Goal: Information Seeking & Learning: Learn about a topic

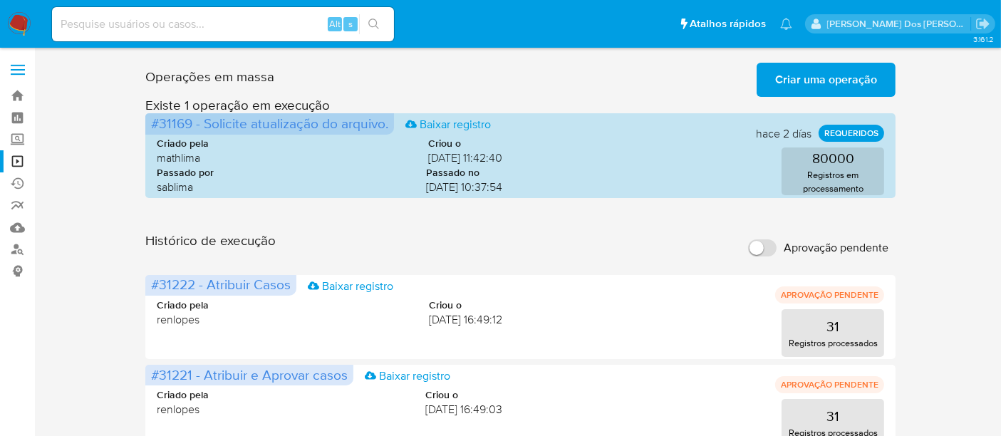
click at [185, 30] on input at bounding box center [223, 24] width 342 height 19
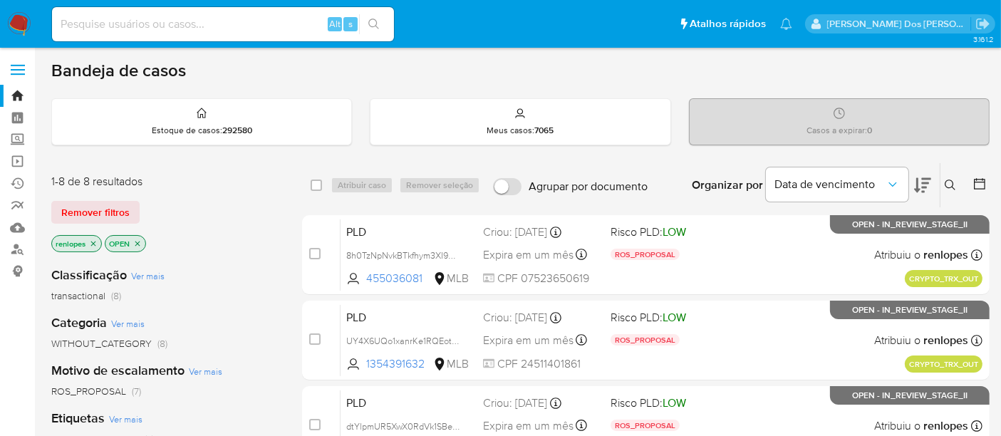
click at [269, 17] on input at bounding box center [223, 24] width 342 height 19
paste input "aWJRPaenXxADj9IthA3f8FkI"
type input "aWJRPaenXxADj9IthA3f8FkI"
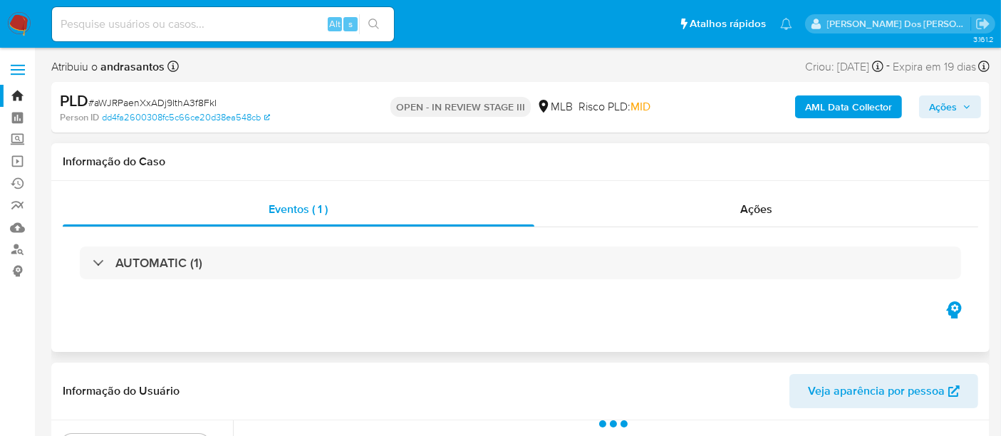
select select "10"
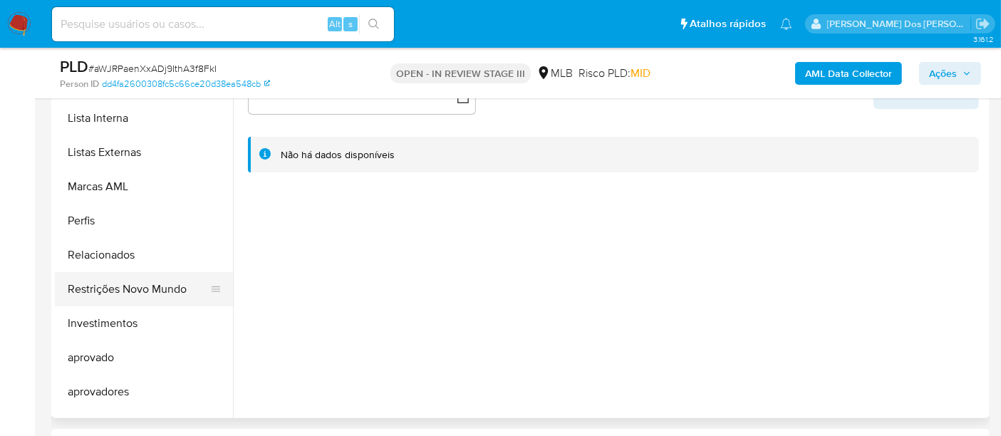
scroll to position [738, 0]
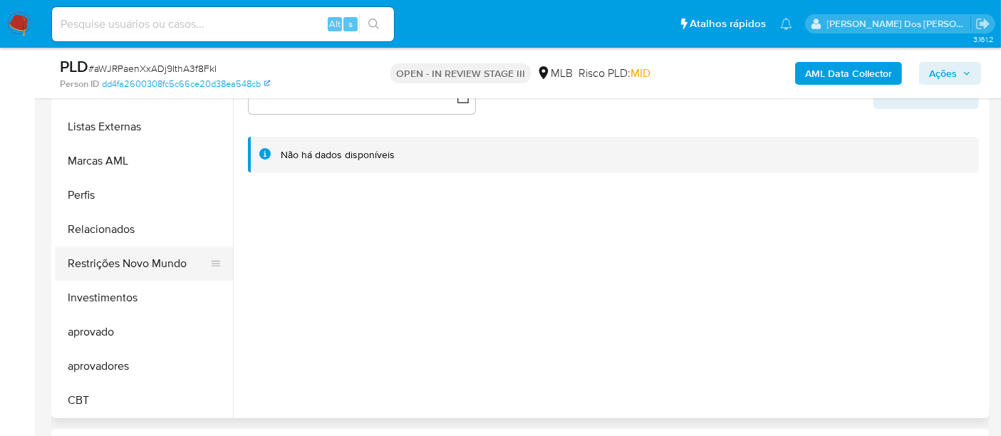
click at [145, 264] on button "Restrições Novo Mundo" at bounding box center [138, 264] width 167 height 34
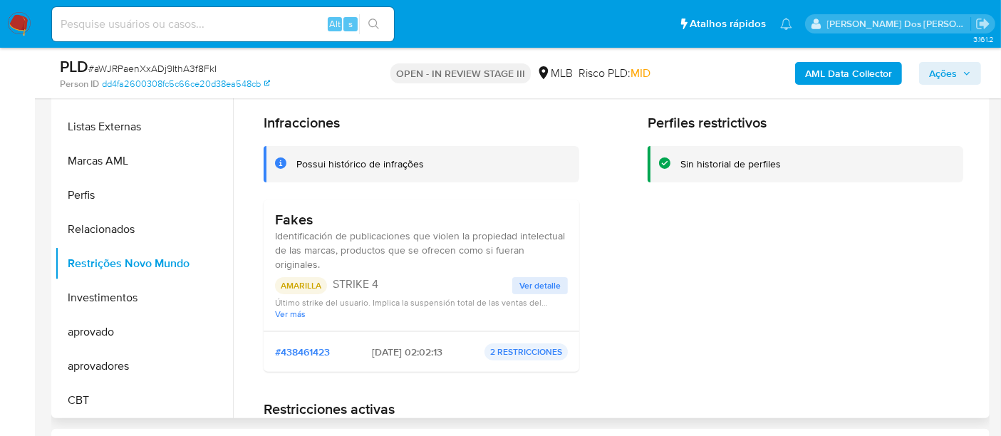
scroll to position [117, 0]
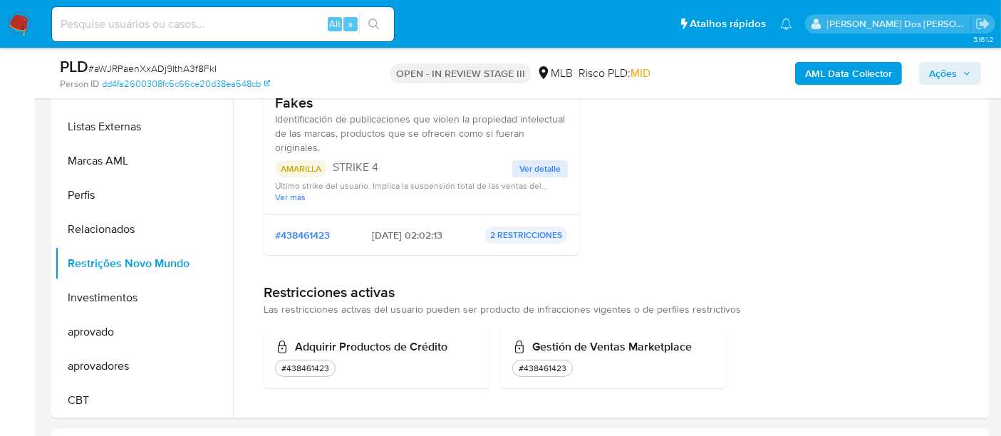
click at [14, 27] on img at bounding box center [19, 24] width 24 height 24
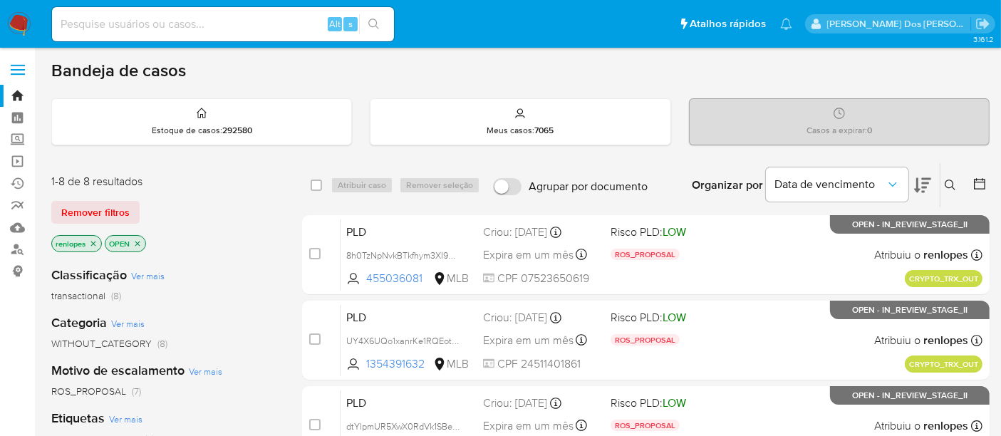
click at [176, 22] on input at bounding box center [223, 24] width 342 height 19
paste input "JyRGtir2FSzX4X4qzxljjfFp"
type input "JyRGtir2FSzX4X4qzxljjfFp"
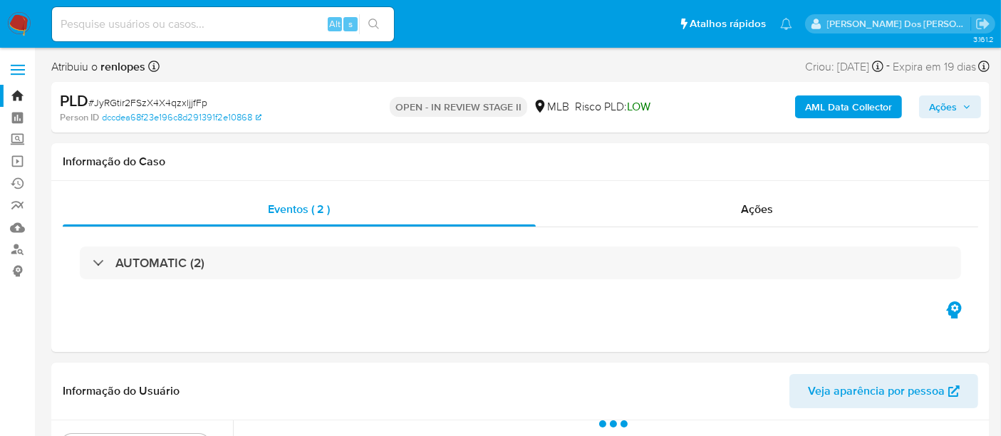
select select "10"
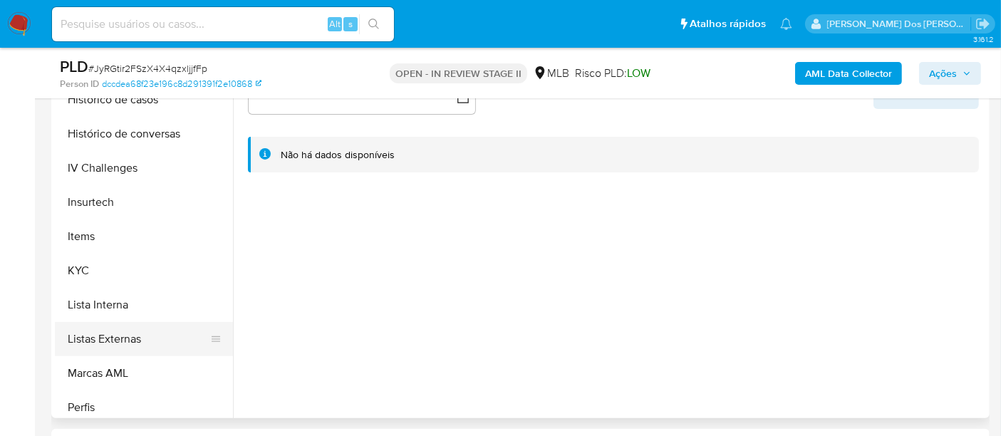
scroll to position [554, 0]
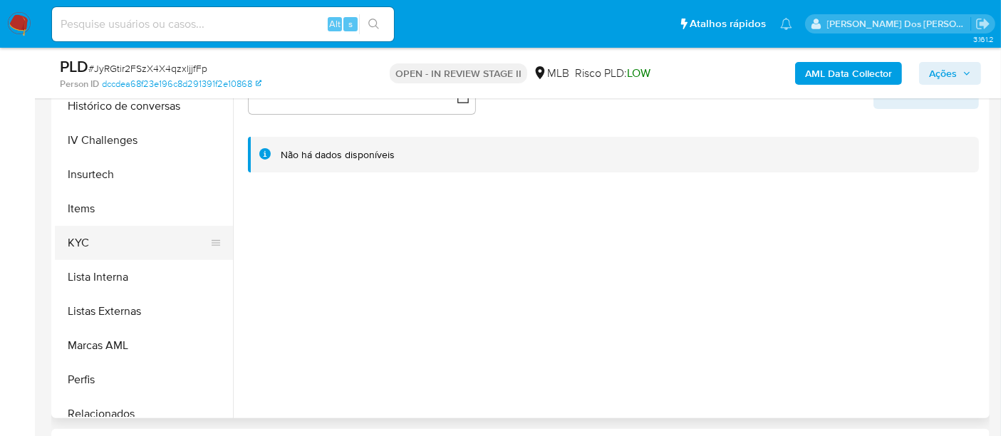
click at [83, 241] on button "KYC" at bounding box center [138, 243] width 167 height 34
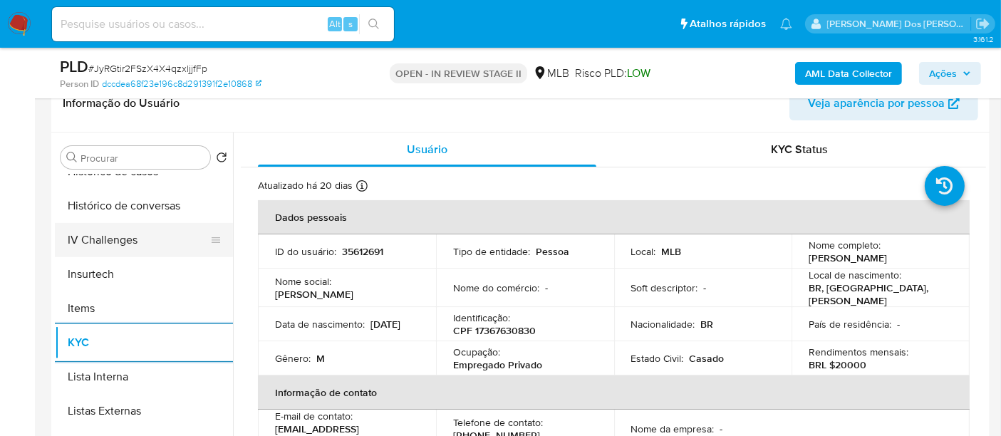
scroll to position [475, 0]
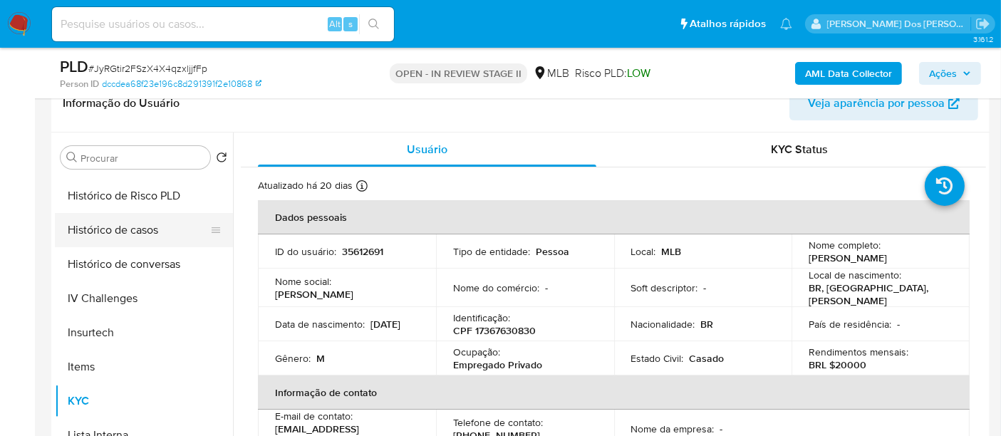
click at [132, 233] on button "Histórico de casos" at bounding box center [138, 230] width 167 height 34
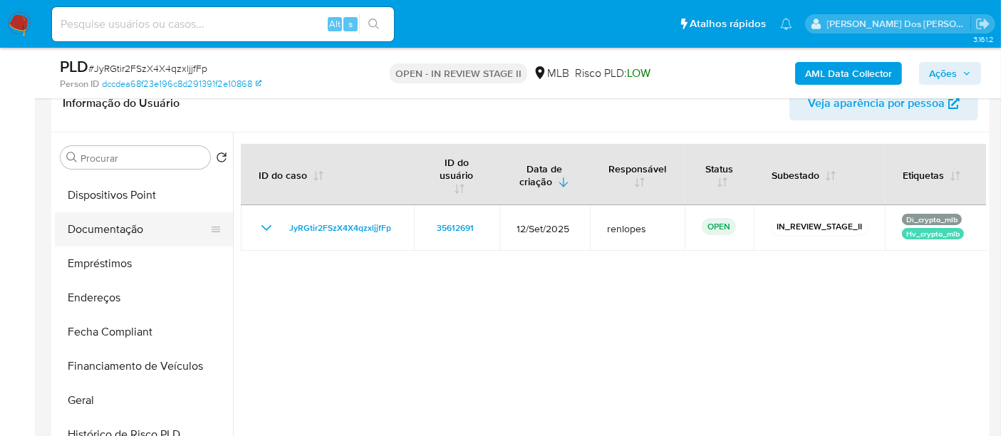
scroll to position [158, 0]
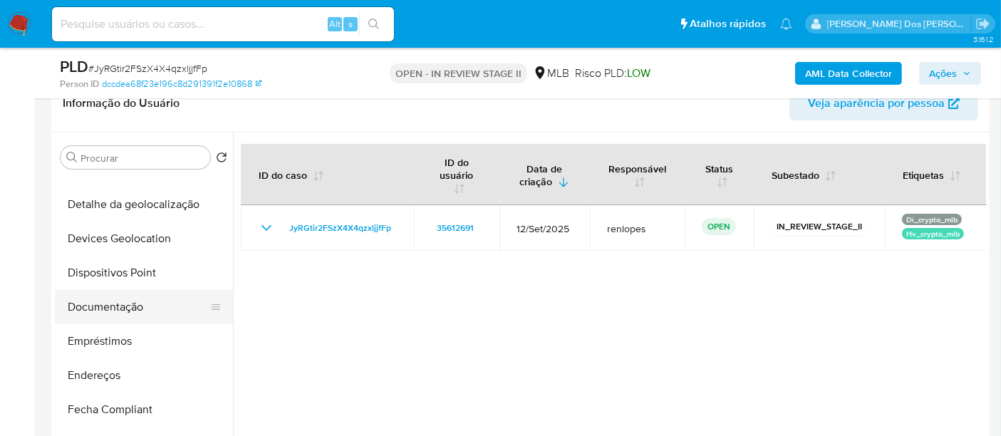
click at [116, 307] on button "Documentação" at bounding box center [138, 307] width 167 height 34
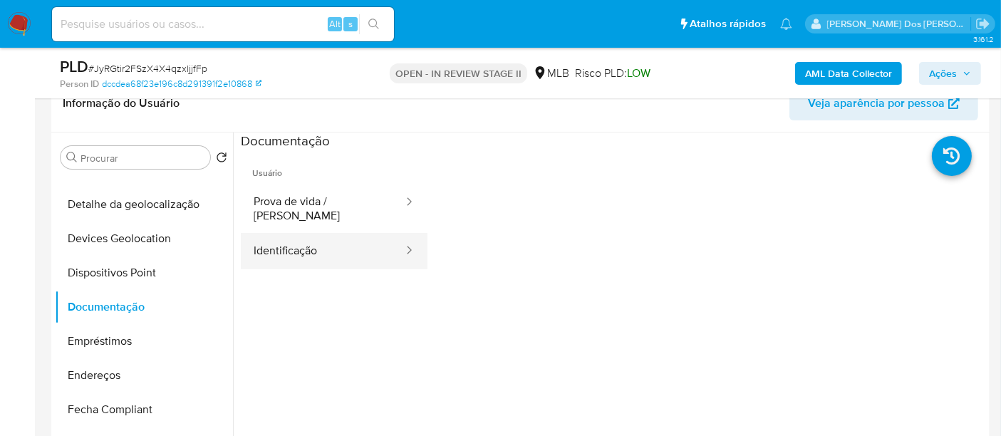
click at [295, 238] on button "Identificação" at bounding box center [323, 251] width 164 height 36
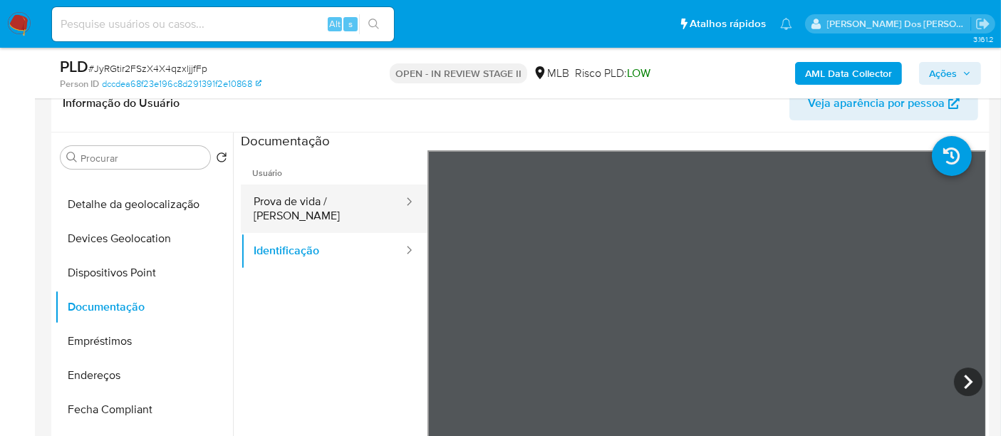
click at [309, 203] on button "Prova de vida / Selfie" at bounding box center [323, 209] width 164 height 48
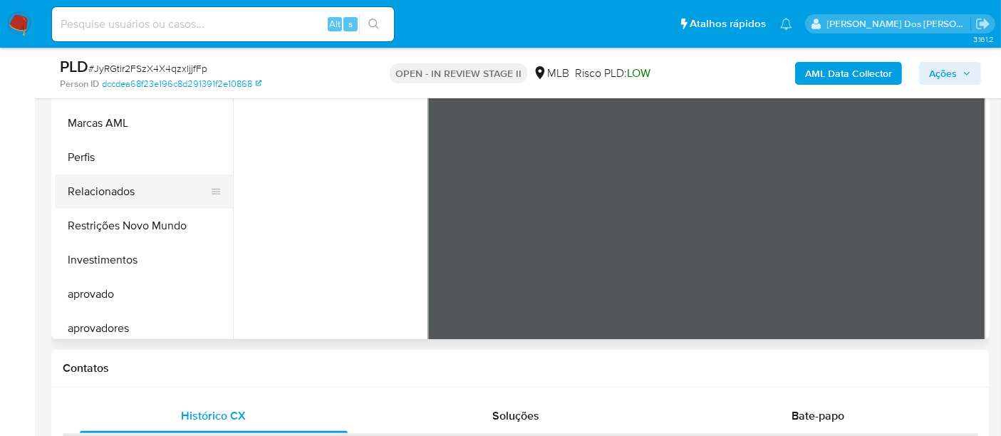
scroll to position [738, 0]
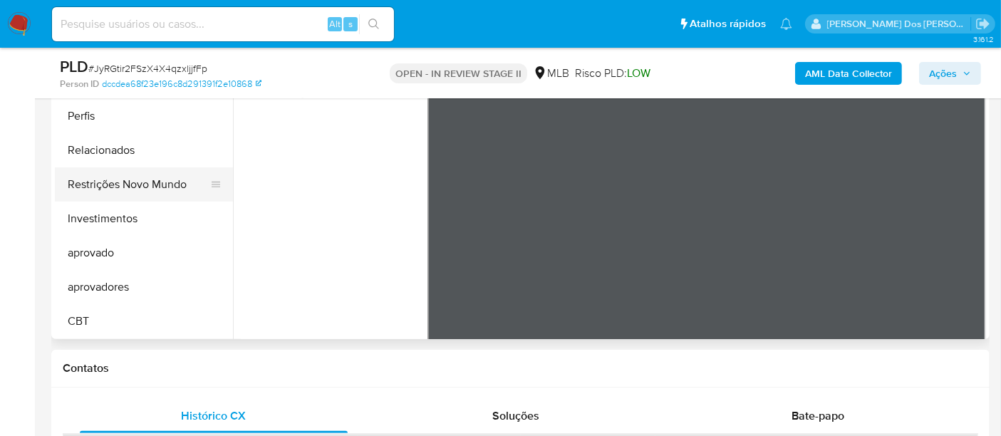
click at [158, 191] on button "Restrições Novo Mundo" at bounding box center [138, 184] width 167 height 34
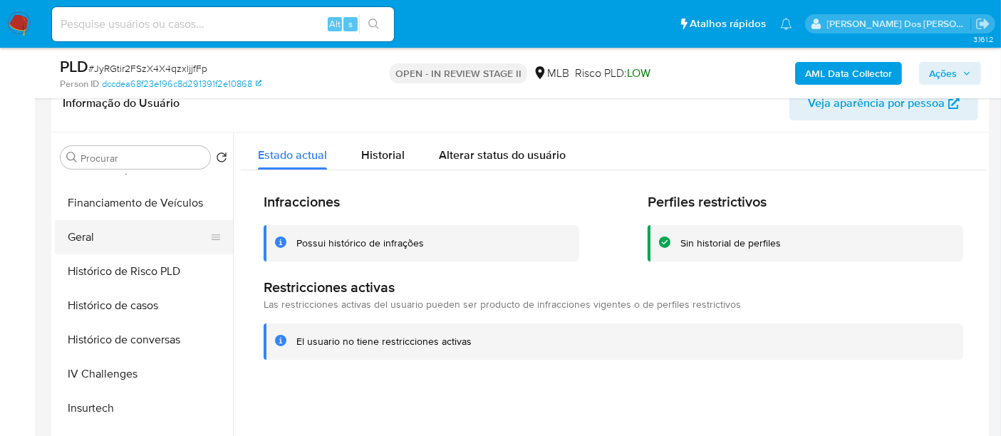
scroll to position [342, 0]
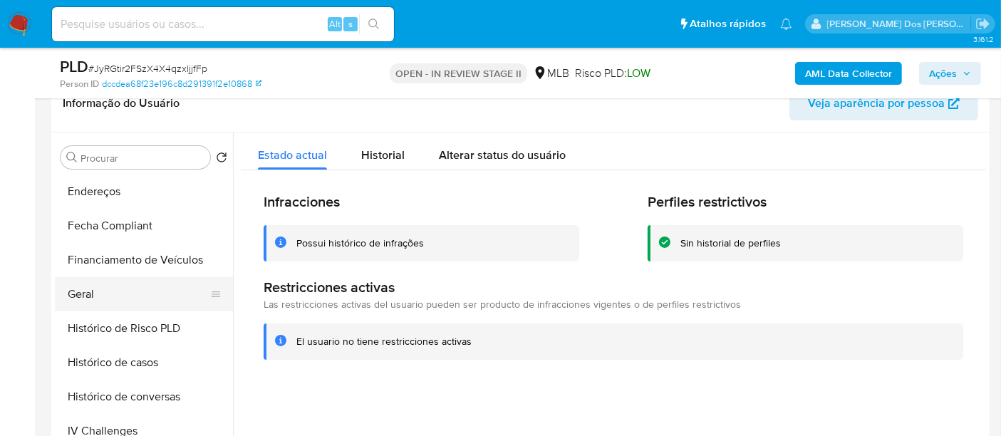
click at [86, 285] on button "Geral" at bounding box center [138, 294] width 167 height 34
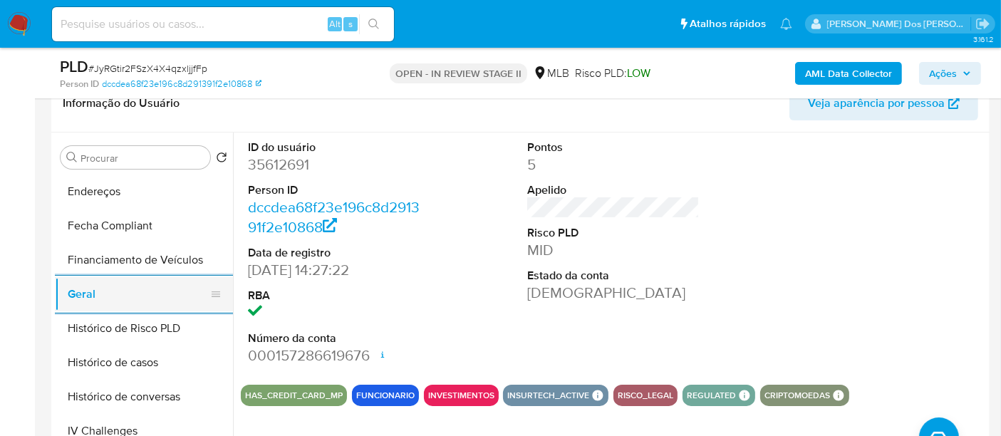
scroll to position [580, 0]
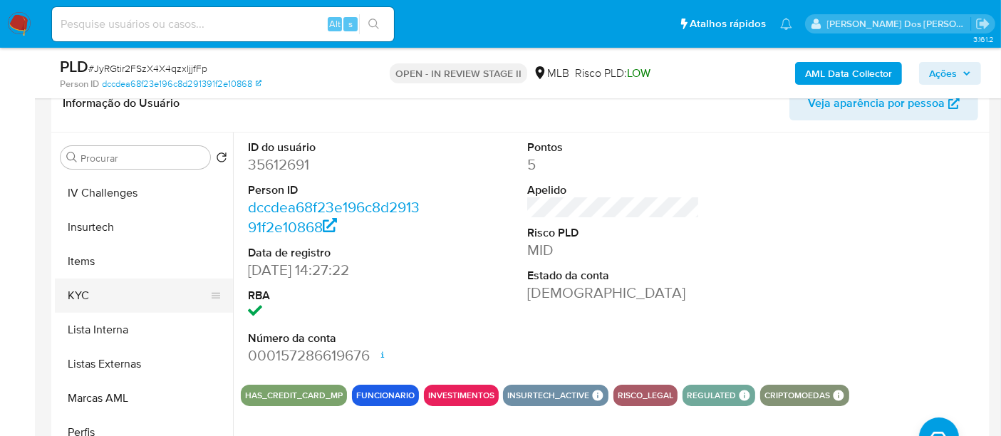
click at [77, 296] on button "KYC" at bounding box center [138, 296] width 167 height 34
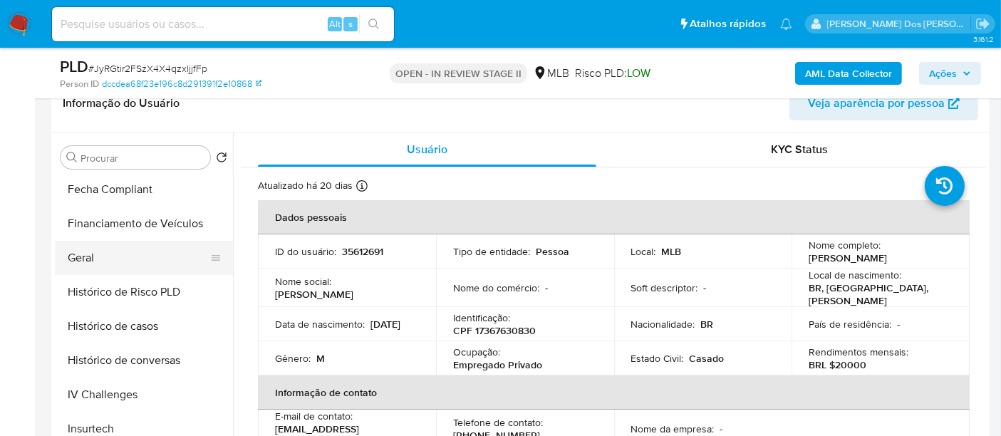
scroll to position [342, 0]
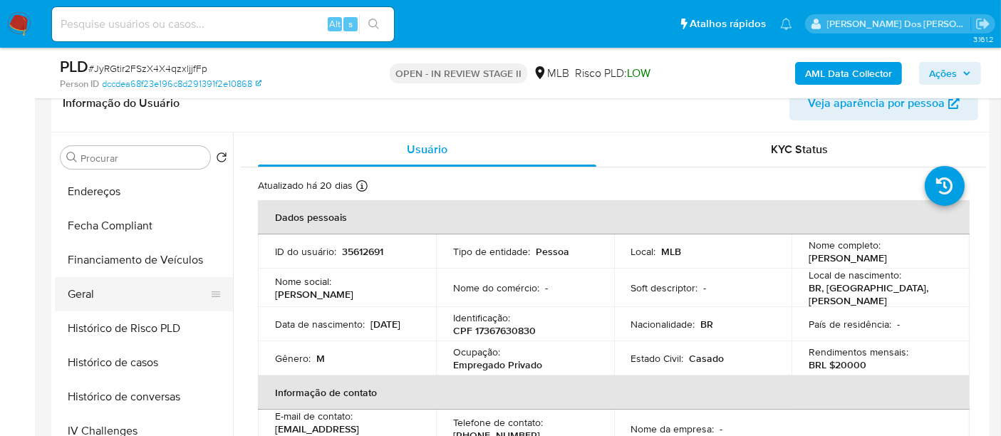
click at [93, 297] on button "Geral" at bounding box center [138, 294] width 167 height 34
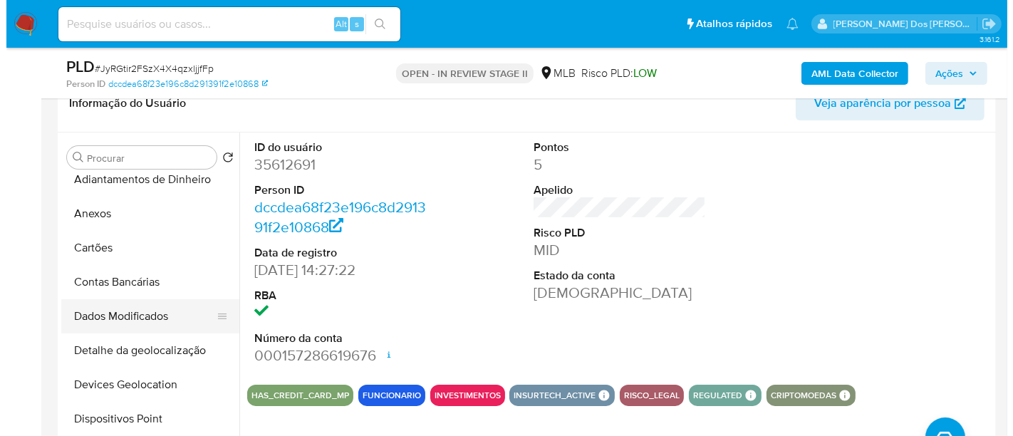
scroll to position [0, 0]
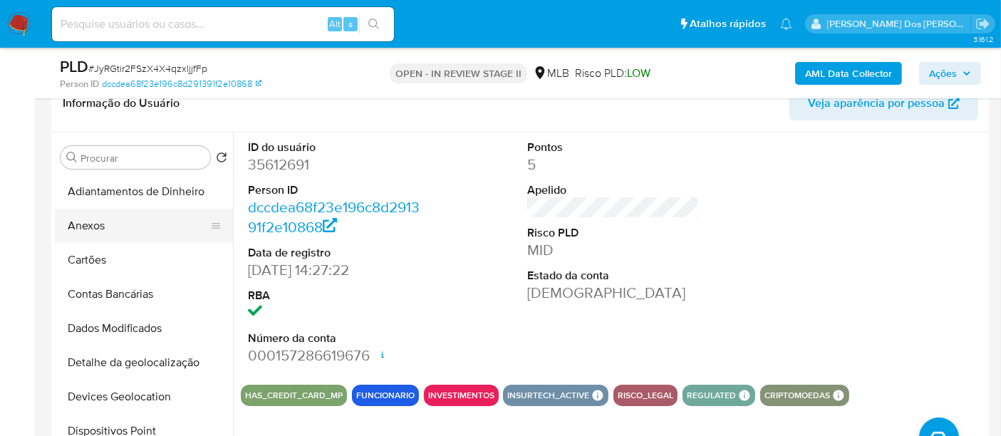
click at [98, 219] on button "Anexos" at bounding box center [138, 226] width 167 height 34
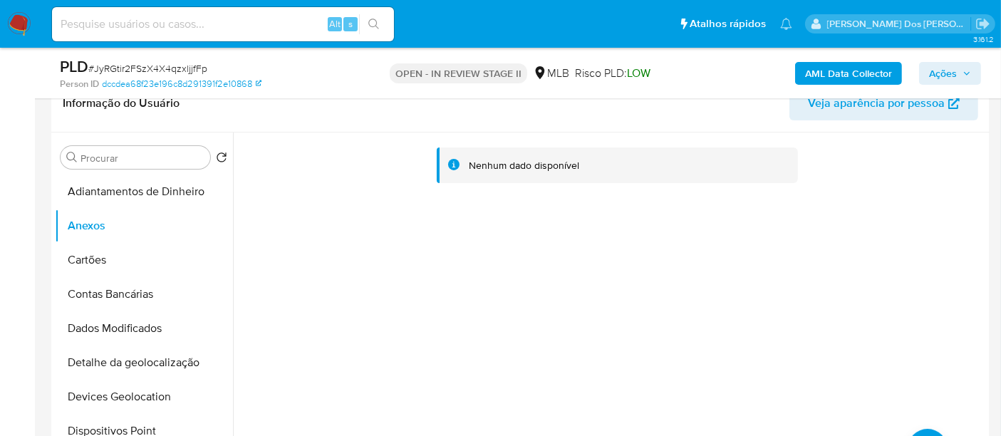
click at [832, 72] on b "AML Data Collector" at bounding box center [848, 73] width 87 height 23
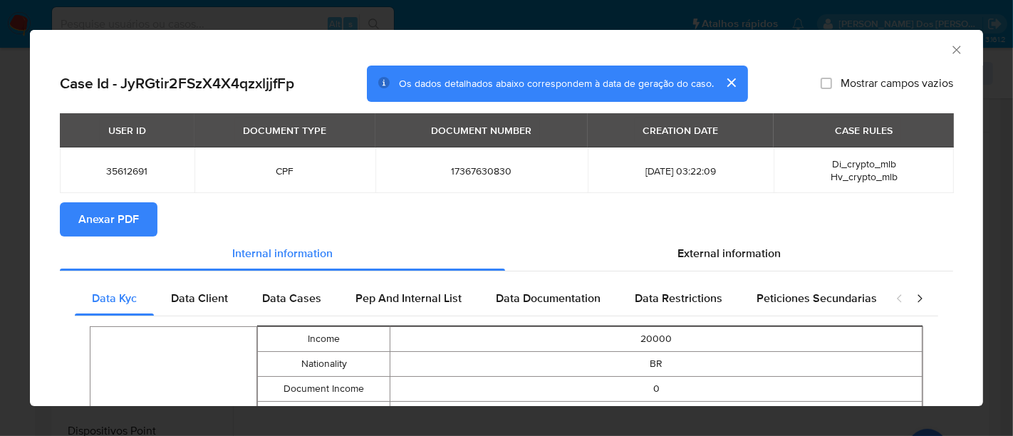
click at [123, 217] on span "Anexar PDF" at bounding box center [108, 219] width 61 height 31
click at [689, 254] on span "External information" at bounding box center [729, 253] width 103 height 16
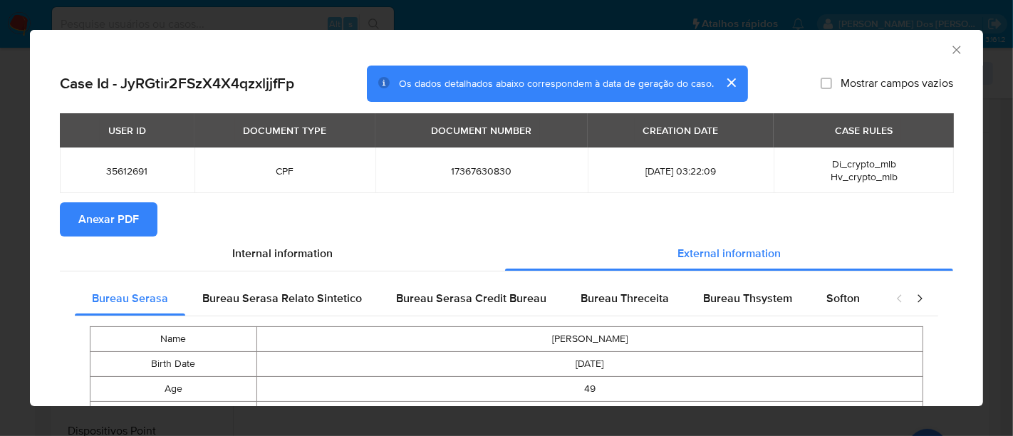
click at [98, 217] on span "Anexar PDF" at bounding box center [108, 219] width 61 height 31
click at [950, 51] on icon "Fechar a janela" at bounding box center [957, 50] width 14 height 14
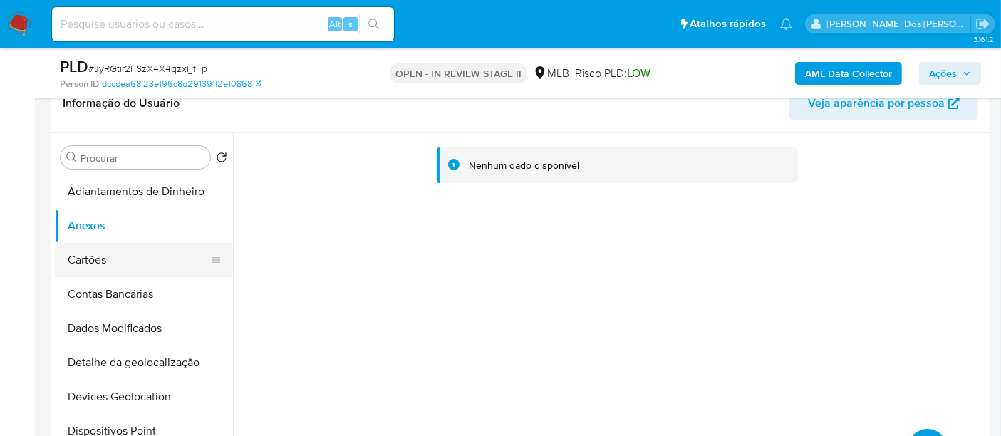
click at [93, 262] on button "Cartões" at bounding box center [138, 260] width 167 height 34
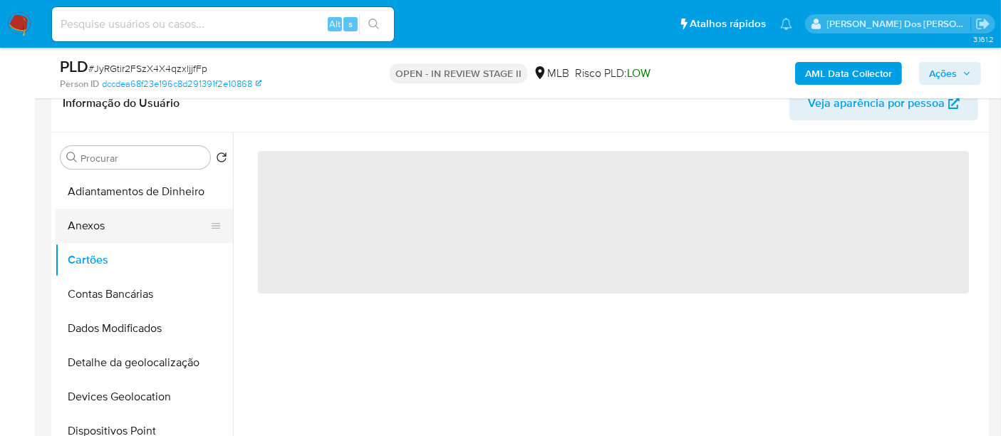
click at [98, 224] on button "Anexos" at bounding box center [138, 226] width 167 height 34
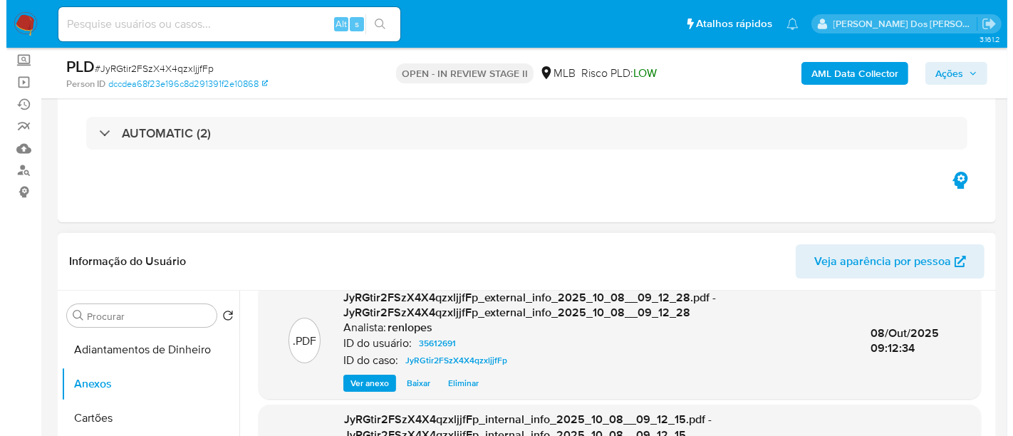
scroll to position [316, 0]
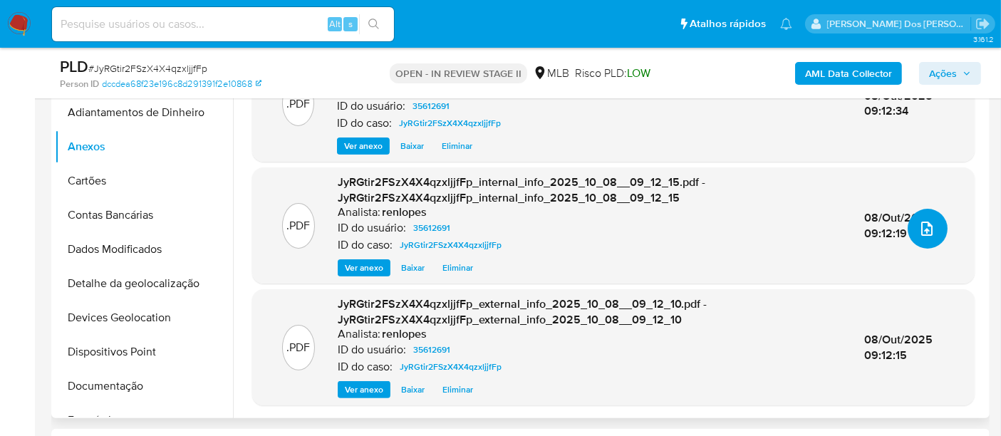
click at [926, 235] on span "upload-file" at bounding box center [927, 228] width 17 height 17
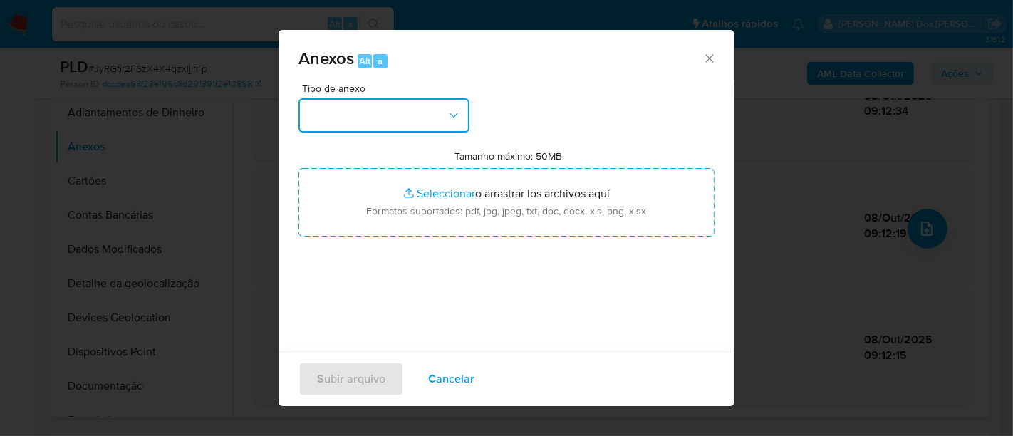
click at [457, 112] on icon "button" at bounding box center [454, 115] width 14 height 14
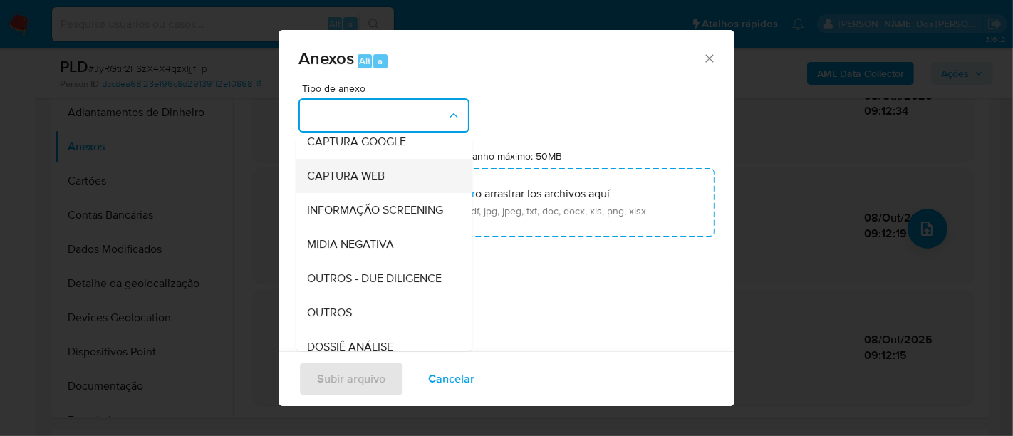
scroll to position [158, 0]
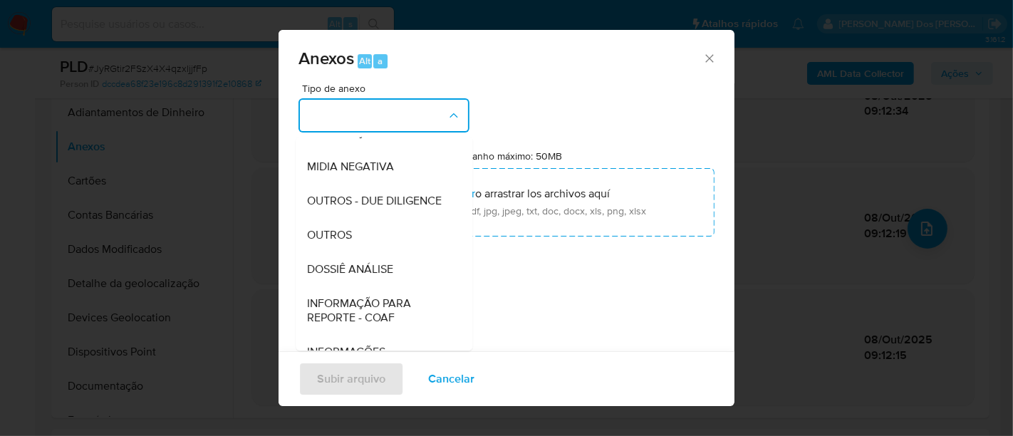
click at [376, 276] on span "DOSSIÊ ANÁLISE" at bounding box center [350, 269] width 86 height 14
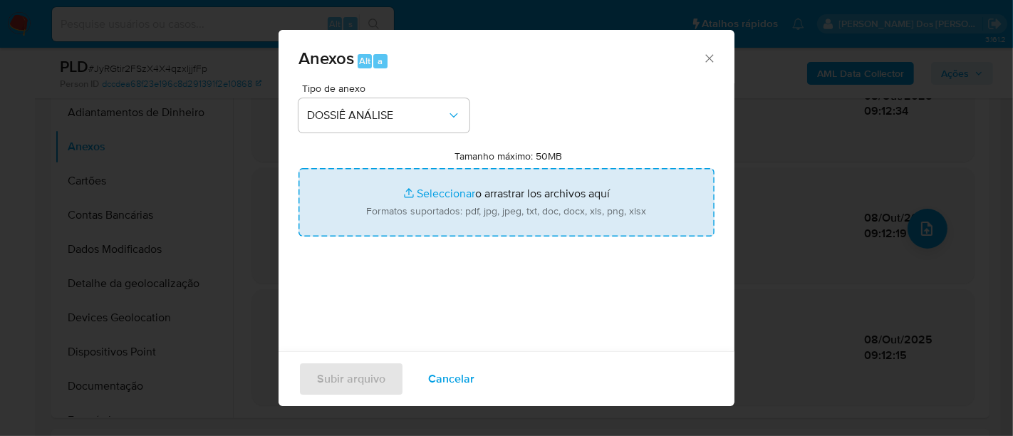
click at [432, 197] on input "Tamanho máximo: 50MB Seleccionar archivos" at bounding box center [507, 202] width 416 height 68
type input "C:\fakepath\Mulan 35612691_2025_09_30_13_20_09 - Resumen TX.pdf"
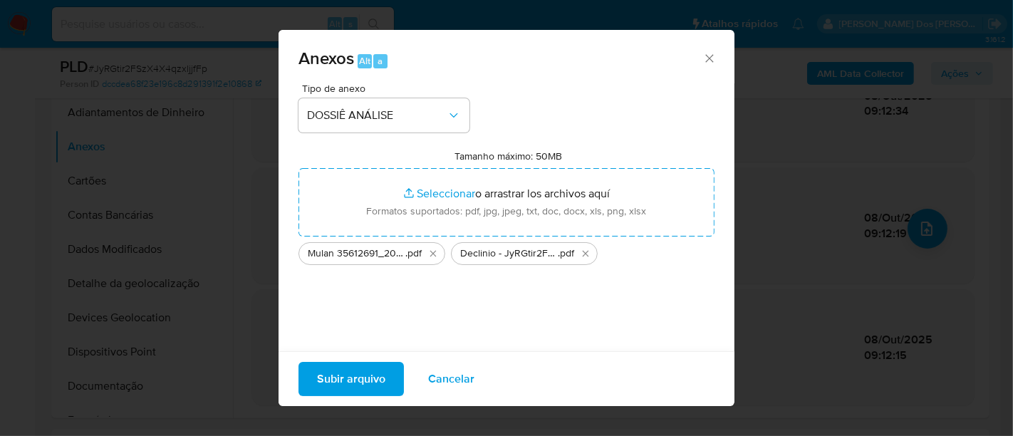
click at [345, 376] on span "Subir arquivo" at bounding box center [351, 378] width 68 height 31
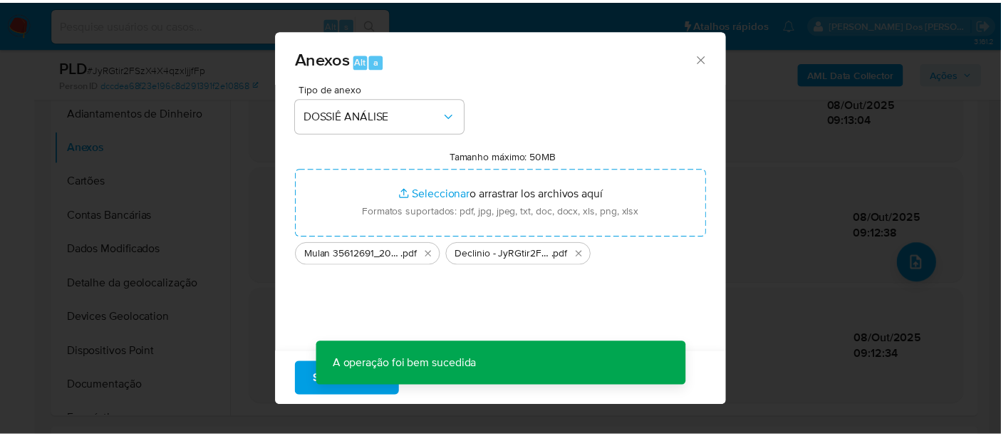
scroll to position [91, 0]
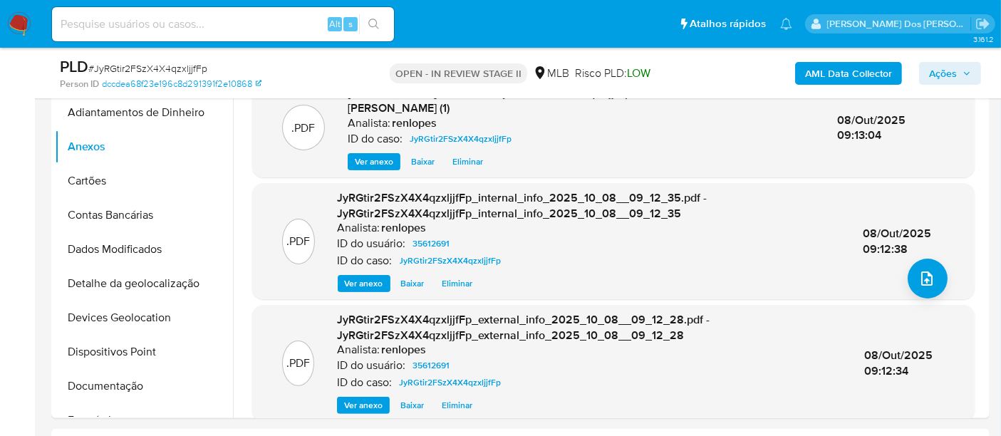
click at [955, 73] on span "Ações" at bounding box center [943, 73] width 28 height 23
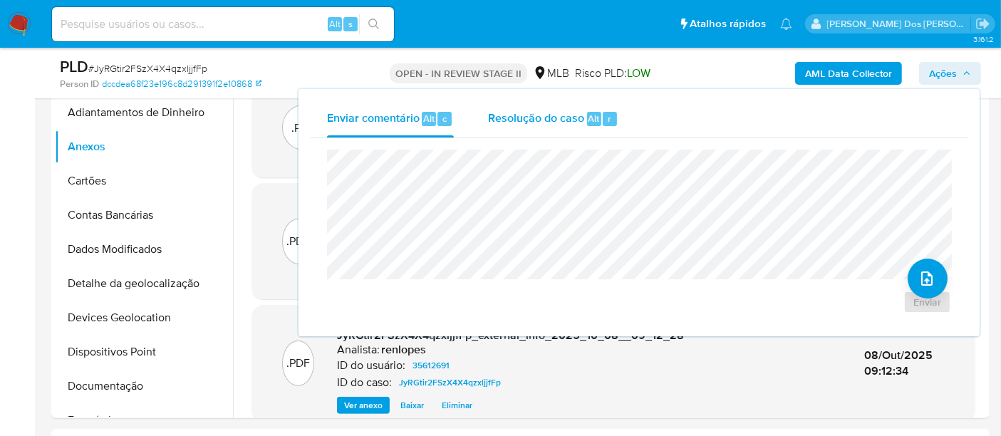
click at [540, 119] on span "Resolução do caso" at bounding box center [536, 118] width 96 height 16
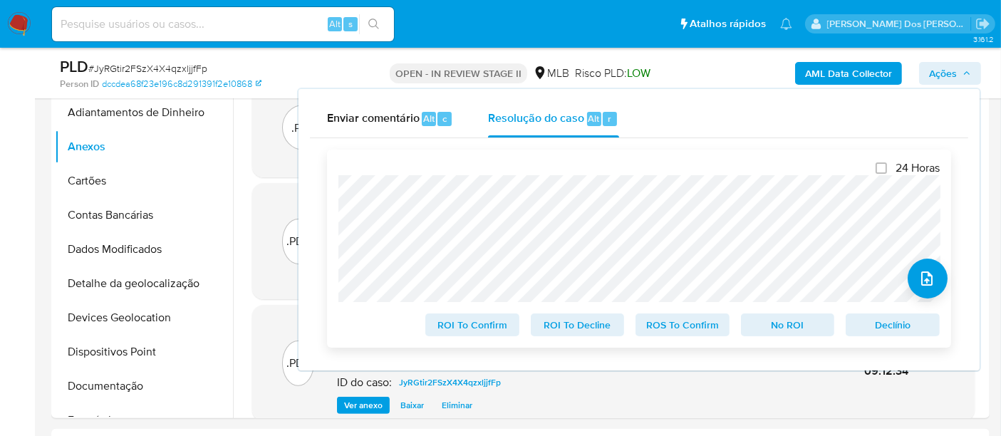
click at [775, 324] on span "No ROI" at bounding box center [788, 325] width 74 height 20
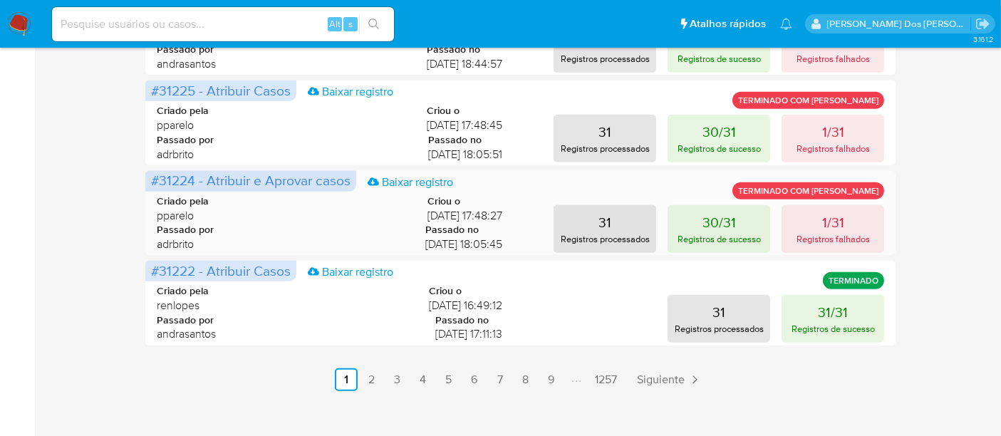
scroll to position [753, 0]
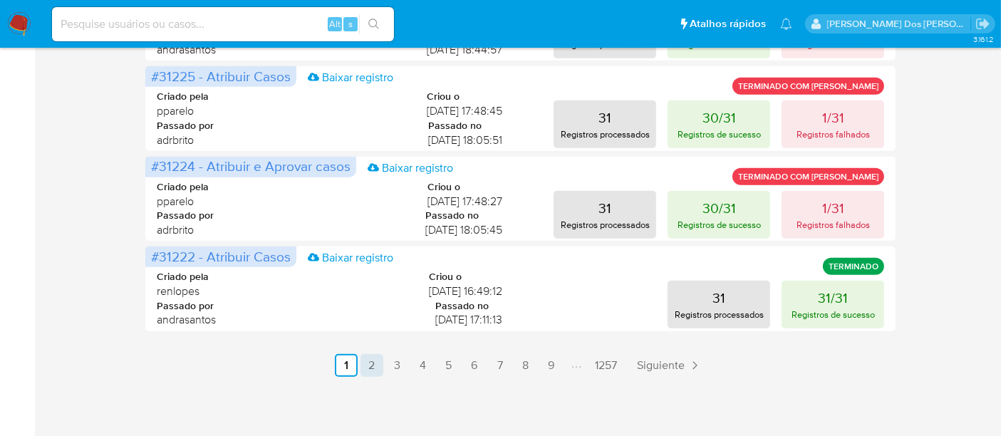
click at [370, 363] on link "2" at bounding box center [372, 365] width 23 height 23
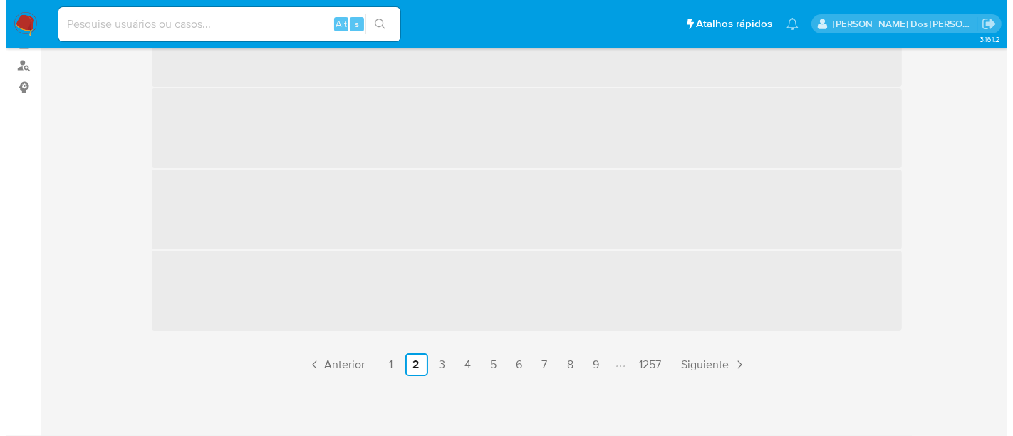
scroll to position [28, 0]
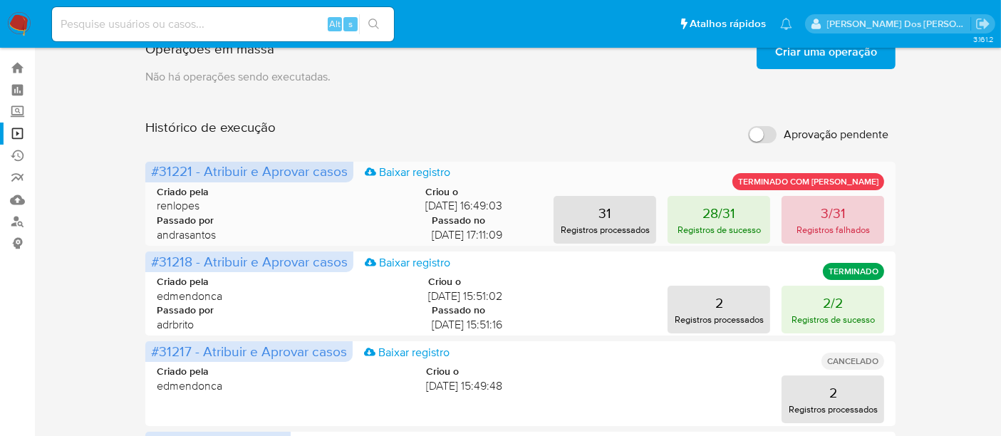
click at [832, 221] on button "3/31 Registros falhados" at bounding box center [833, 220] width 103 height 48
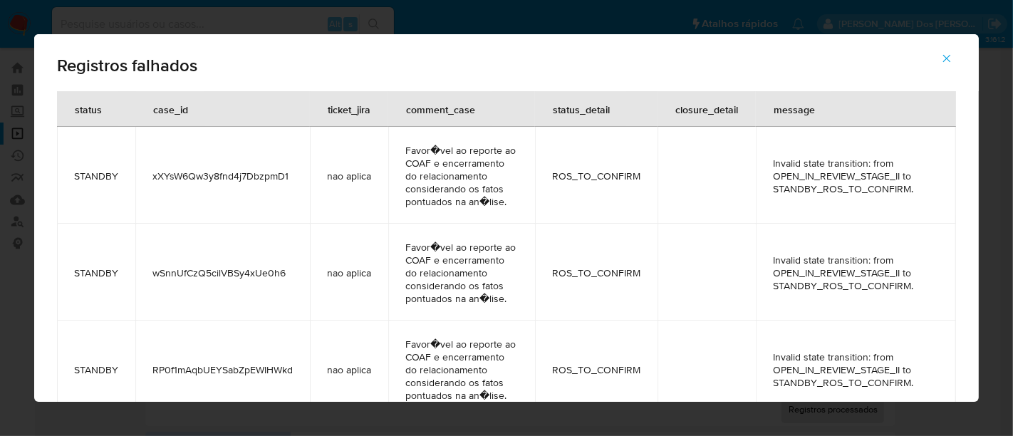
click at [276, 182] on span "xXYsW6Qw3y8fnd4j7DbzpmD1" at bounding box center [222, 176] width 140 height 13
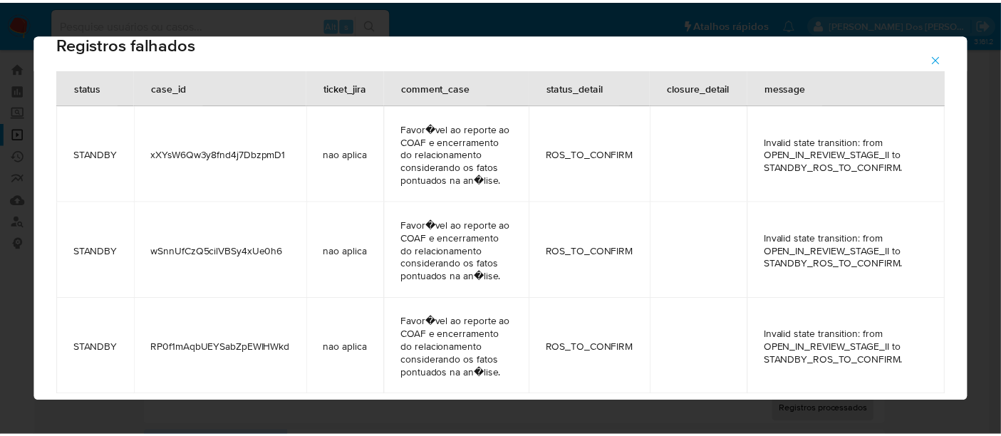
scroll to position [0, 0]
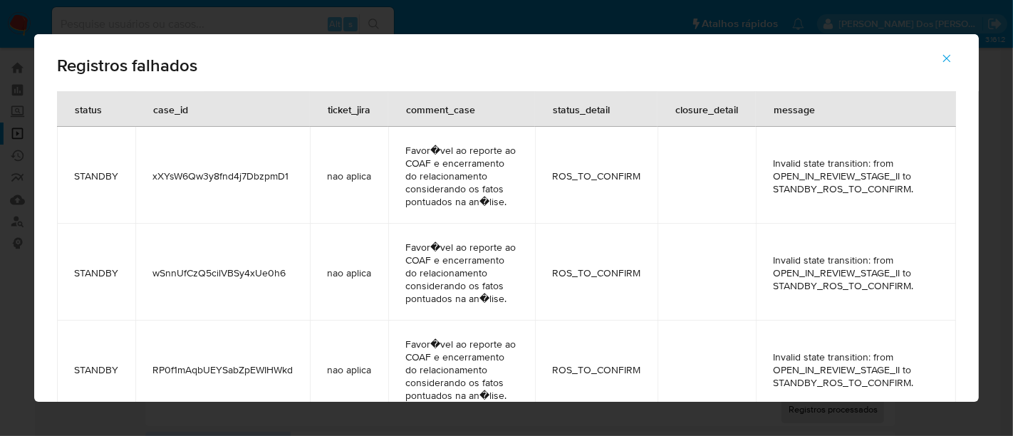
click at [948, 62] on icon "button" at bounding box center [947, 58] width 13 height 13
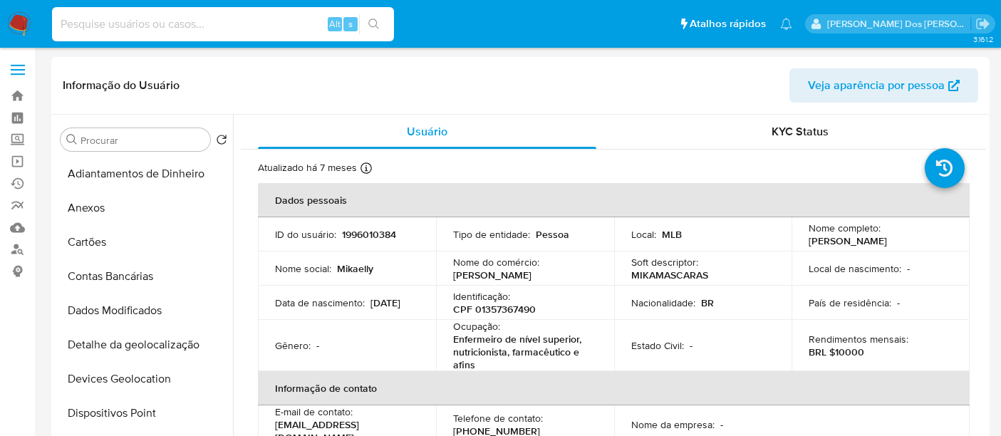
select select "10"
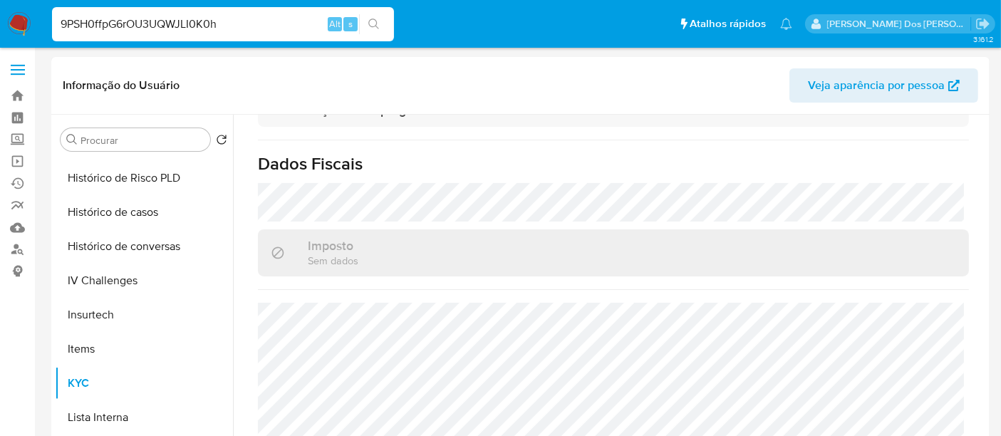
type input "9PSH0ffpG6rOU3UQWJLI0K0h"
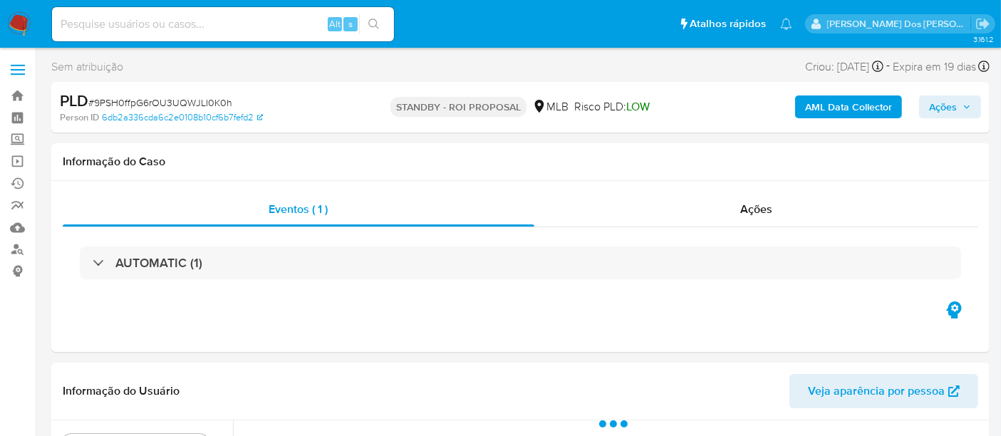
select select "10"
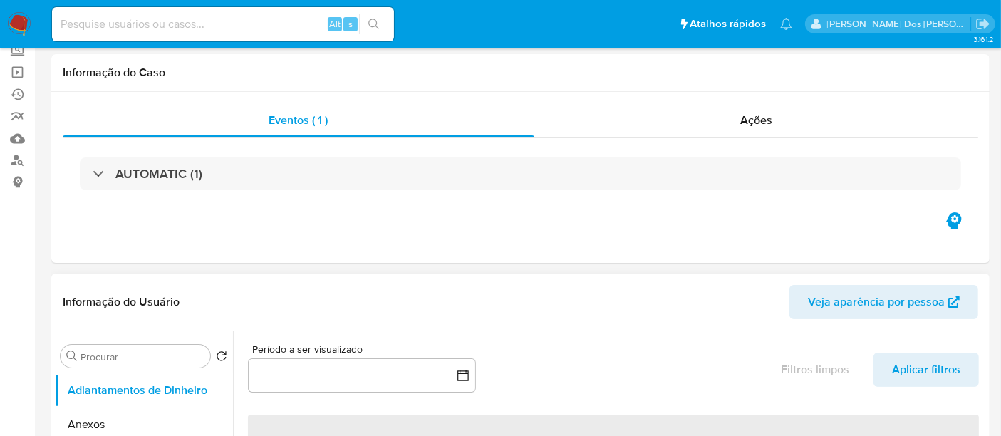
scroll to position [237, 0]
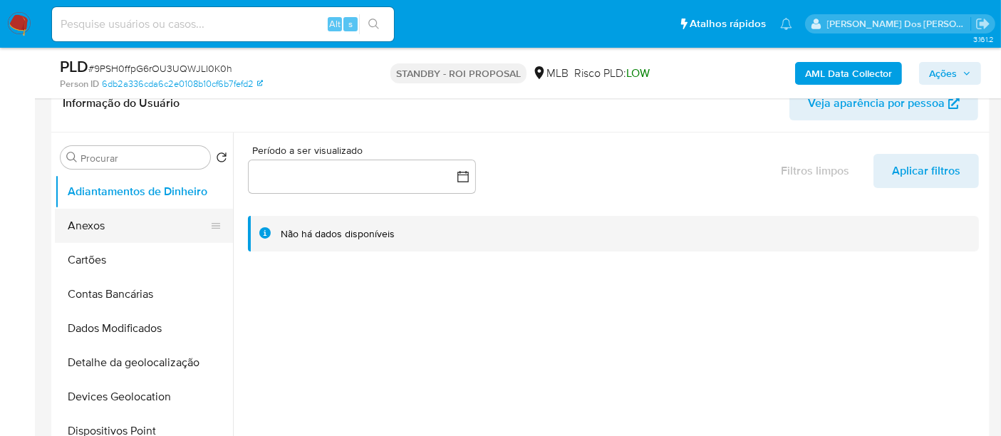
click at [92, 227] on button "Anexos" at bounding box center [138, 226] width 167 height 34
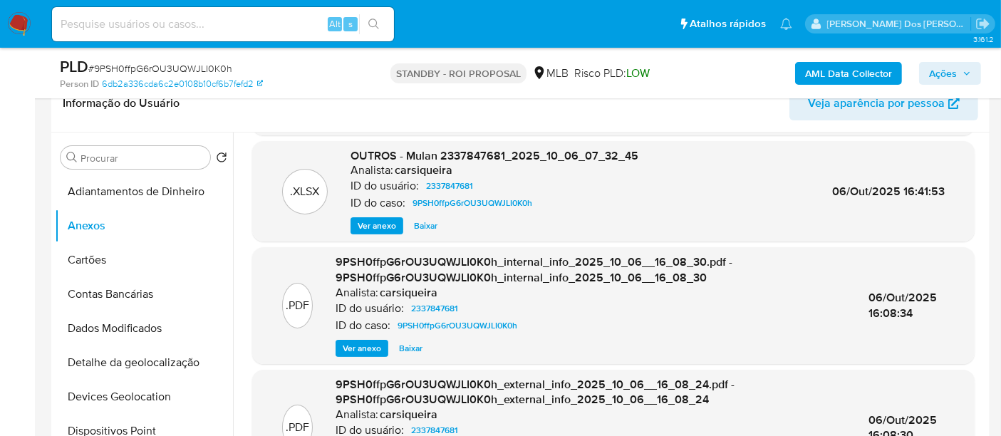
scroll to position [126, 0]
click at [369, 341] on span "Ver anexo" at bounding box center [362, 347] width 38 height 14
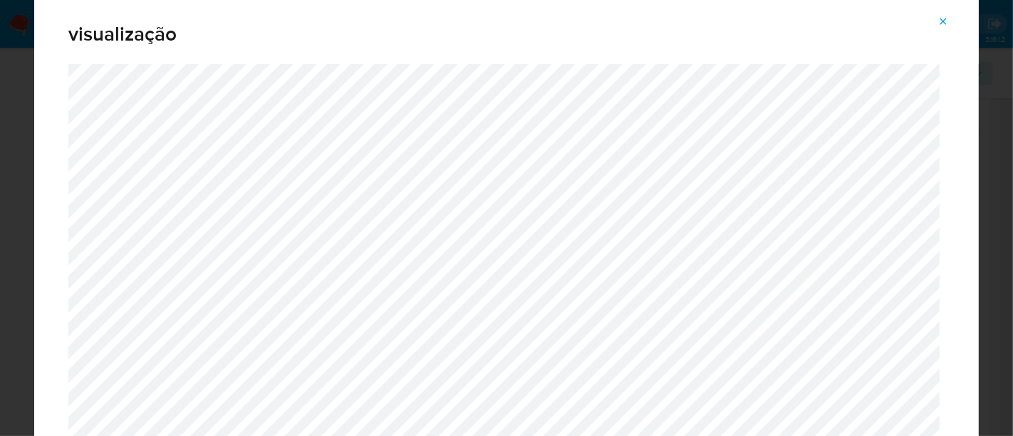
click at [946, 19] on icon "Attachment preview" at bounding box center [944, 21] width 6 height 6
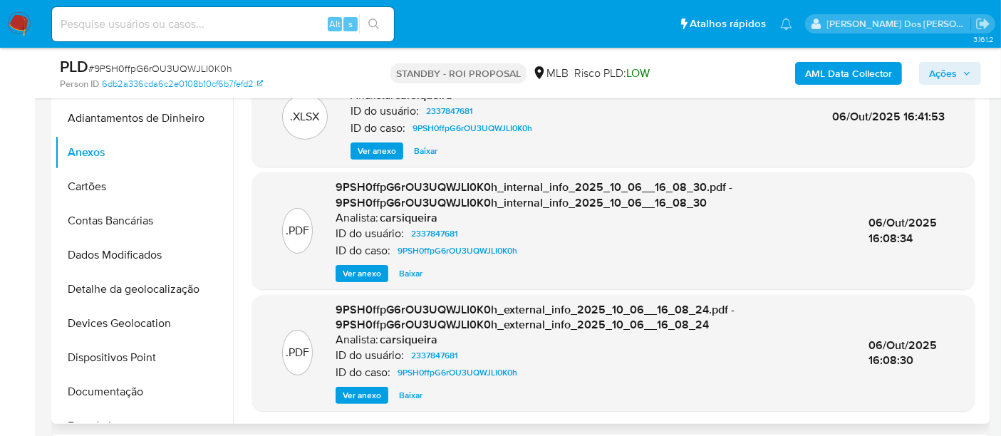
scroll to position [395, 0]
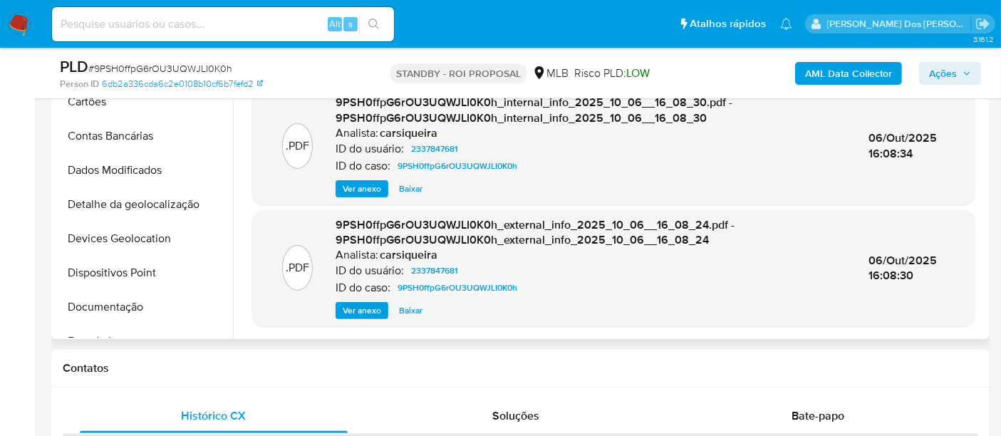
click at [366, 312] on span "Ver anexo" at bounding box center [362, 311] width 38 height 14
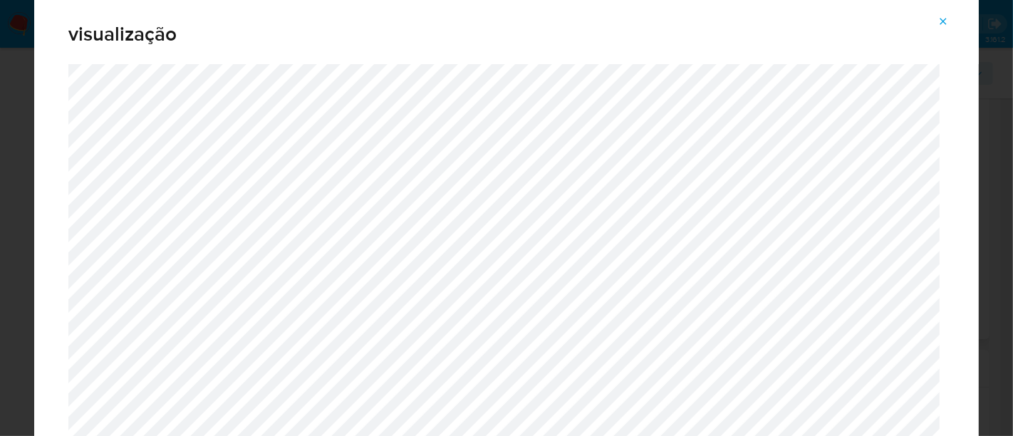
click at [941, 23] on icon "Attachment preview" at bounding box center [943, 21] width 11 height 11
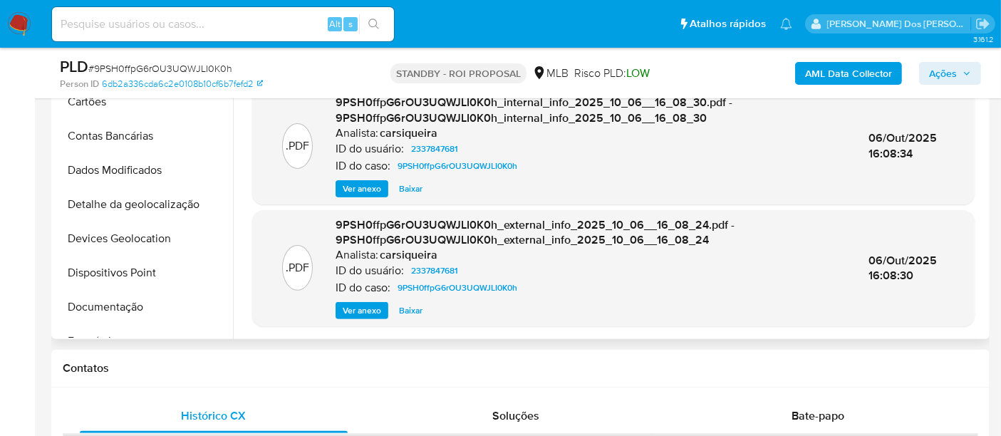
click at [367, 187] on span "Ver anexo" at bounding box center [362, 189] width 38 height 14
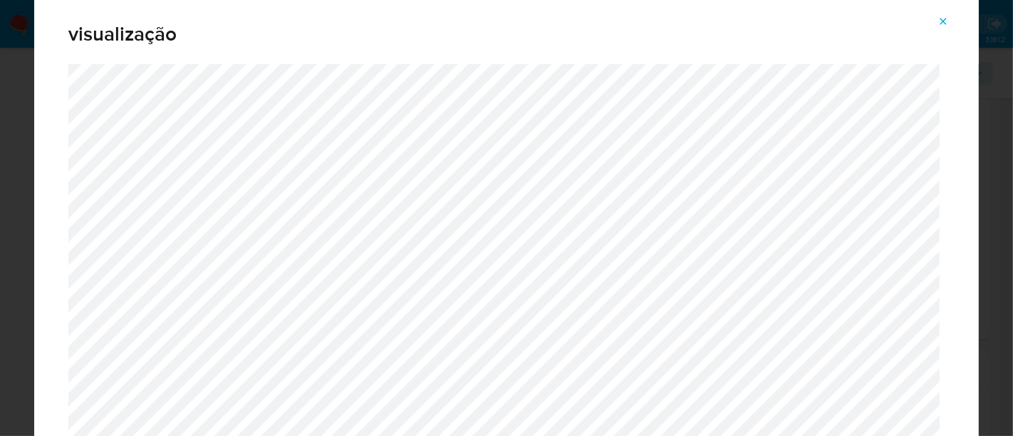
click at [939, 25] on icon "Attachment preview" at bounding box center [943, 21] width 11 height 11
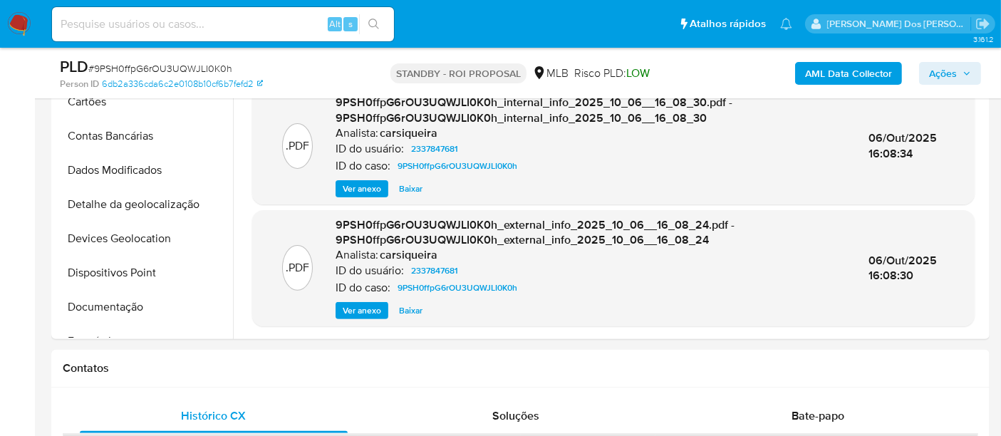
click at [143, 29] on input at bounding box center [223, 24] width 342 height 19
paste input "xXYsW6Qw3y8fnd4j7DbzpmD1"
type input "xXYsW6Qw3y8fnd4j7DbzpmD1"
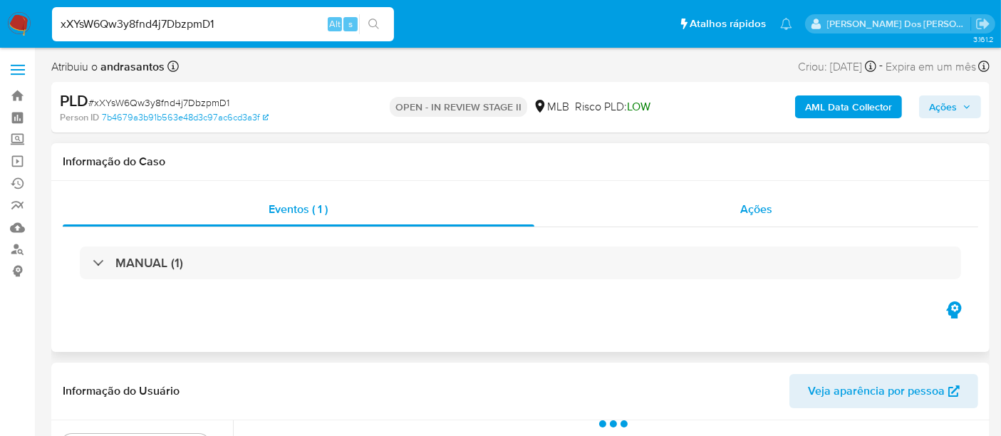
select select "10"
click at [768, 210] on span "Ações" at bounding box center [756, 209] width 32 height 16
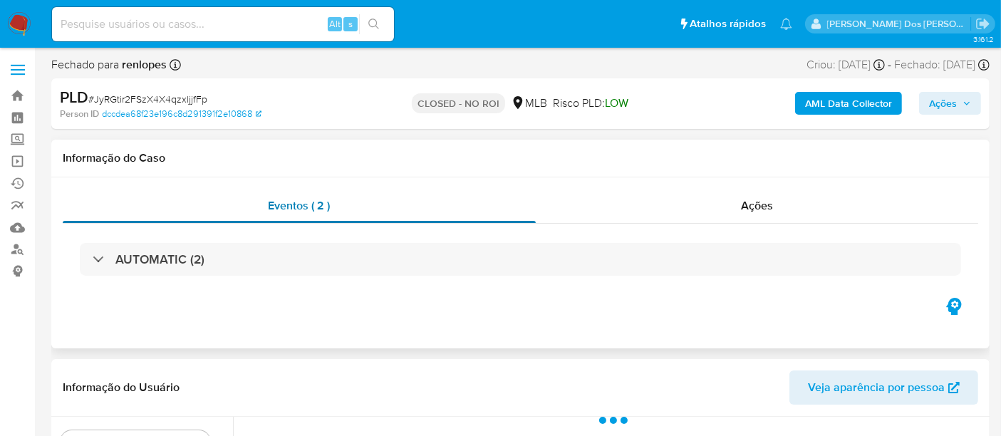
select select "10"
click at [14, 19] on img at bounding box center [19, 24] width 24 height 24
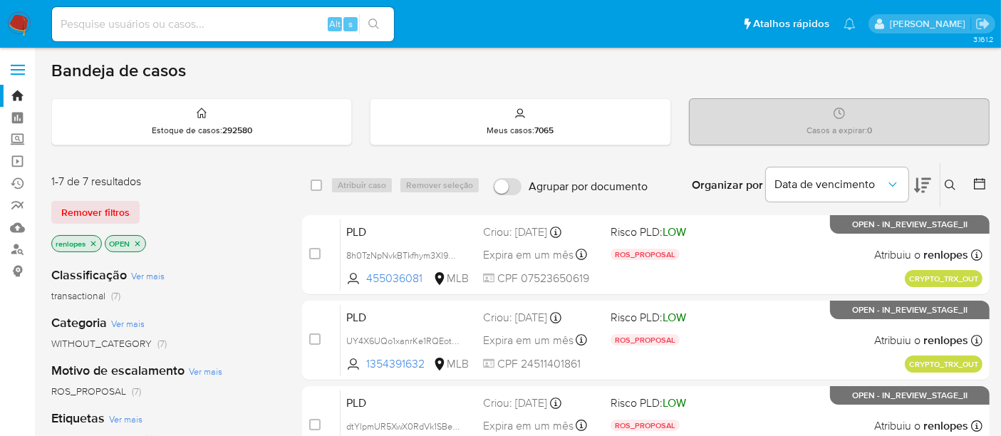
click at [163, 25] on input at bounding box center [223, 24] width 342 height 19
paste input "uQIPrjsQDnsqjol5hxERED0B"
type input "uQIPrjsQDnsqjol5hxERED0B"
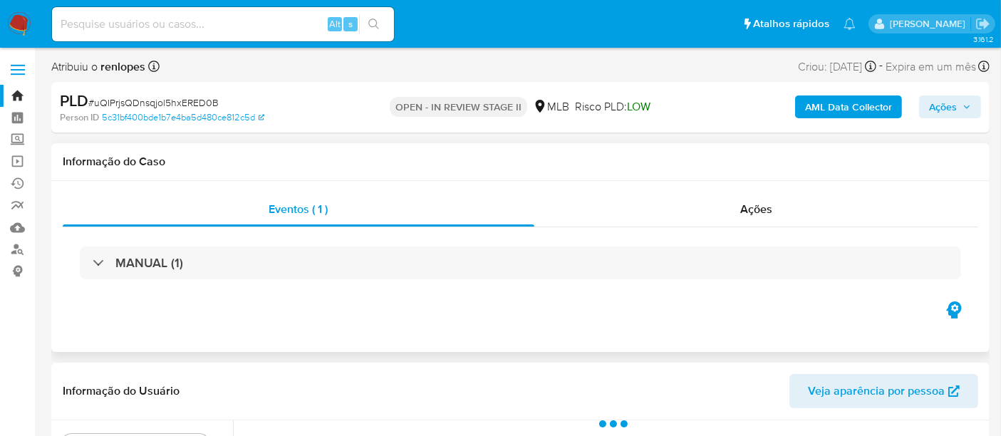
select select "10"
click at [933, 113] on span "Ações" at bounding box center [943, 106] width 28 height 23
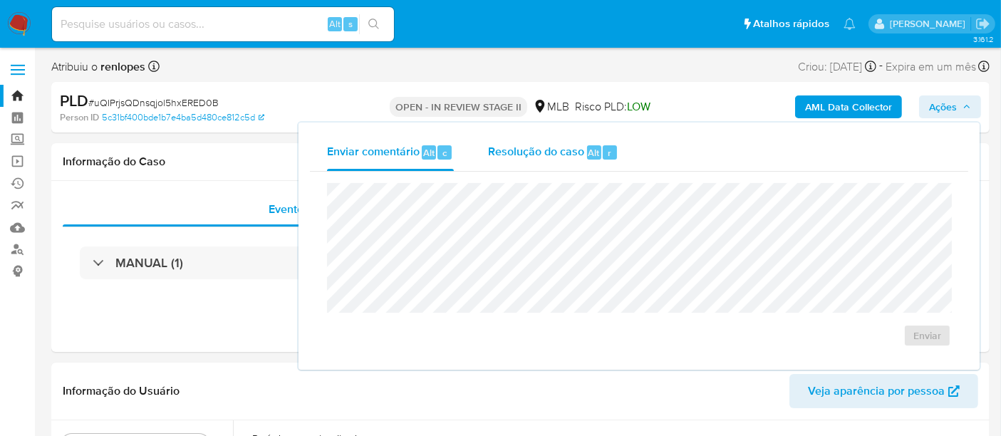
click at [497, 153] on span "Resolução do caso" at bounding box center [536, 152] width 96 height 16
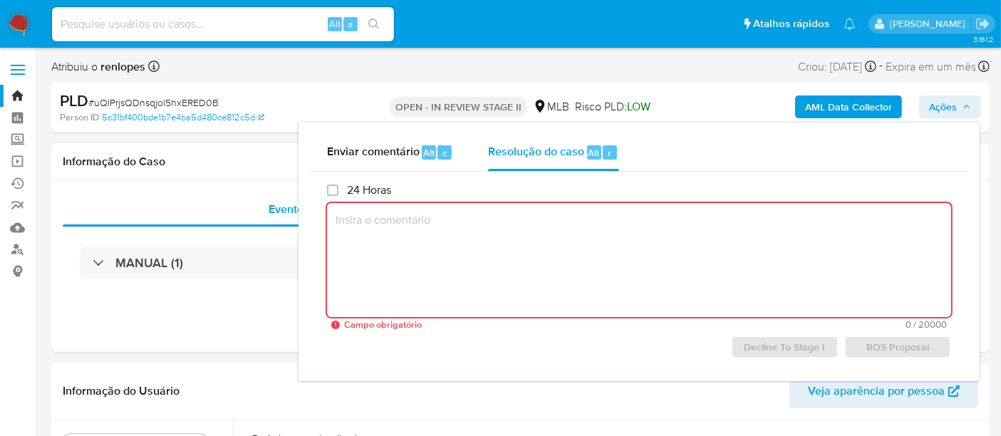
click at [128, 21] on input at bounding box center [223, 24] width 342 height 19
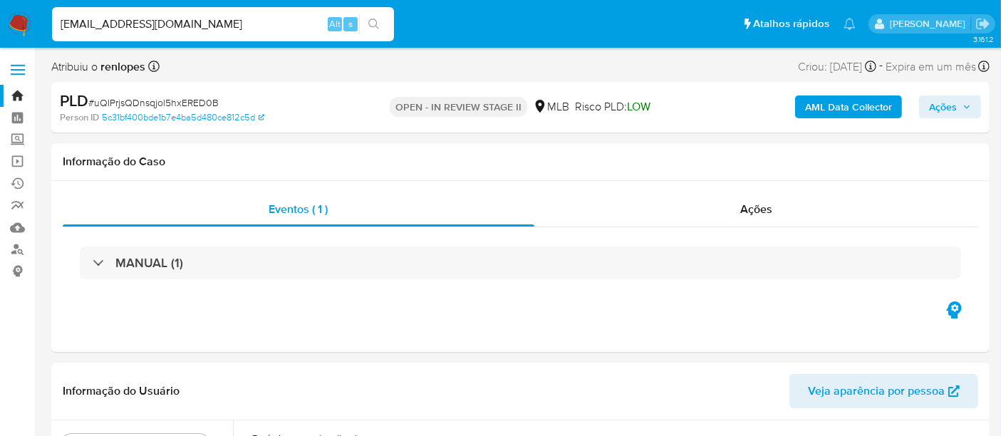
type input "simonelopes0610@gmail.com"
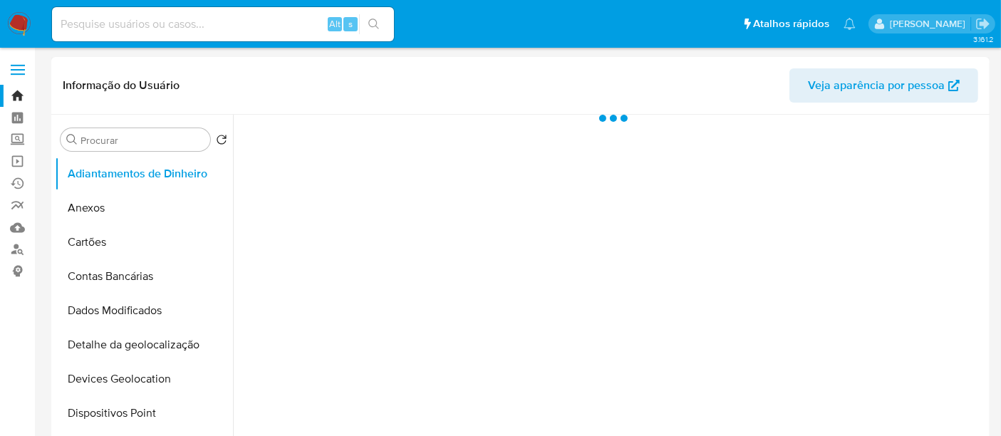
select select "10"
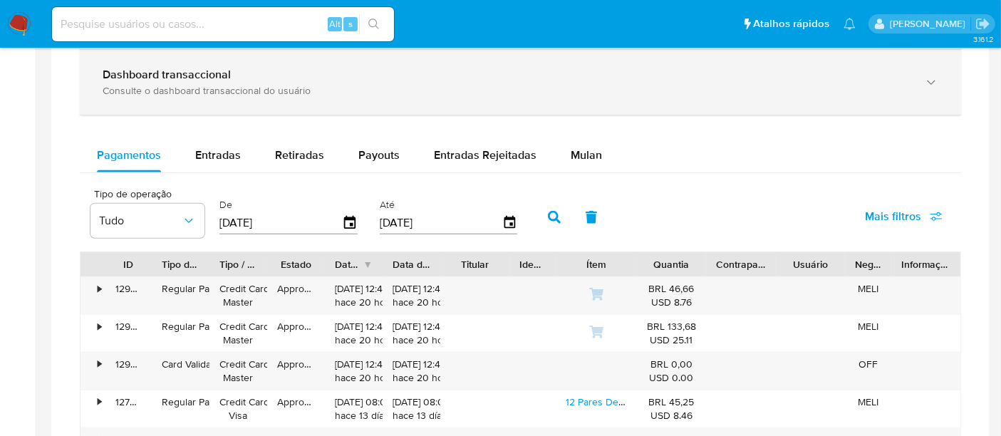
scroll to position [950, 0]
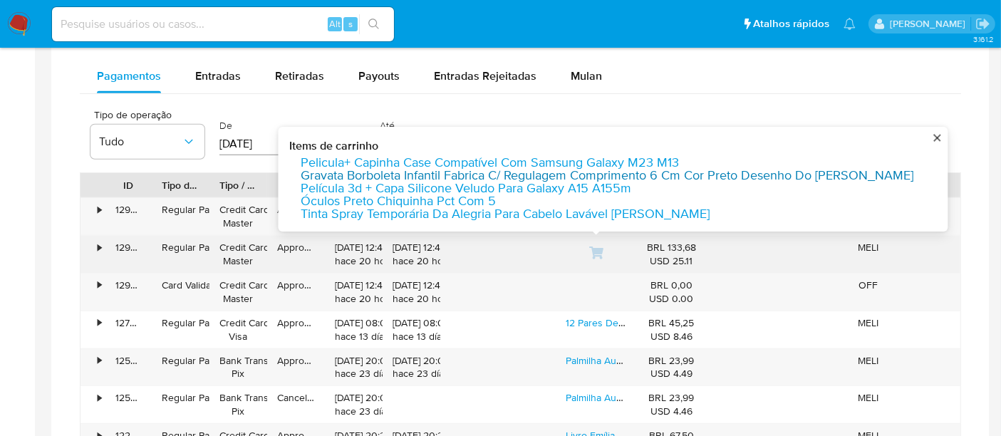
click at [604, 169] on link "Gravata Borboleta Infantil Fabrica C/ Regulagem Comprimento 6 Cm Cor Preto Dese…" at bounding box center [607, 175] width 613 height 13
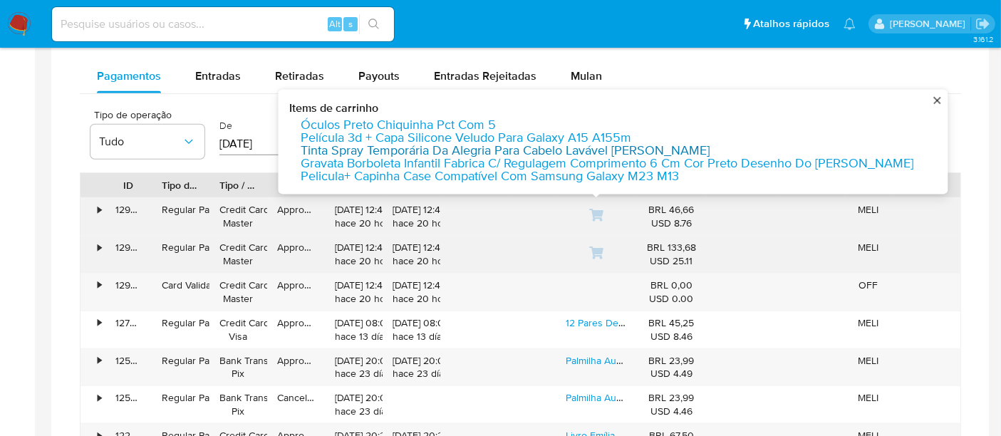
click at [596, 147] on link "Tinta Spray Temporária Da Alegria Para Cabelo Lavável Tom Branco" at bounding box center [505, 151] width 409 height 13
click at [571, 132] on link "Película 3d + Capa Silicone Veludo Para Galaxy A15 A155m" at bounding box center [466, 138] width 331 height 13
click at [477, 120] on link "Óculos Preto Chiquinha Pct Com 5" at bounding box center [398, 125] width 195 height 13
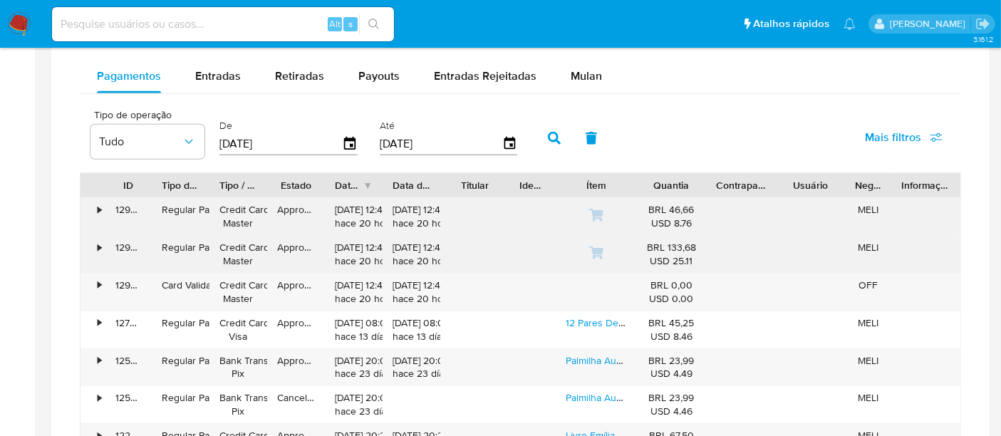
click at [226, 21] on input at bounding box center [223, 24] width 342 height 19
paste input "z6ViPfPTNsxrR2qOsu923zN7"
type input "z6ViPfPTNsxrR2qOsu923zN7"
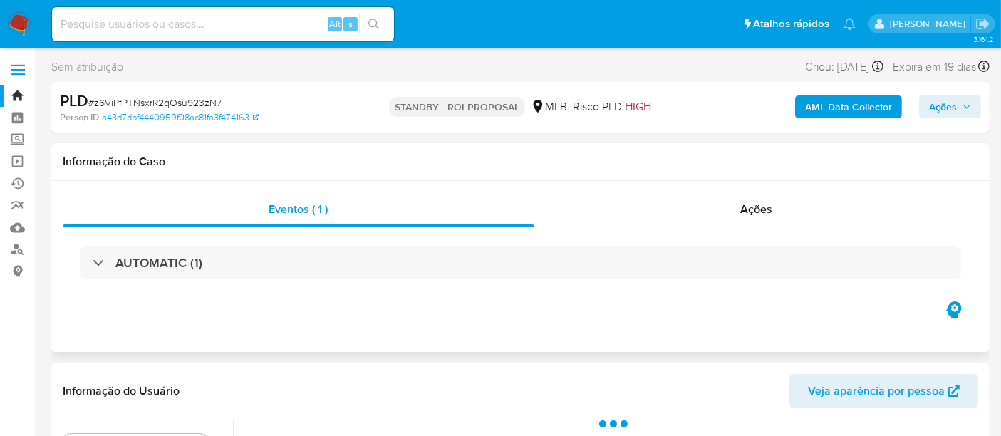
select select "10"
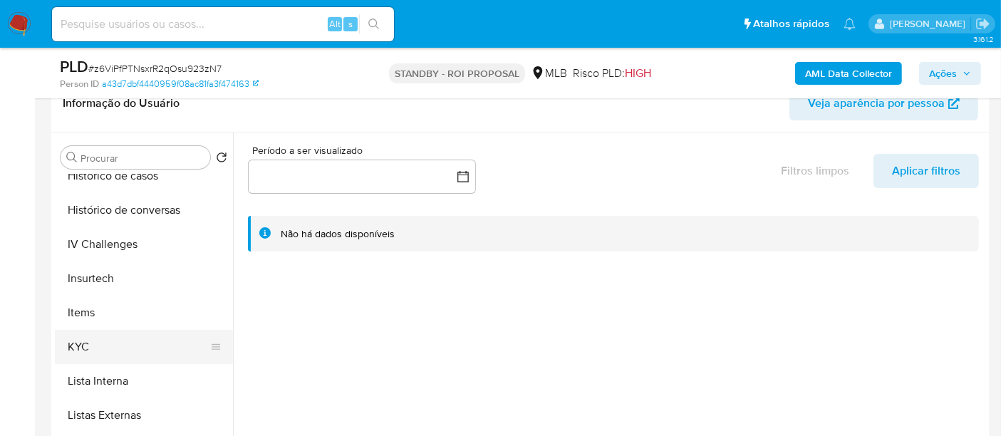
scroll to position [554, 0]
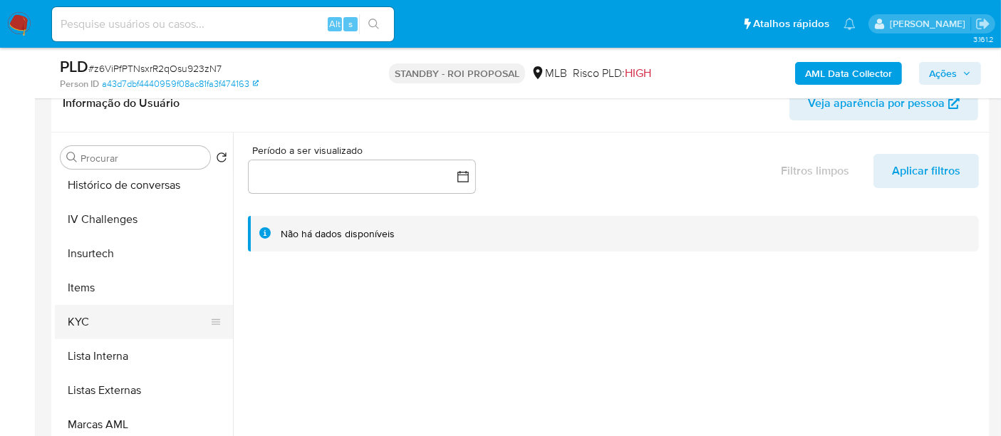
click at [86, 314] on button "KYC" at bounding box center [138, 322] width 167 height 34
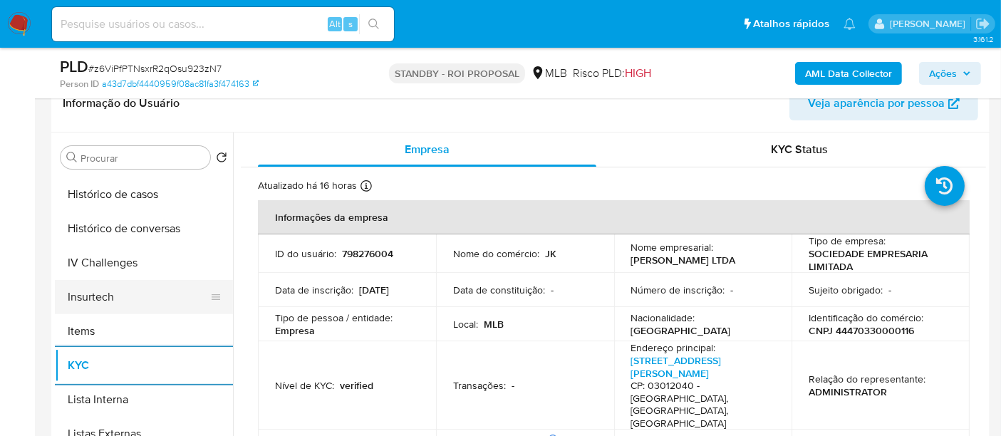
scroll to position [475, 0]
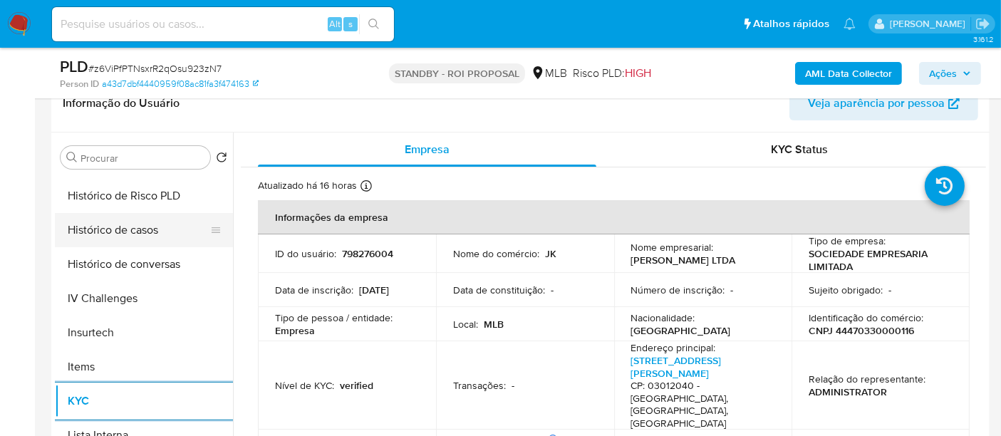
click at [135, 233] on button "Histórico de casos" at bounding box center [138, 230] width 167 height 34
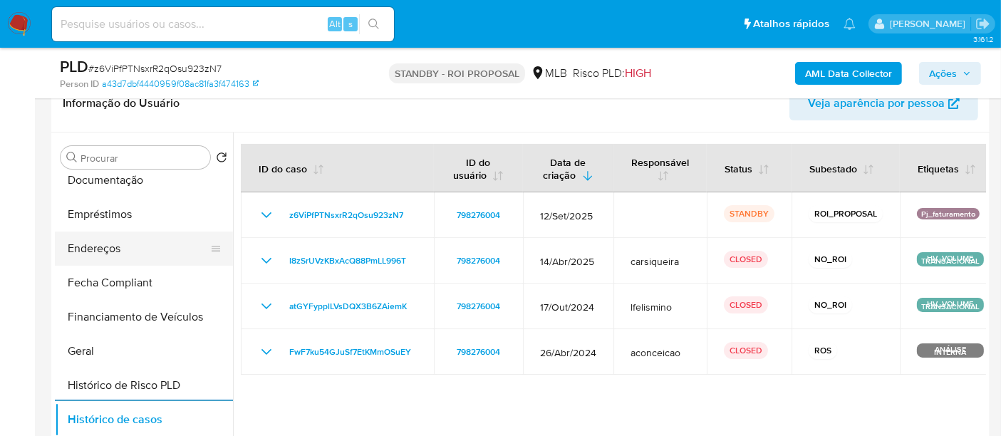
scroll to position [237, 0]
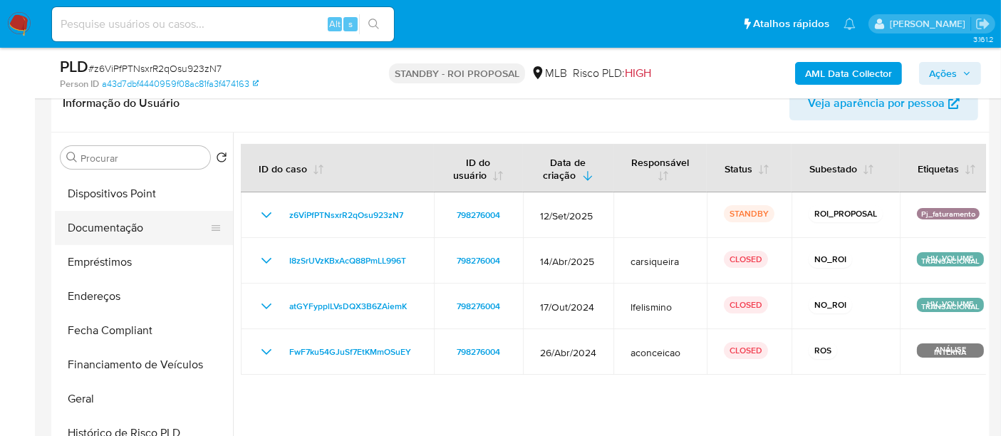
click at [116, 222] on button "Documentação" at bounding box center [138, 228] width 167 height 34
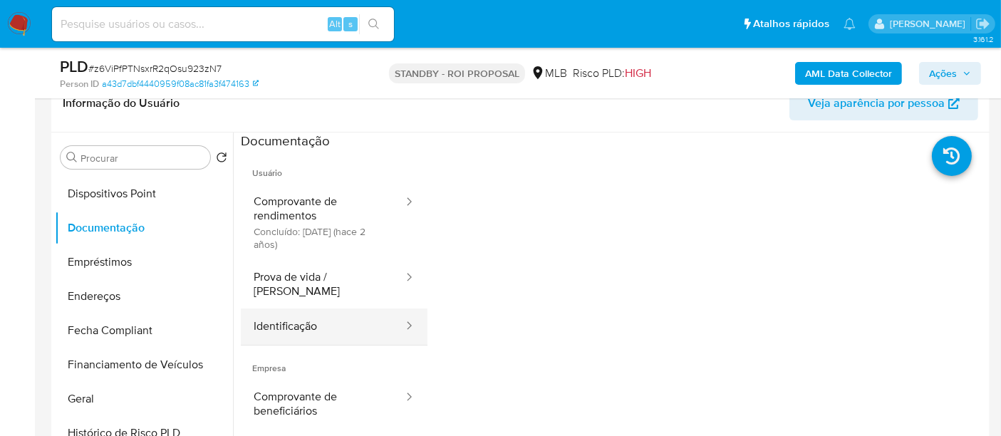
click at [304, 309] on button "Identificação" at bounding box center [323, 327] width 164 height 36
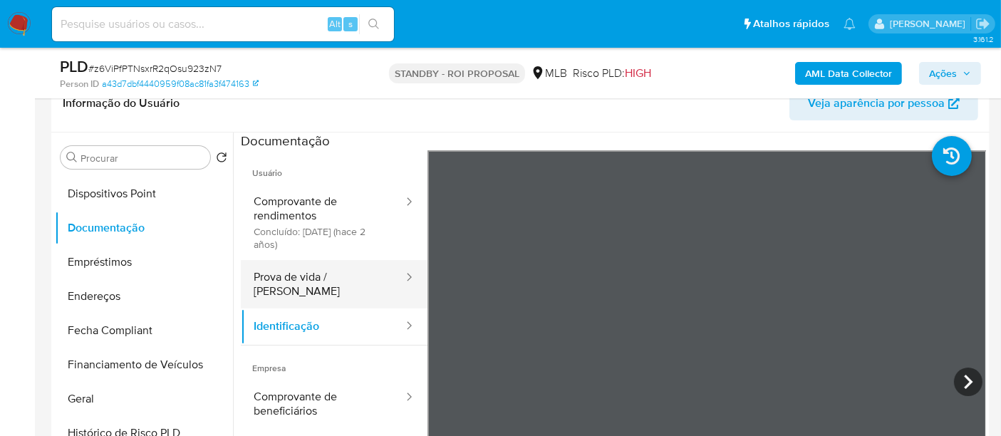
click at [281, 271] on button "Prova de vida / Selfie" at bounding box center [323, 284] width 164 height 48
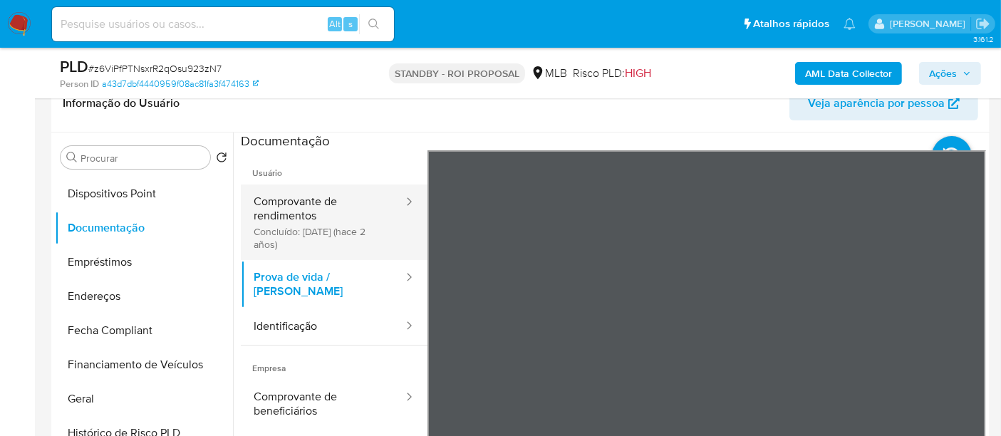
click at [306, 227] on button "Comprovante de rendimentos Concluído: 26/06/2023 (hace 2 años)" at bounding box center [323, 223] width 164 height 76
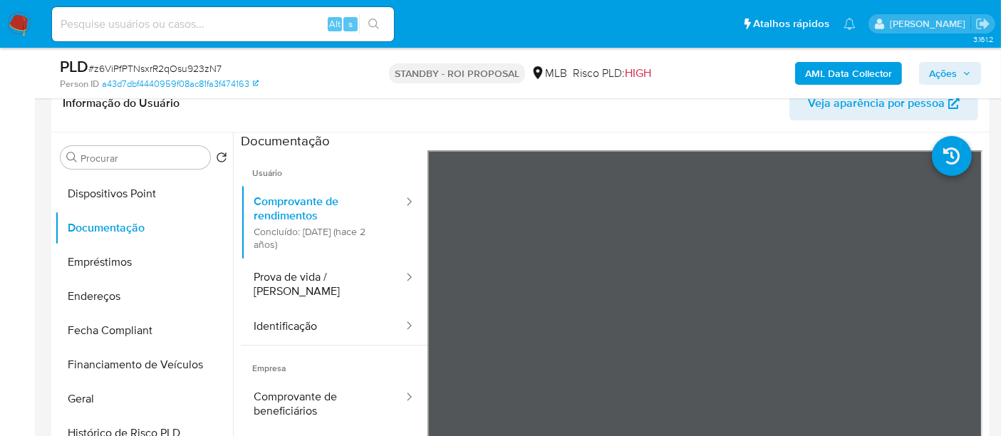
scroll to position [27, 0]
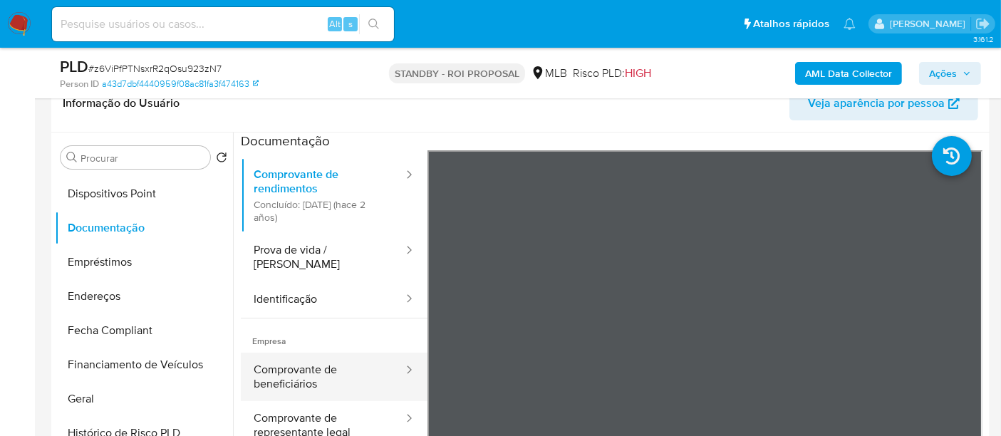
click at [294, 355] on button "Comprovante de beneficiários" at bounding box center [323, 377] width 164 height 48
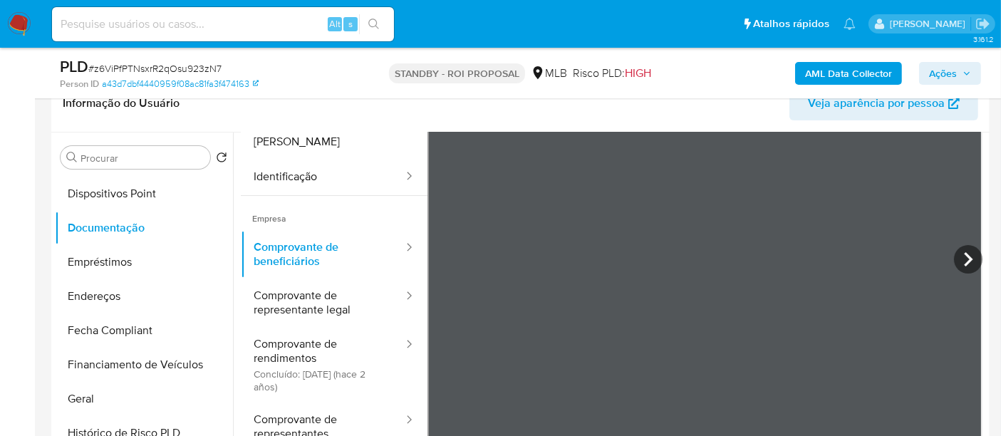
scroll to position [124, 0]
click at [956, 259] on icon at bounding box center [968, 258] width 29 height 29
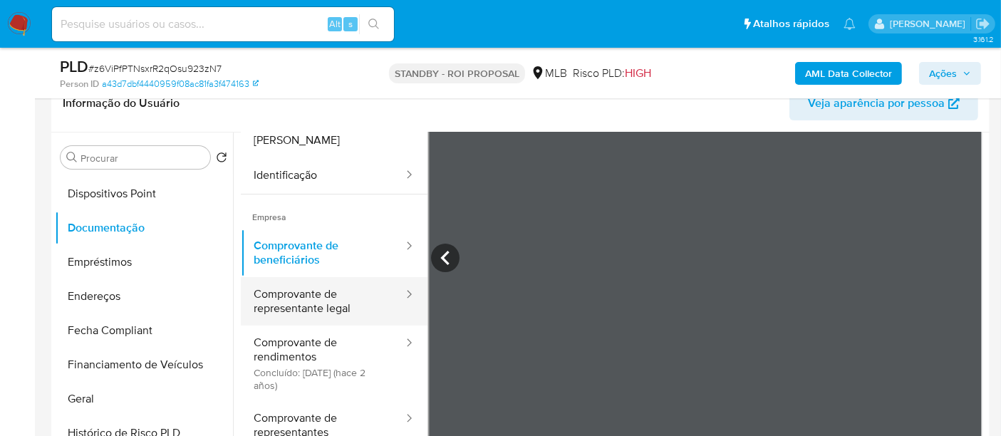
scroll to position [0, 0]
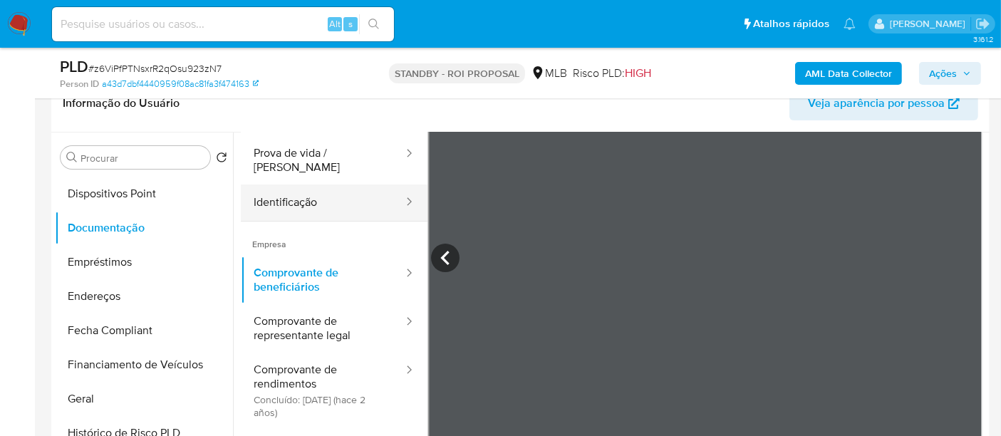
drag, startPoint x: 309, startPoint y: 194, endPoint x: 321, endPoint y: 198, distance: 12.2
click at [309, 194] on button "Identificação" at bounding box center [323, 203] width 164 height 36
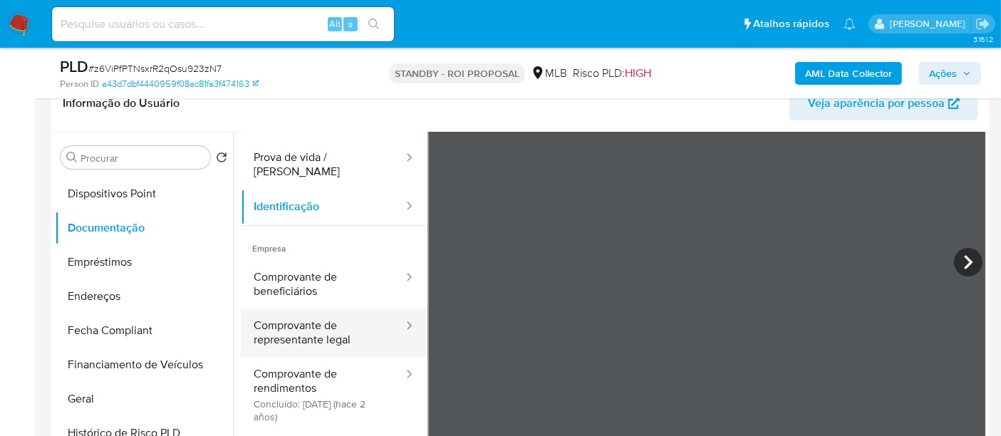
scroll to position [27, 0]
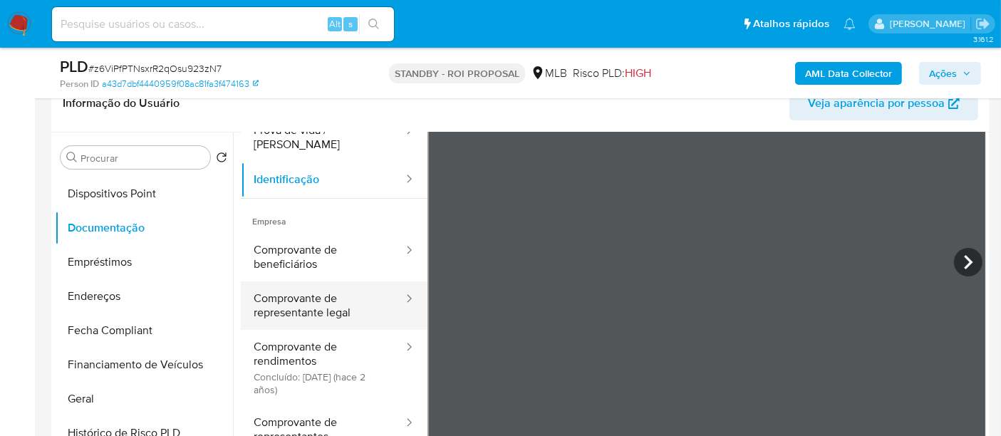
click at [289, 292] on button "Comprovante de representante legal" at bounding box center [323, 305] width 164 height 48
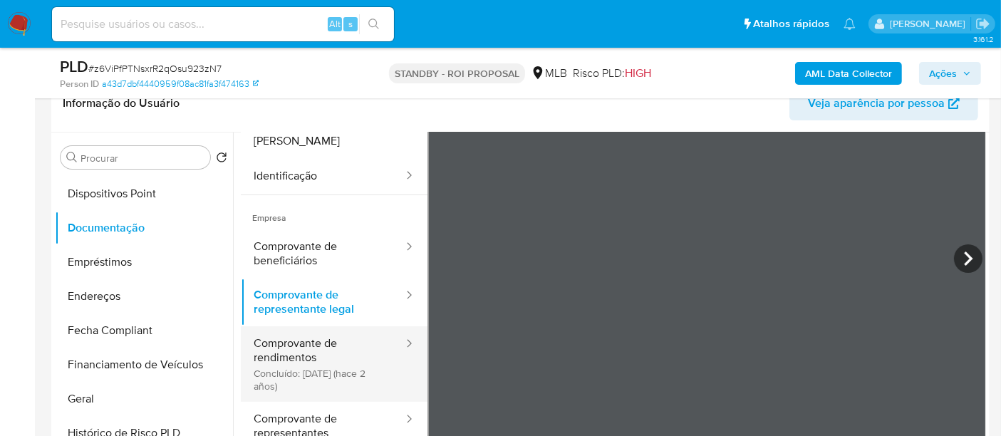
scroll to position [124, 0]
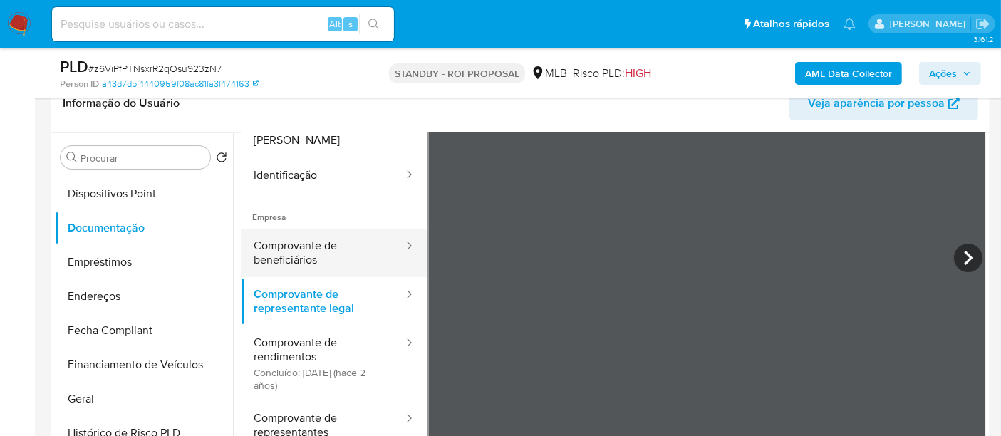
click at [316, 240] on button "Comprovante de beneficiários" at bounding box center [323, 253] width 164 height 48
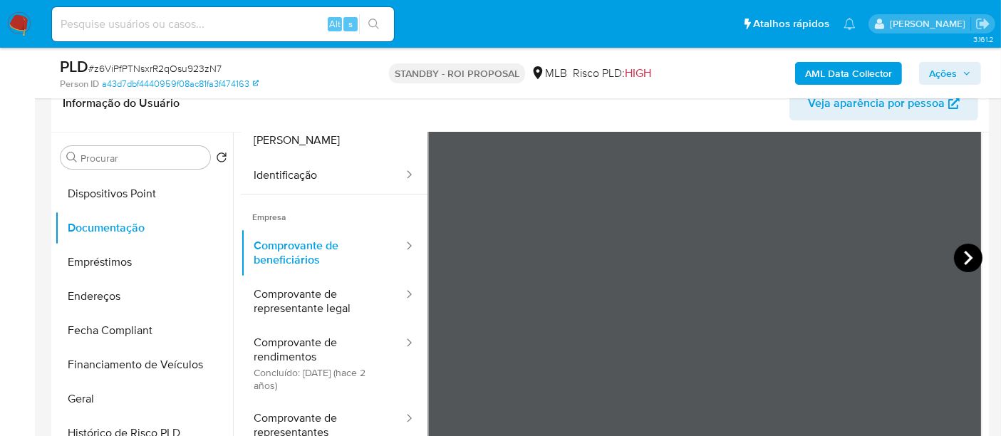
click at [968, 259] on icon at bounding box center [968, 258] width 29 height 29
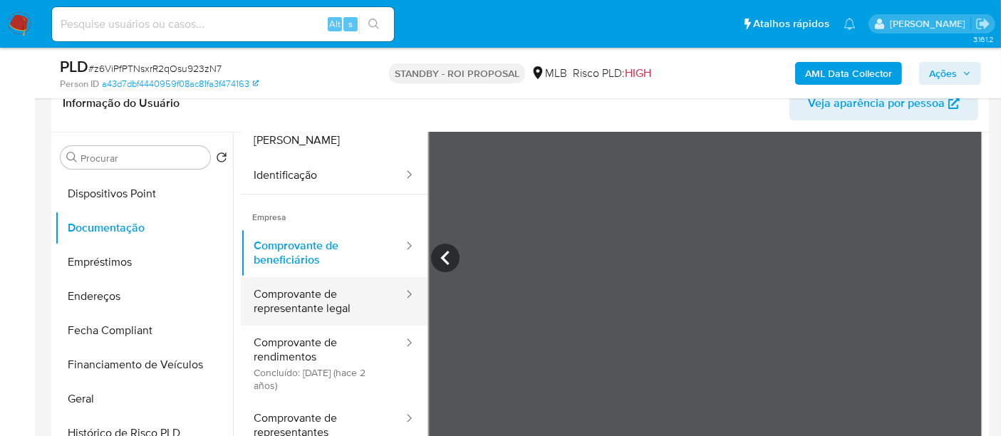
click at [311, 296] on button "Comprovante de representante legal" at bounding box center [323, 301] width 164 height 48
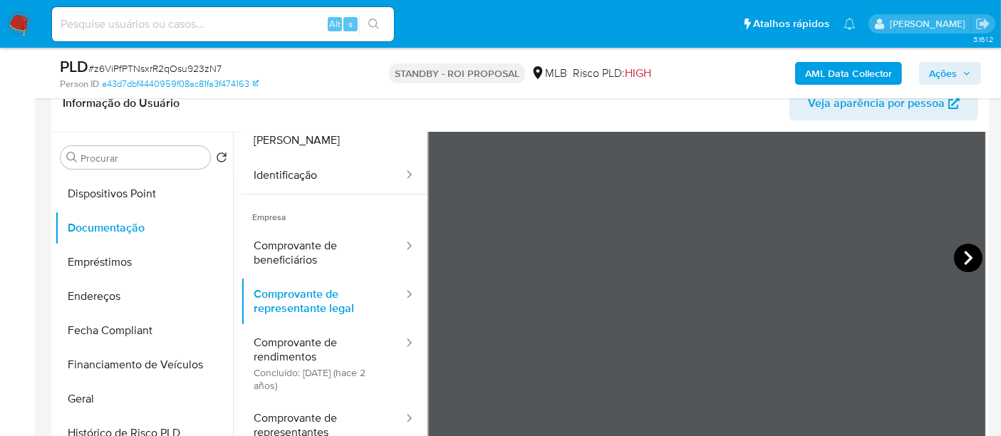
click at [955, 260] on icon at bounding box center [968, 258] width 29 height 29
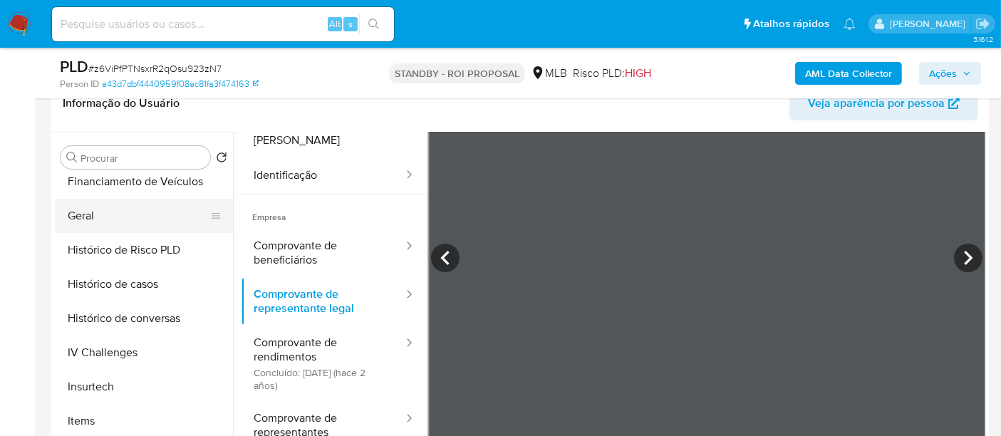
scroll to position [395, 0]
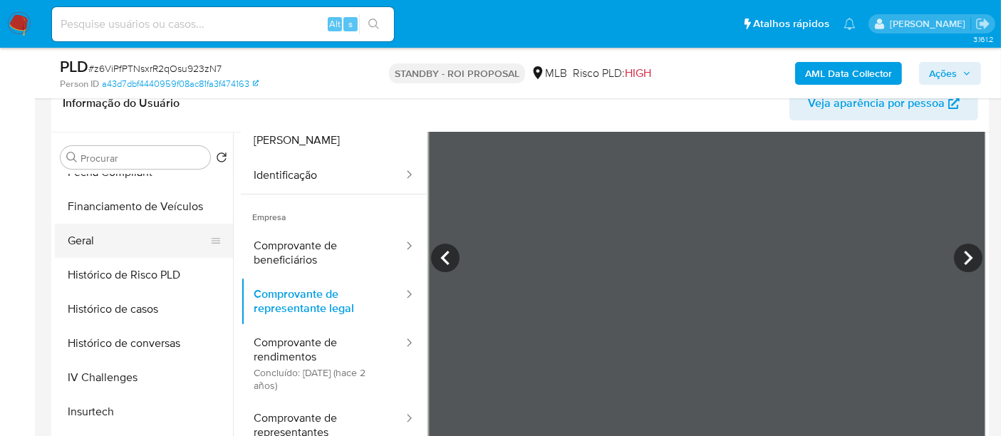
click at [84, 243] on button "Geral" at bounding box center [138, 241] width 167 height 34
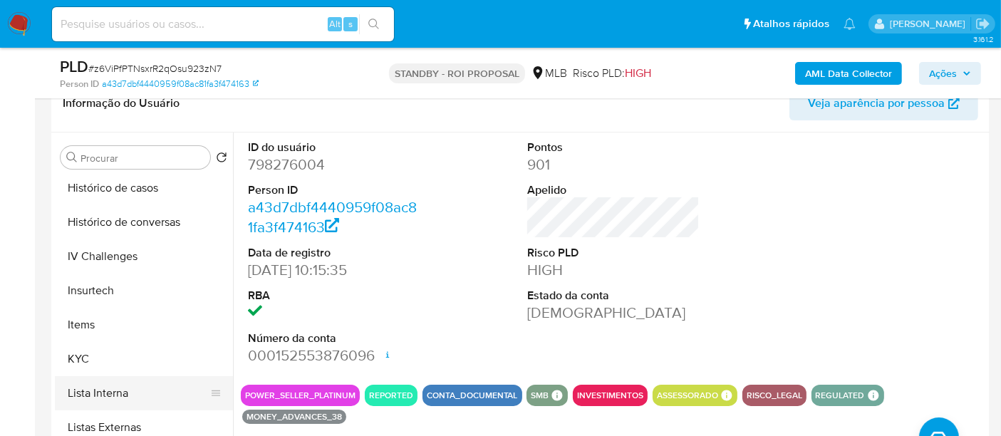
scroll to position [633, 0]
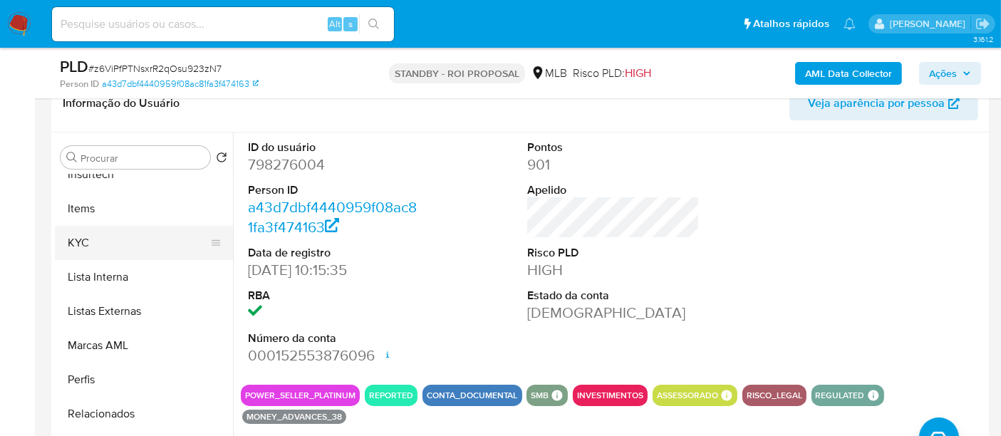
click at [79, 240] on button "KYC" at bounding box center [138, 243] width 167 height 34
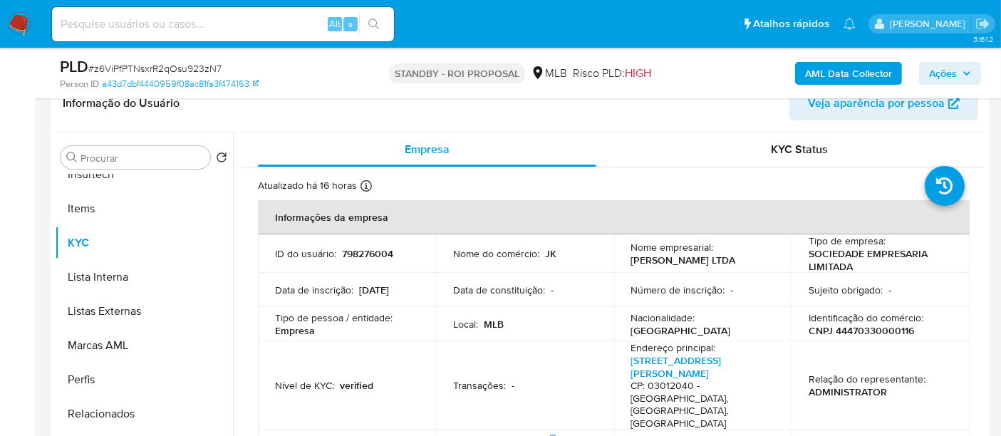
scroll to position [79, 0]
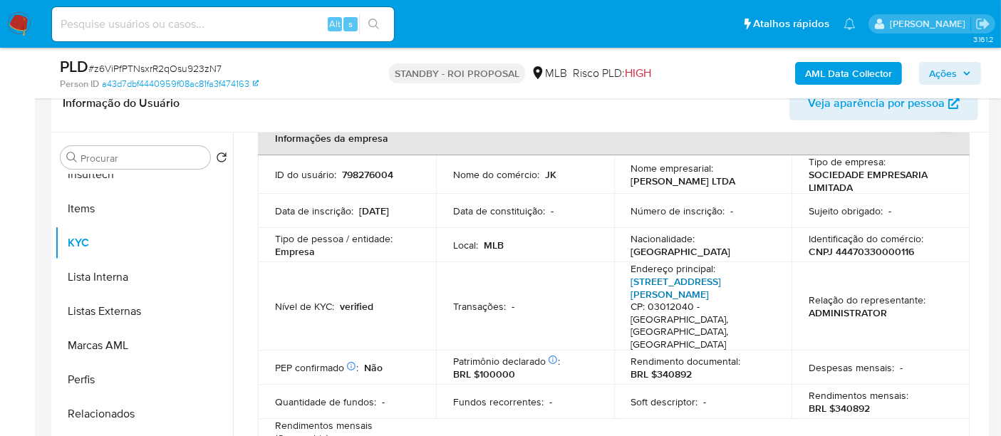
click at [658, 284] on link "Rua Doutor Ricardo Gonçalves 112, Brás" at bounding box center [676, 287] width 90 height 27
click at [859, 254] on p "CNPJ 44470330000116" at bounding box center [861, 251] width 105 height 13
click at [857, 253] on p "CNPJ 44470330000116" at bounding box center [861, 251] width 105 height 13
copy p "44470330000116"
click at [135, 26] on input at bounding box center [223, 24] width 342 height 19
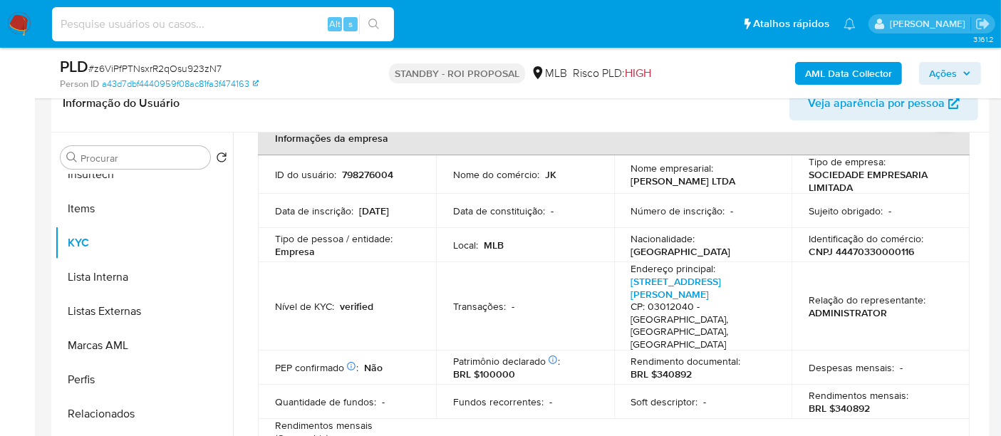
click at [135, 26] on input at bounding box center [223, 24] width 342 height 19
paste input "CxR8AvE36eRVQWwHfBkvCR6N"
type input "CxR8AvE36eRVQWwHfBkvCR6N"
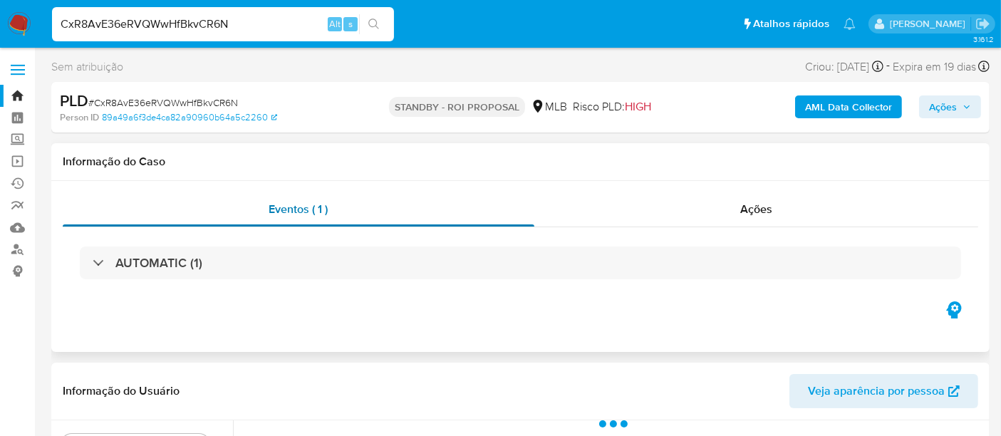
select select "10"
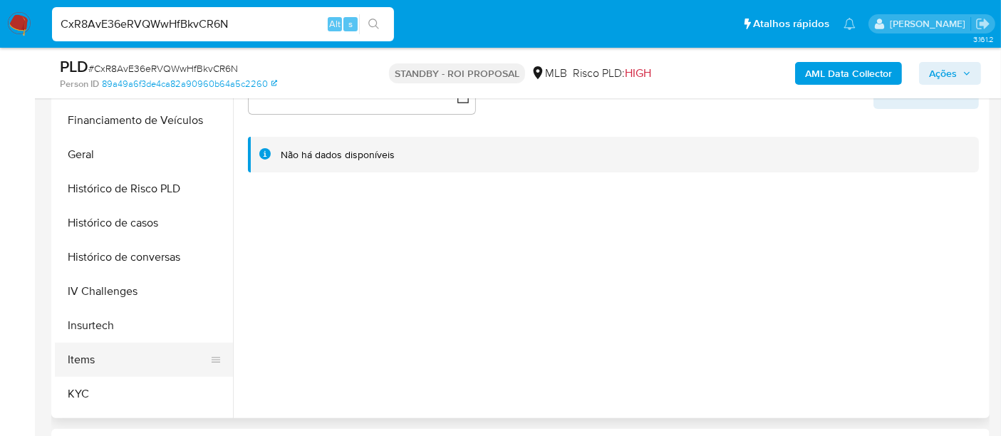
scroll to position [475, 0]
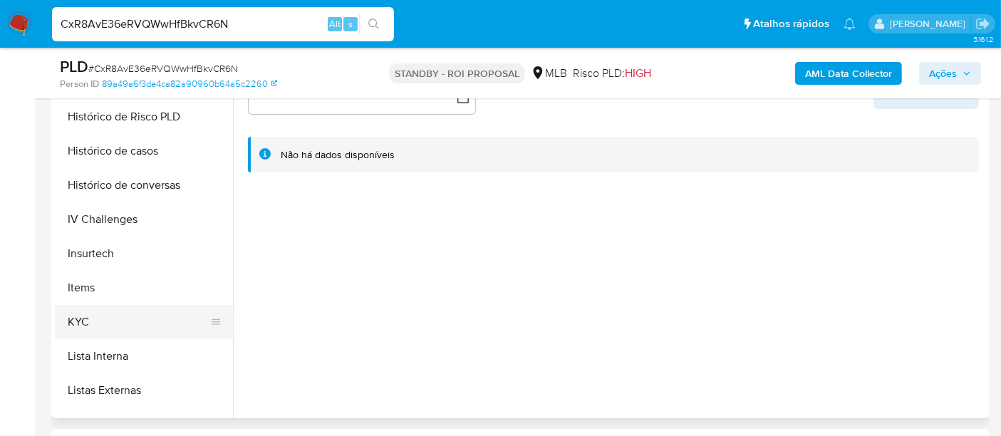
click at [84, 326] on button "KYC" at bounding box center [138, 322] width 167 height 34
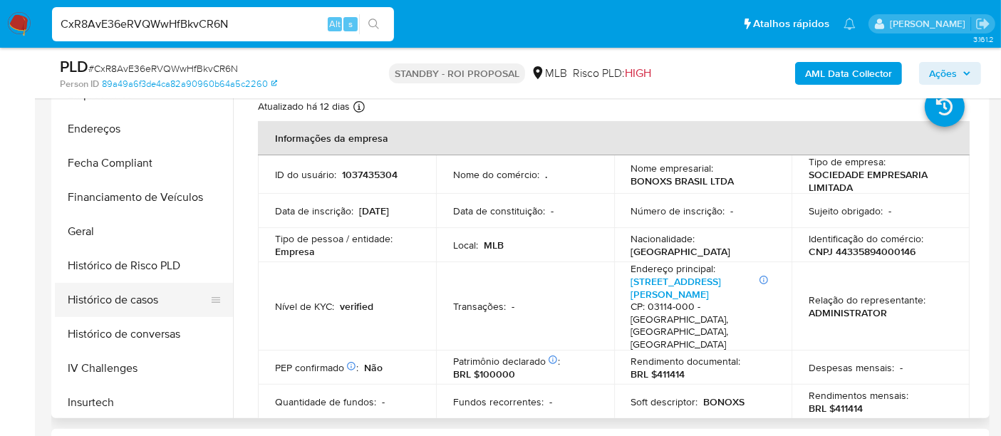
scroll to position [316, 0]
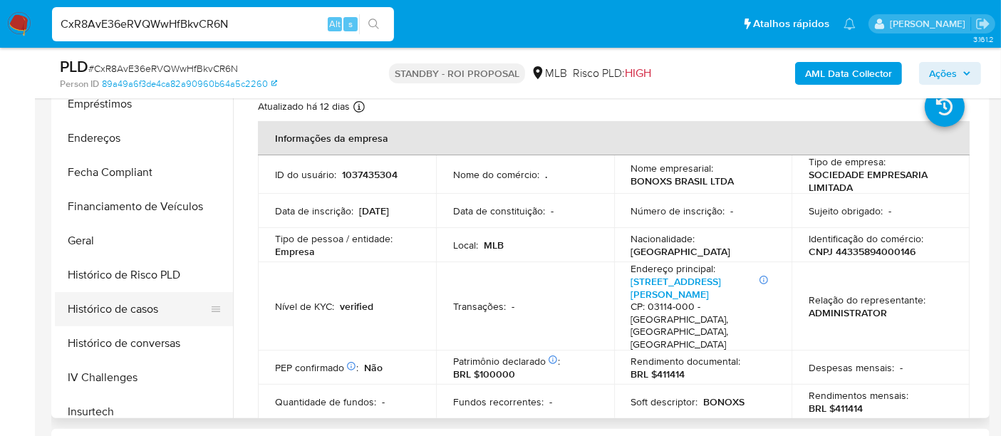
click at [131, 311] on button "Histórico de casos" at bounding box center [138, 309] width 167 height 34
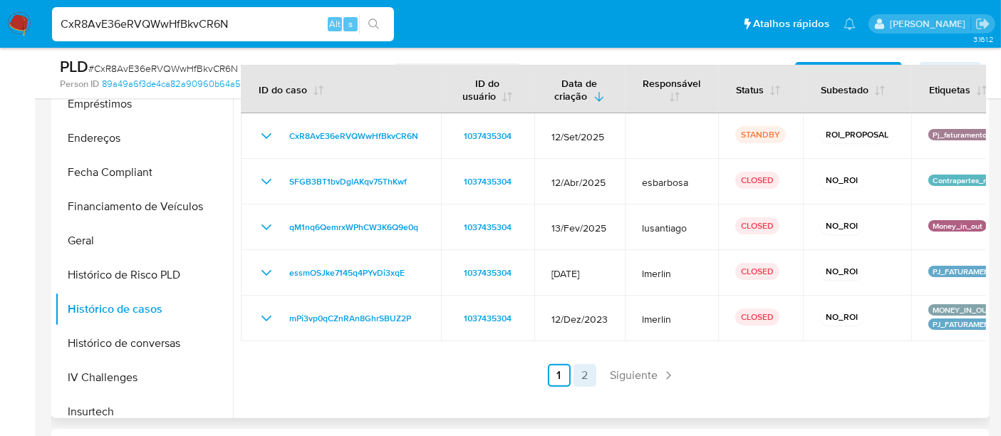
click at [584, 377] on link "2" at bounding box center [585, 375] width 23 height 23
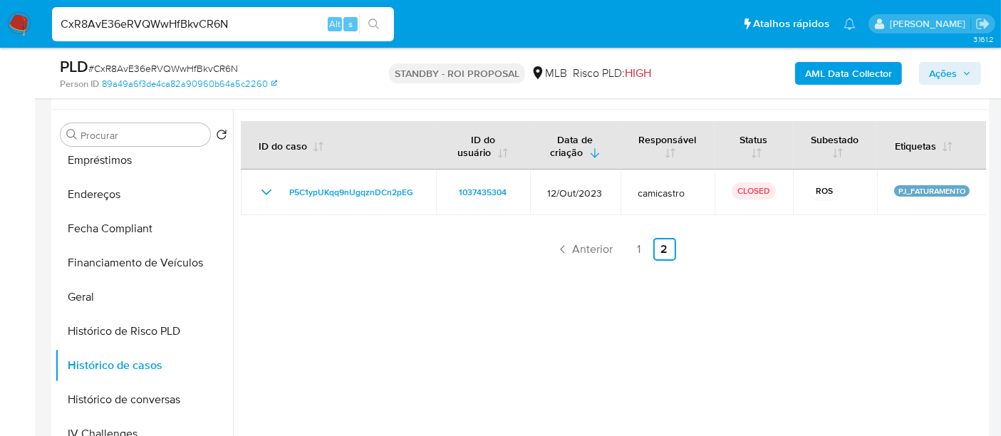
scroll to position [237, 0]
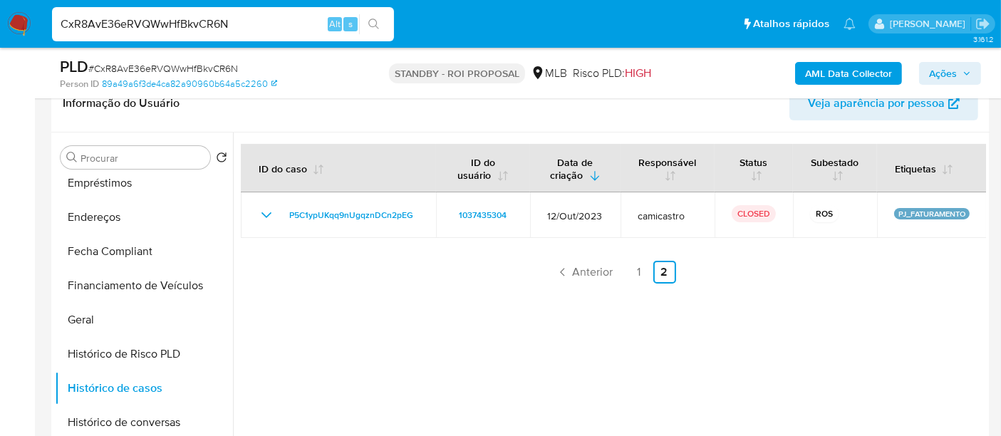
click at [633, 272] on link "1" at bounding box center [639, 272] width 23 height 23
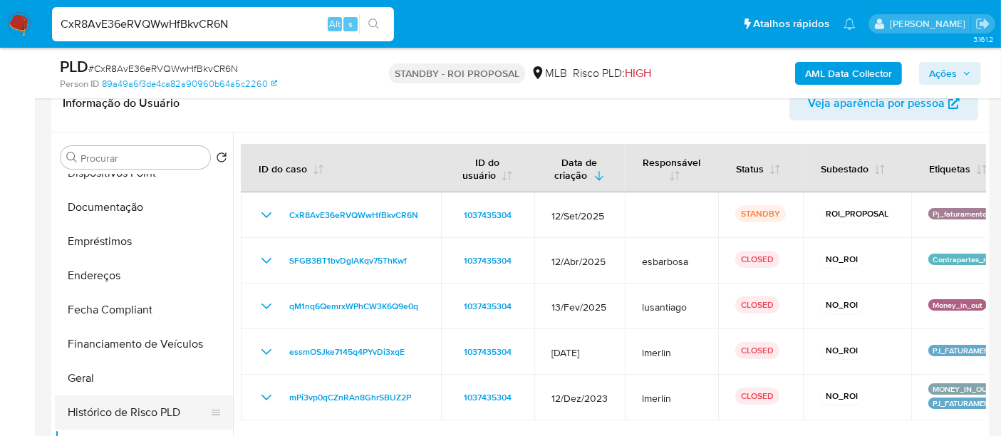
scroll to position [158, 0]
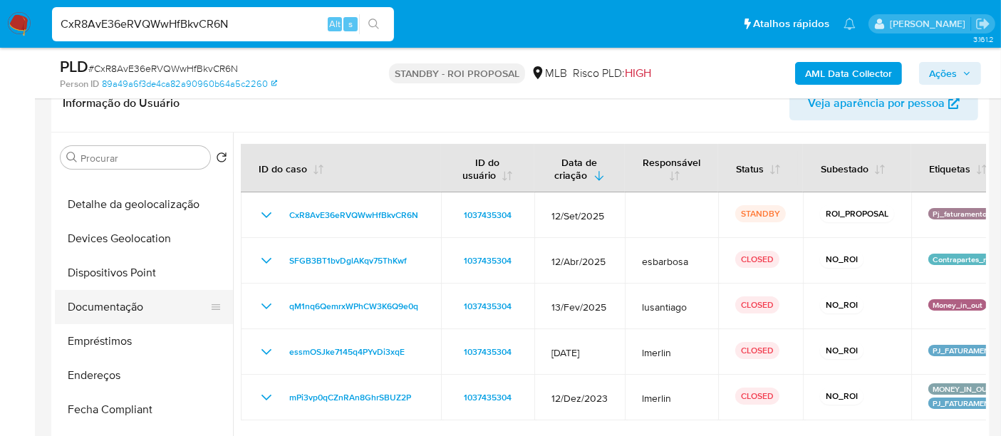
click at [89, 297] on button "Documentação" at bounding box center [138, 307] width 167 height 34
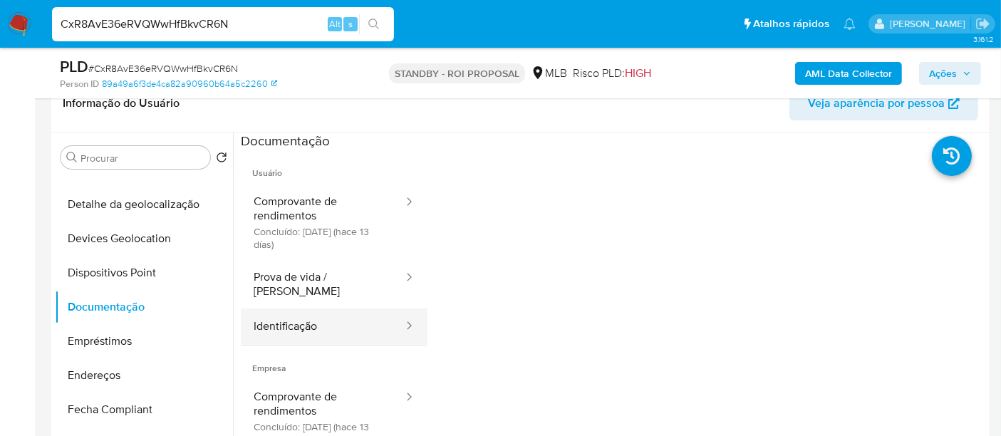
click at [314, 310] on button "Identificação" at bounding box center [323, 327] width 164 height 36
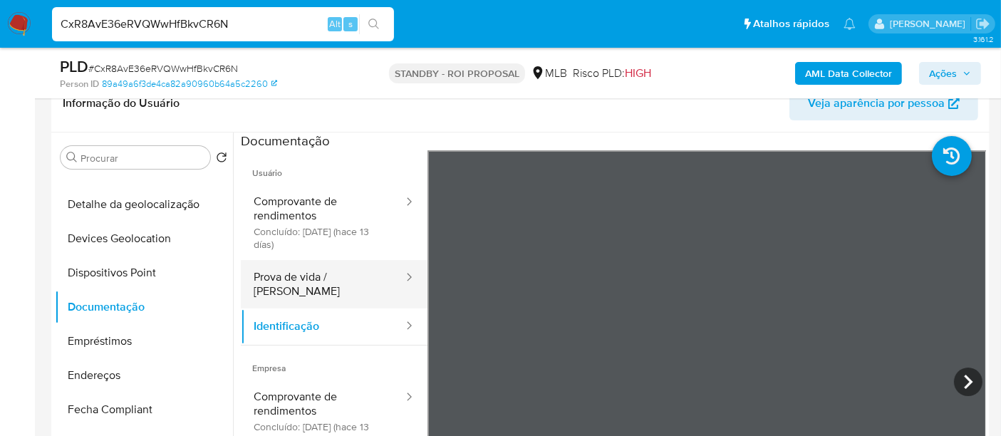
click at [351, 278] on button "Prova de vida / [PERSON_NAME]" at bounding box center [323, 284] width 164 height 48
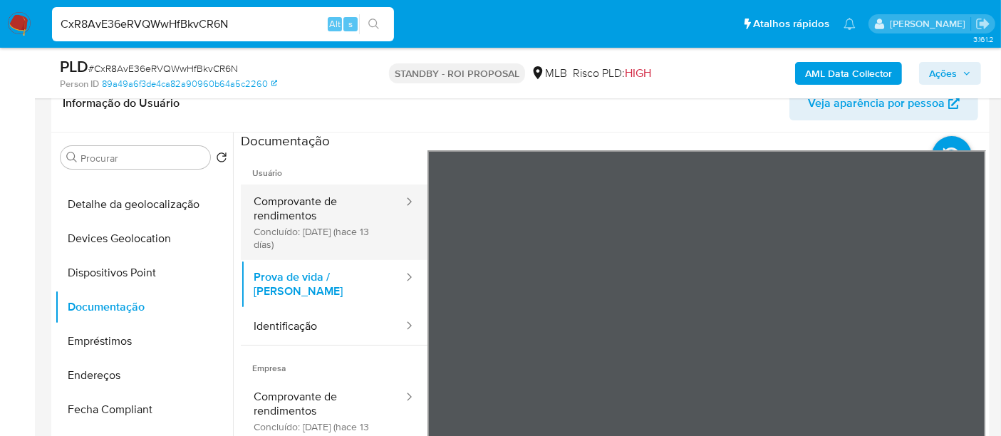
click at [311, 210] on button "Comprovante de rendimentos Concluído: 25/09/2025 (hace 13 días)" at bounding box center [323, 223] width 164 height 76
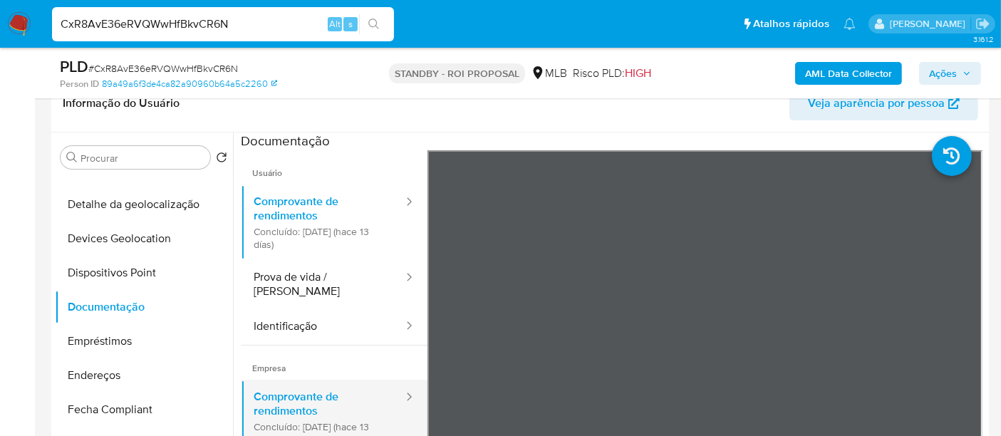
scroll to position [79, 0]
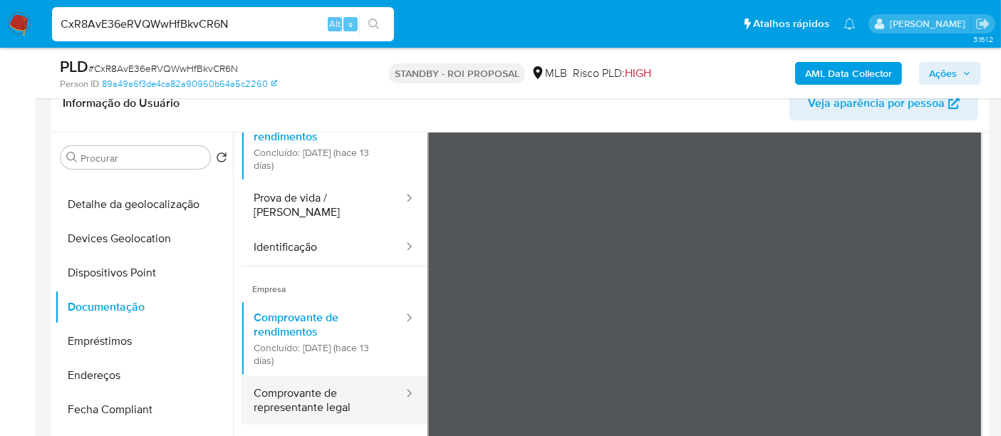
click at [315, 393] on button "Comprovante de representante legal" at bounding box center [323, 400] width 164 height 48
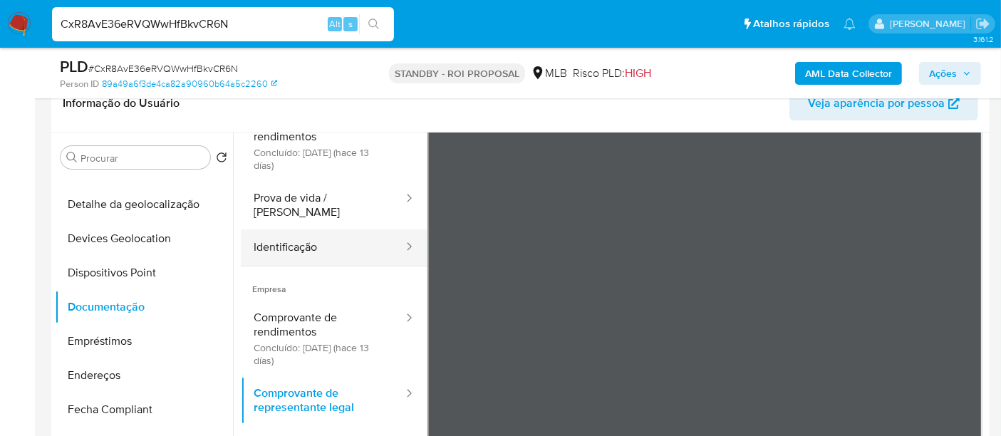
click at [305, 242] on button "Identificação" at bounding box center [323, 247] width 164 height 36
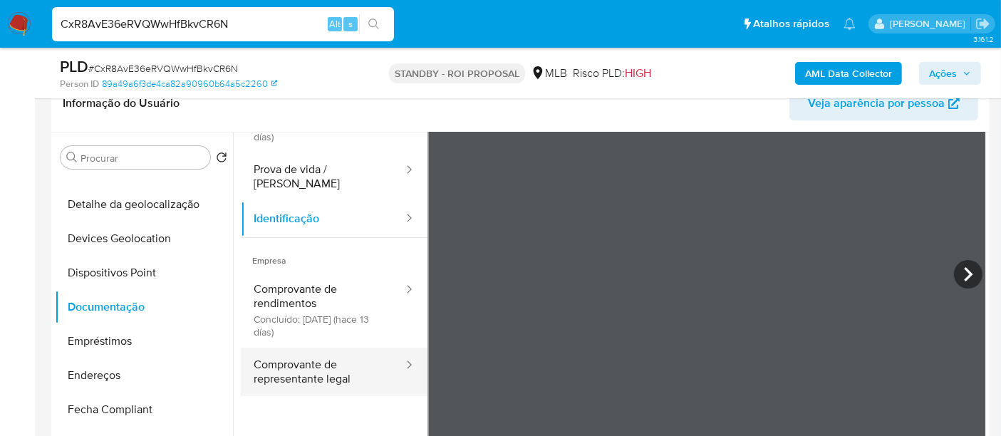
scroll to position [120, 0]
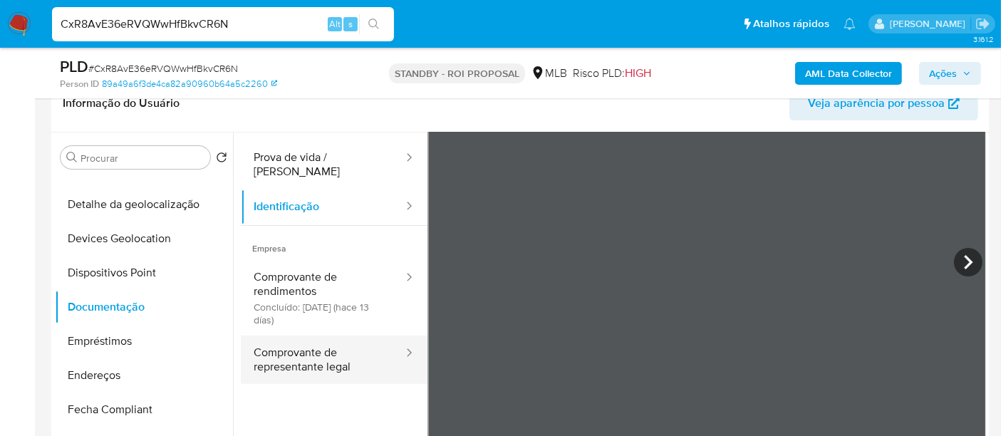
click at [286, 341] on button "Comprovante de representante legal" at bounding box center [323, 360] width 164 height 48
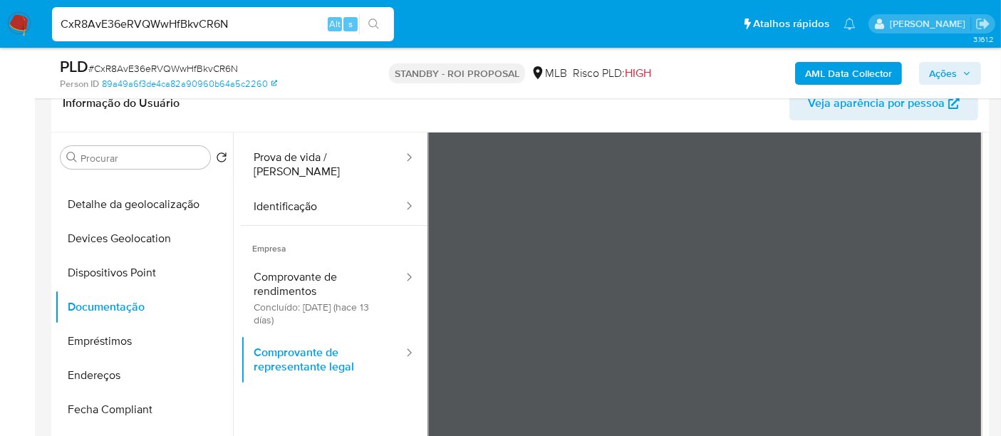
scroll to position [316, 0]
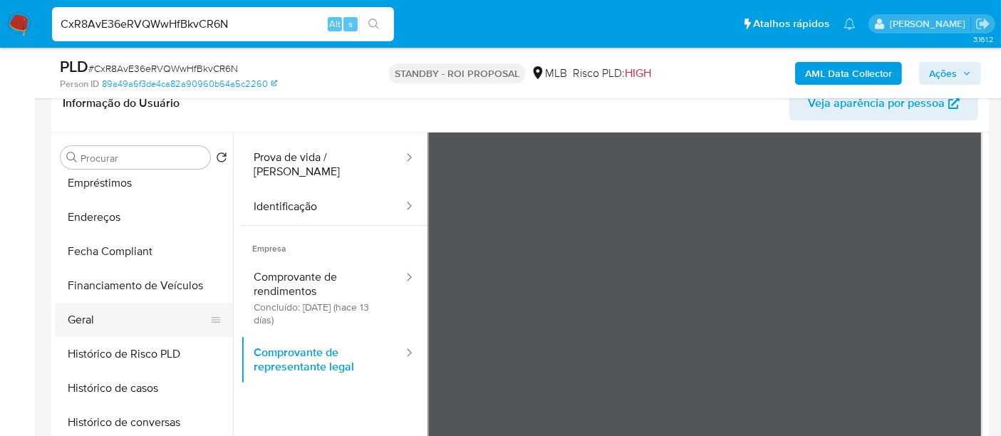
click at [86, 314] on button "Geral" at bounding box center [138, 320] width 167 height 34
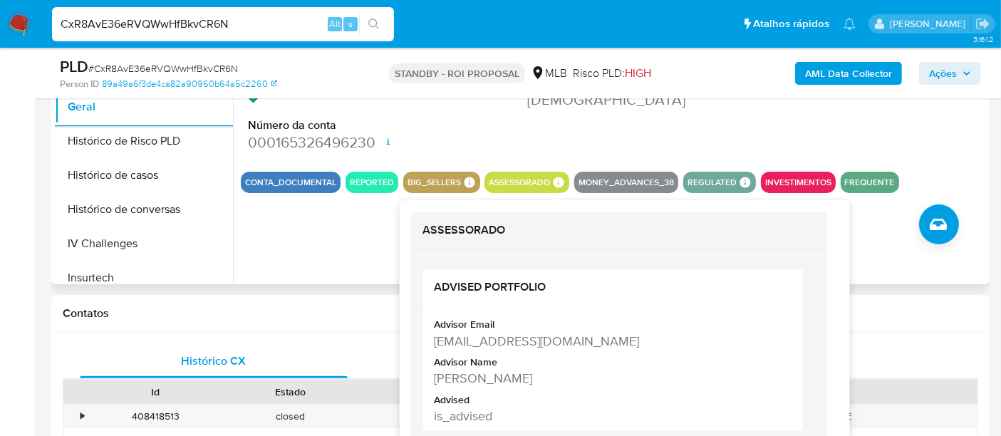
scroll to position [475, 0]
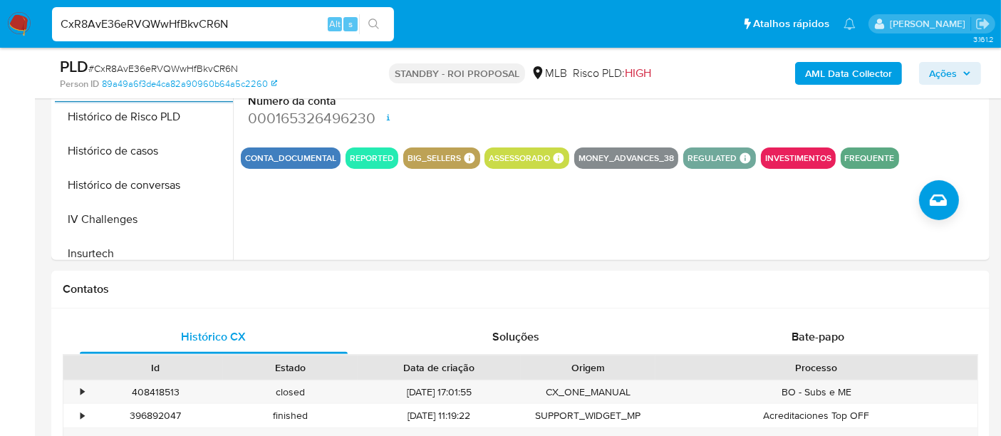
click at [214, 15] on input "CxR8AvE36eRVQWwHfBkvCR6N" at bounding box center [223, 24] width 342 height 19
paste input "M5m8H3AWyMauThiWWT62XWyq"
type input "M5m8H3AWyMauThiWWT62XWyq"
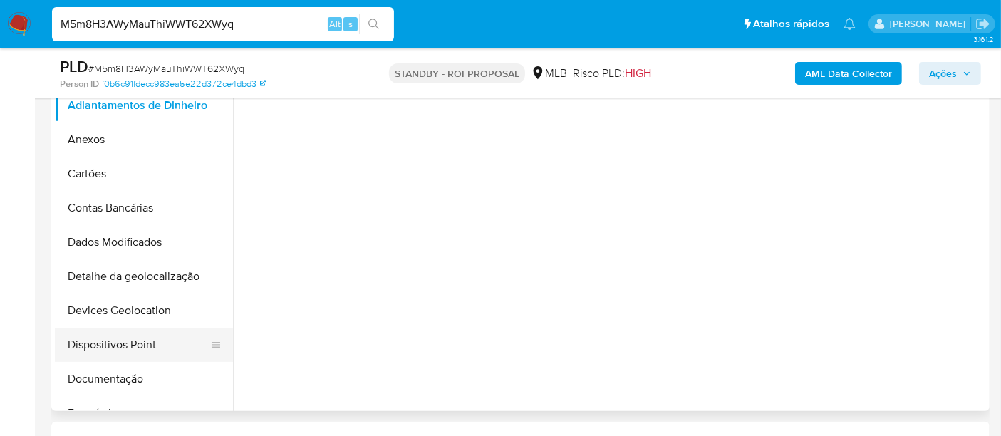
scroll to position [395, 0]
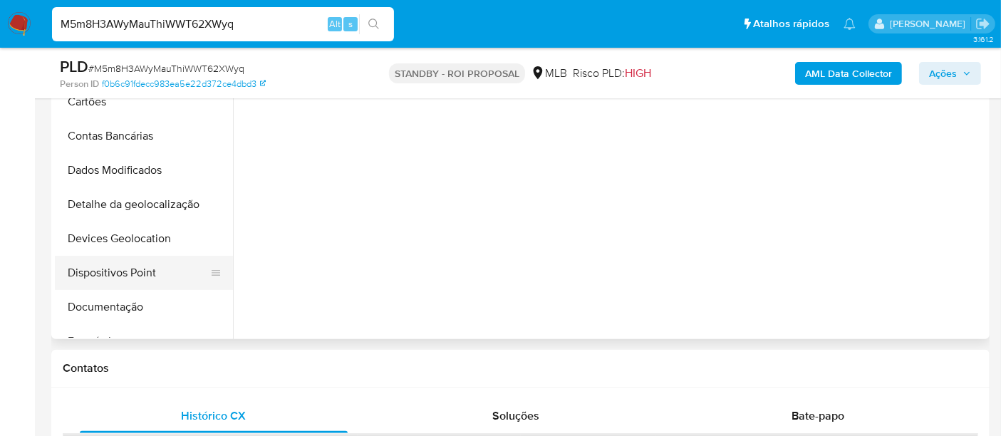
select select "10"
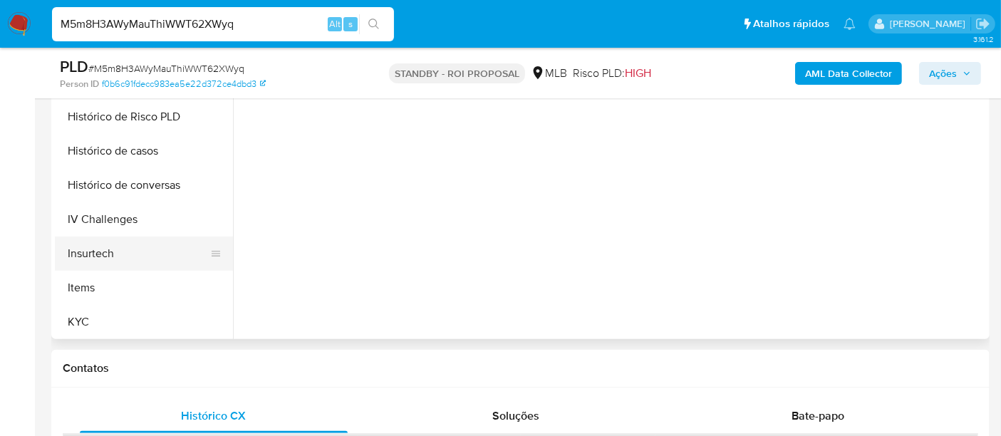
scroll to position [554, 0]
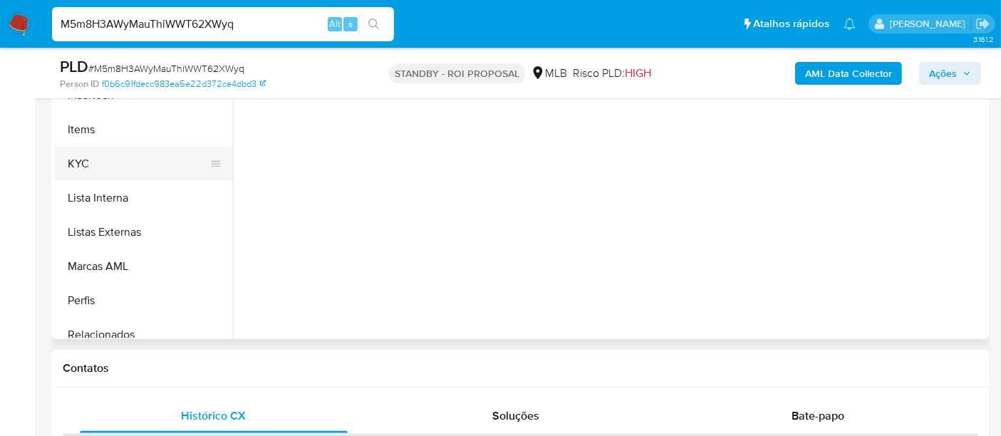
click at [83, 162] on button "KYC" at bounding box center [138, 164] width 167 height 34
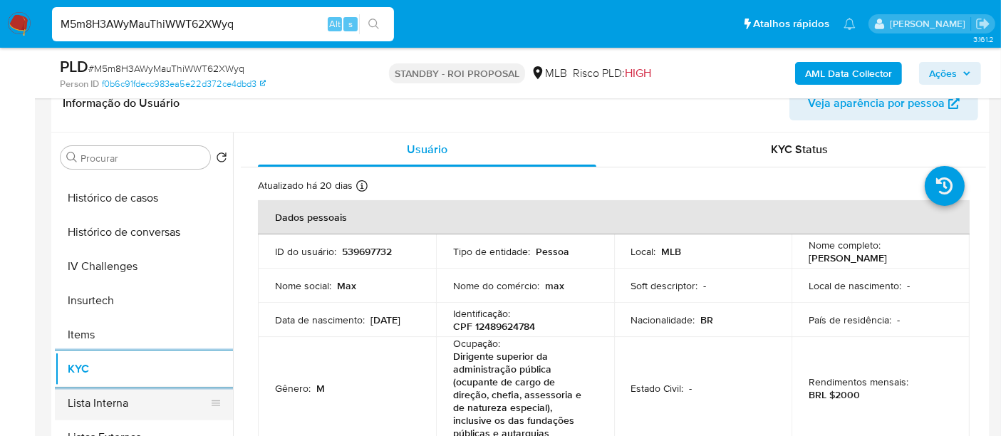
scroll to position [475, 0]
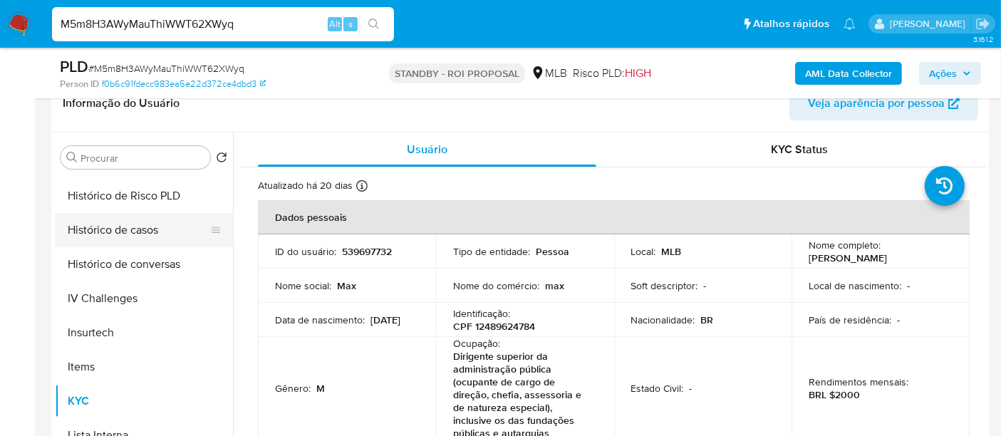
click at [128, 227] on button "Histórico de casos" at bounding box center [138, 230] width 167 height 34
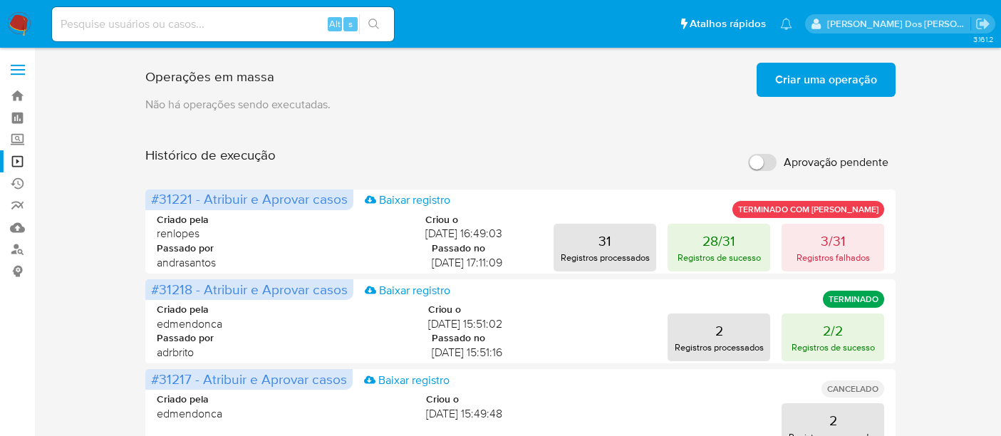
scroll to position [28, 0]
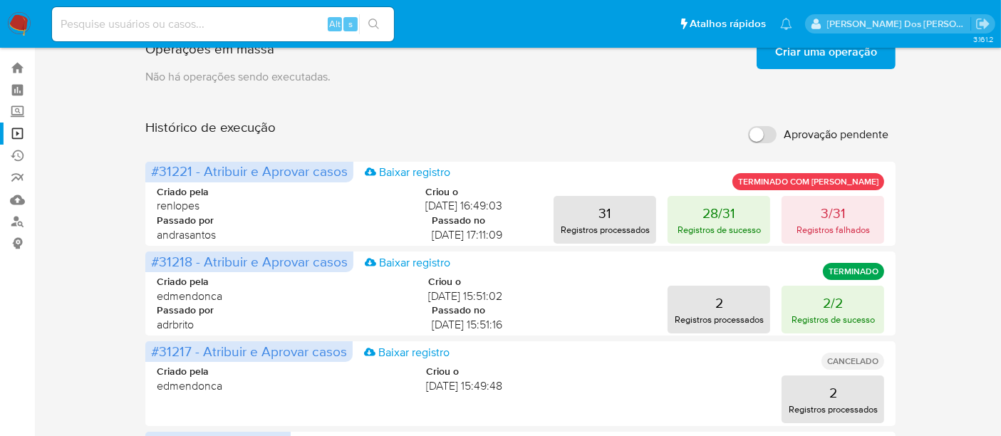
drag, startPoint x: 0, startPoint y: 0, endPoint x: 22, endPoint y: 17, distance: 27.9
click at [22, 17] on img at bounding box center [19, 24] width 24 height 24
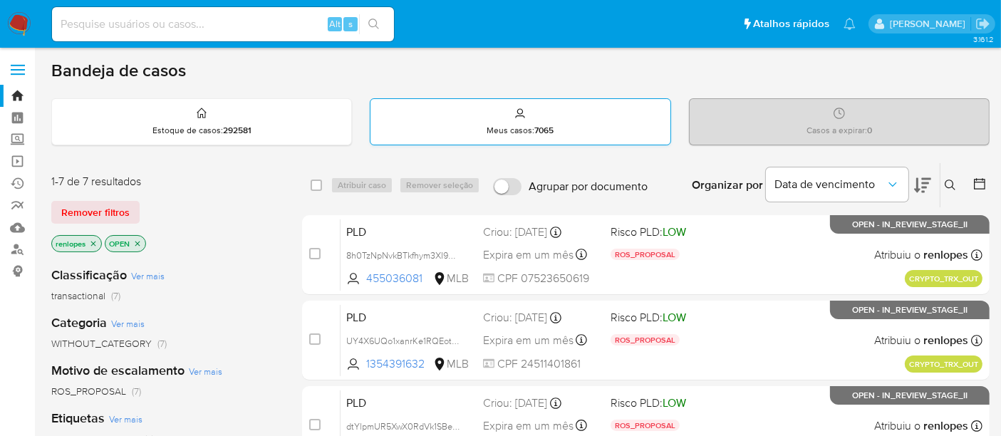
drag, startPoint x: 105, startPoint y: 210, endPoint x: 545, endPoint y: 139, distance: 445.4
click at [105, 211] on span "Remover filtros" at bounding box center [95, 212] width 68 height 20
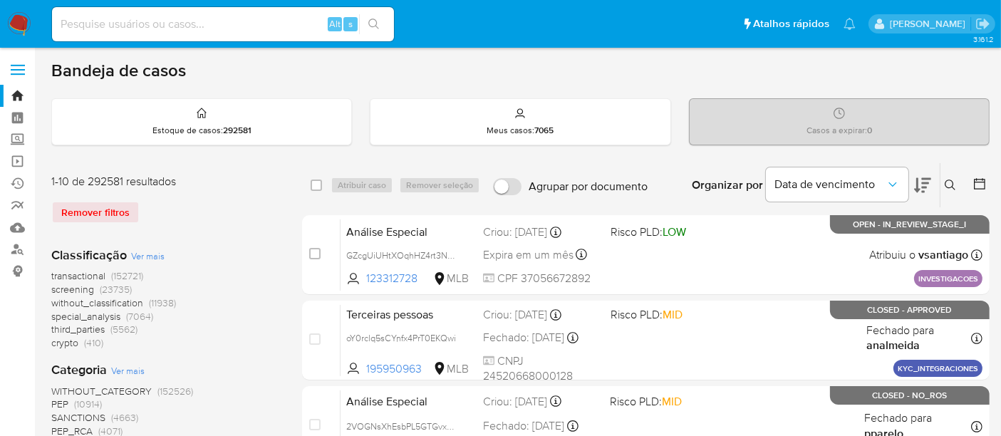
click at [947, 175] on div "Insira a ID do usuário ou caso Procurar Remover filtros" at bounding box center [952, 185] width 24 height 44
click at [948, 185] on icon at bounding box center [950, 185] width 11 height 11
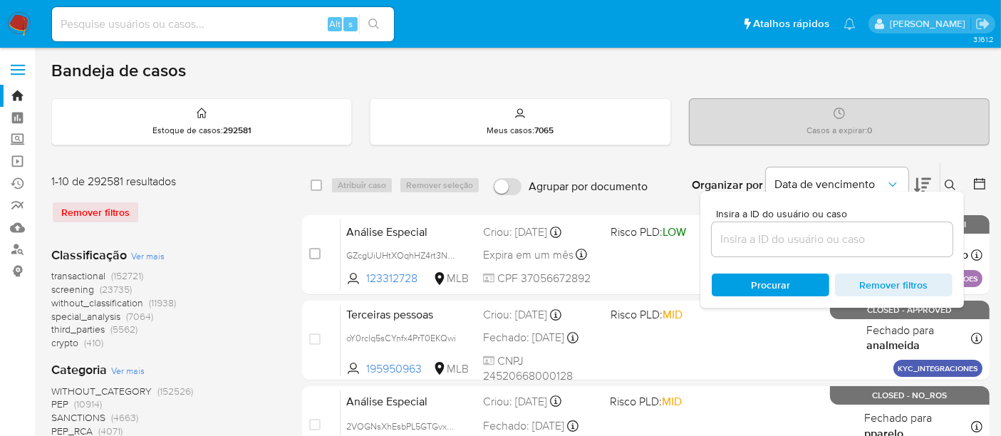
click at [761, 241] on input at bounding box center [832, 239] width 241 height 19
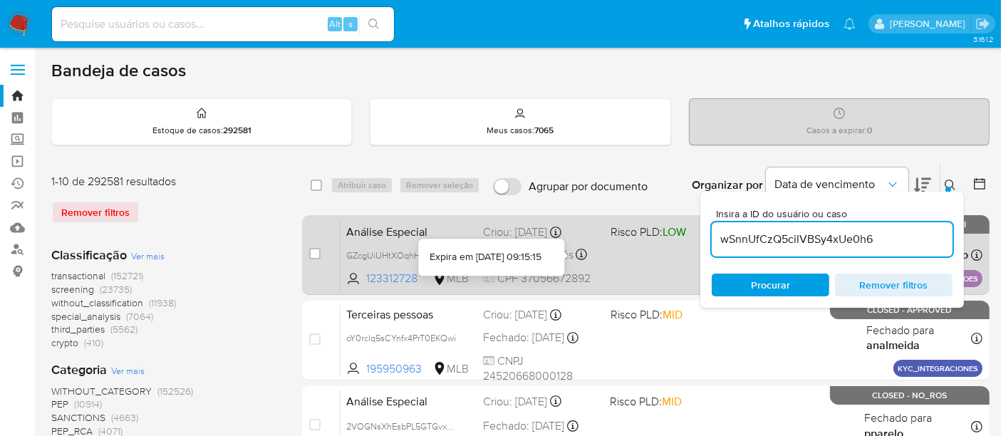
type input "wSnnUfCzQ5cilVBSy4xUe0h6"
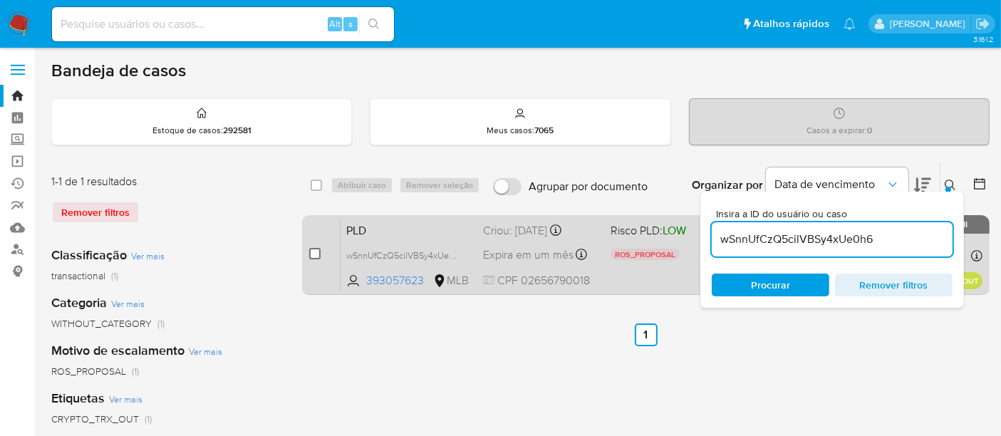
click at [315, 254] on input "checkbox" at bounding box center [314, 253] width 11 height 11
checkbox input "true"
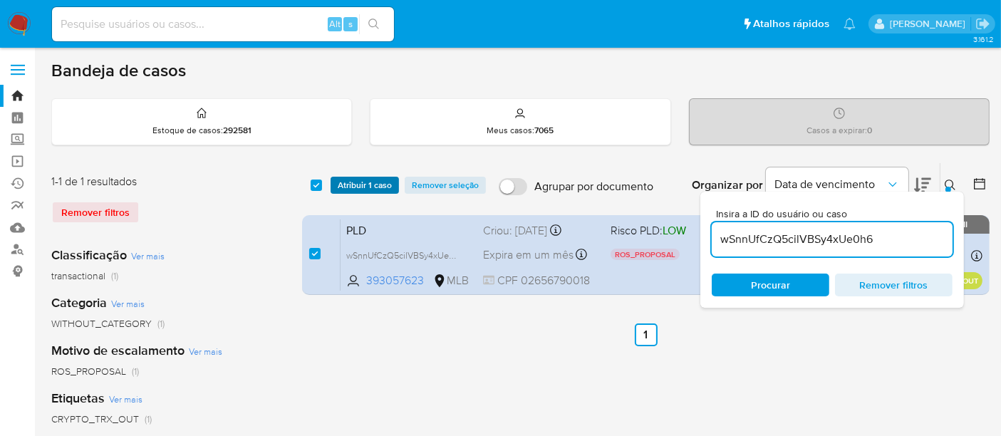
click at [376, 188] on span "Atribuir 1 caso" at bounding box center [365, 185] width 54 height 14
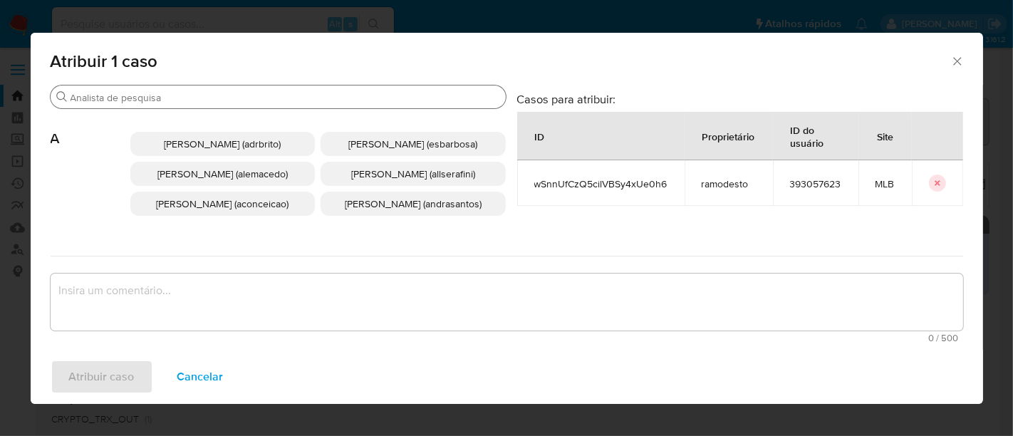
click at [324, 89] on div "Buscar" at bounding box center [278, 97] width 455 height 23
click at [324, 95] on input "Buscar" at bounding box center [286, 97] width 430 height 13
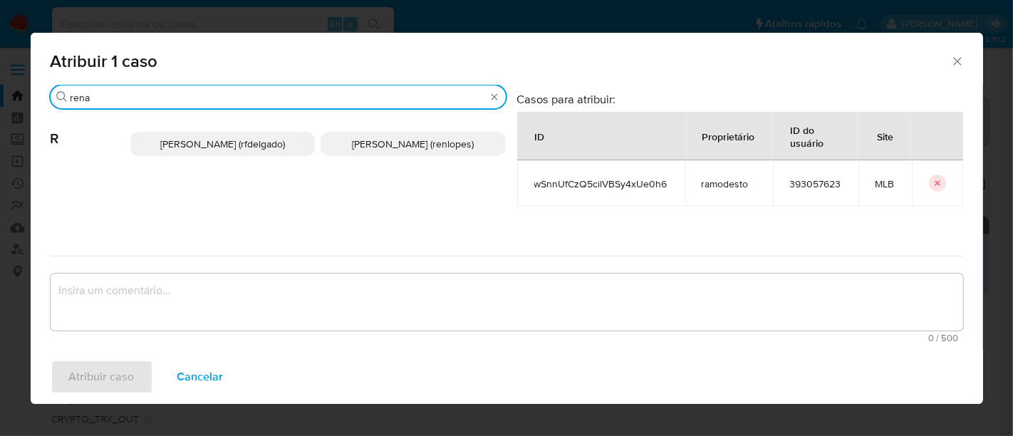
type input "rena"
click at [354, 143] on span "Renato Lopes Dos Santos (renlopes)" at bounding box center [413, 144] width 122 height 14
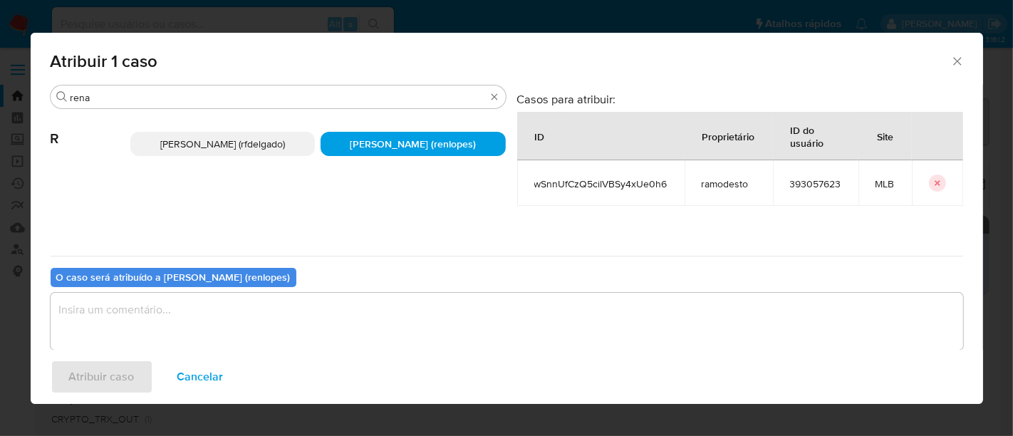
click at [376, 311] on textarea "assign-modal" at bounding box center [507, 321] width 913 height 57
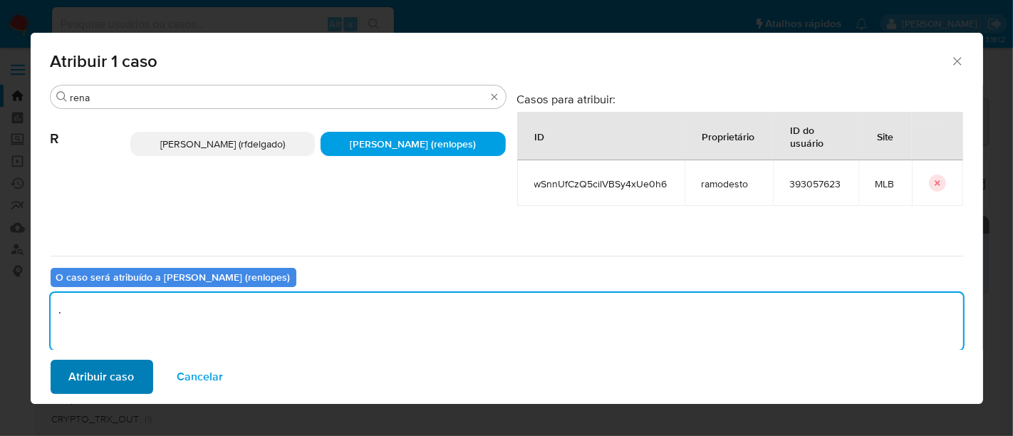
type textarea "."
click at [132, 379] on span "Atribuir caso" at bounding box center [102, 376] width 66 height 31
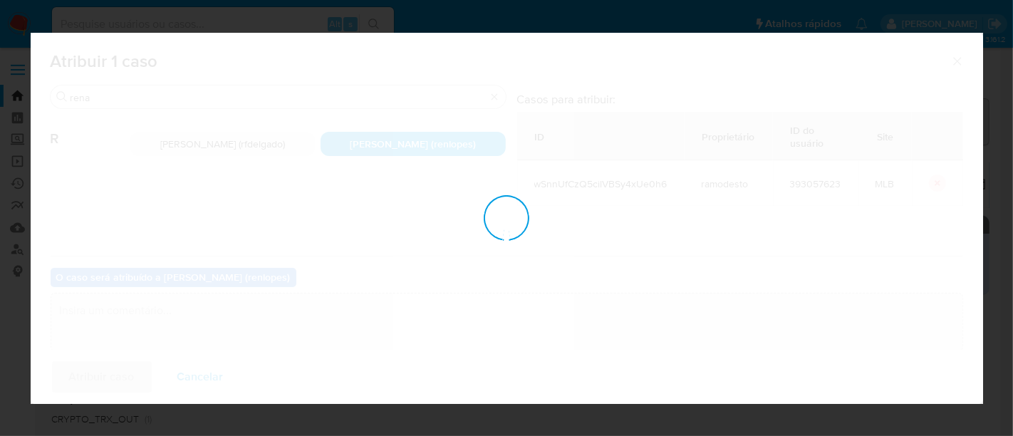
checkbox input "false"
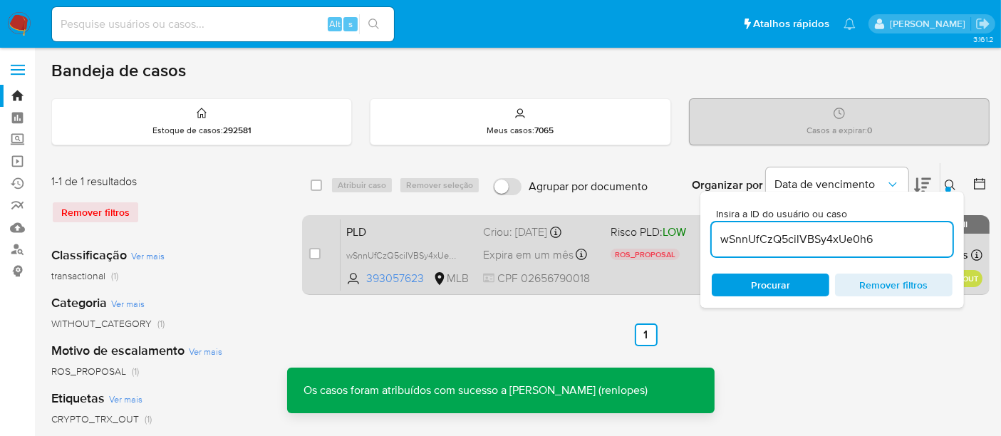
click at [518, 258] on span "Expira em um mês" at bounding box center [528, 255] width 90 height 16
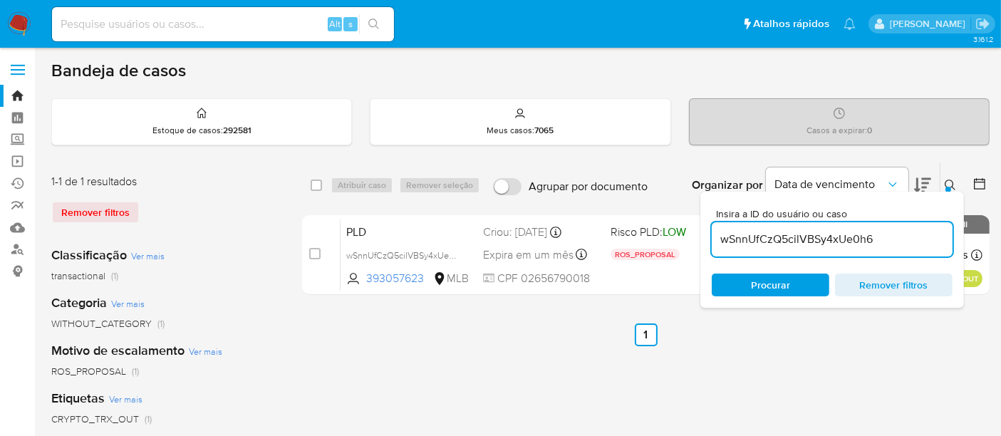
click at [857, 233] on input "wSnnUfCzQ5cilVBSy4xUe0h6" at bounding box center [832, 239] width 241 height 19
paste input "RP0f1mAqbUEYSabZpEWIHWkd"
type input "RP0f1mAqbUEYSabZpEWIHWkd"
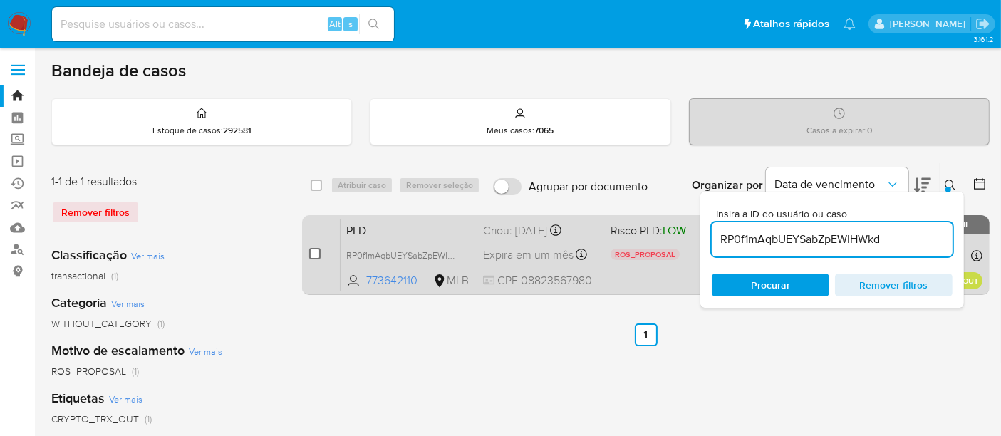
click at [314, 253] on input "checkbox" at bounding box center [314, 253] width 11 height 11
checkbox input "true"
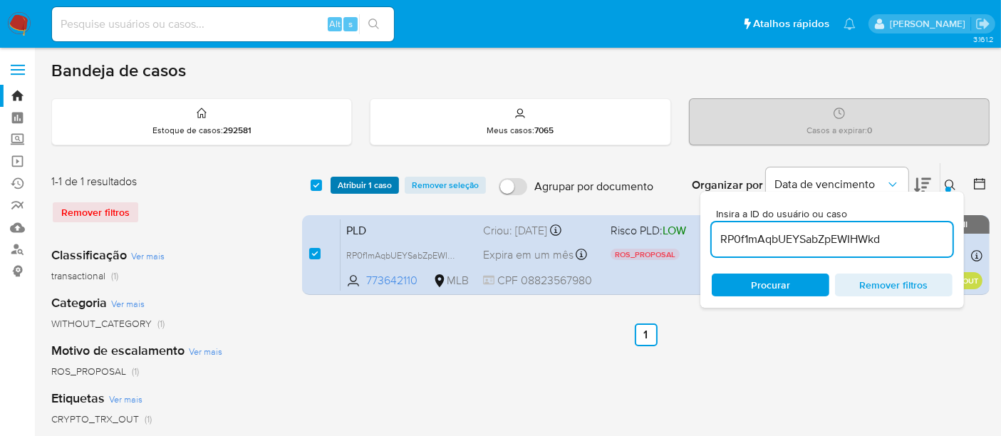
click at [357, 190] on span "Atribuir 1 caso" at bounding box center [365, 185] width 54 height 14
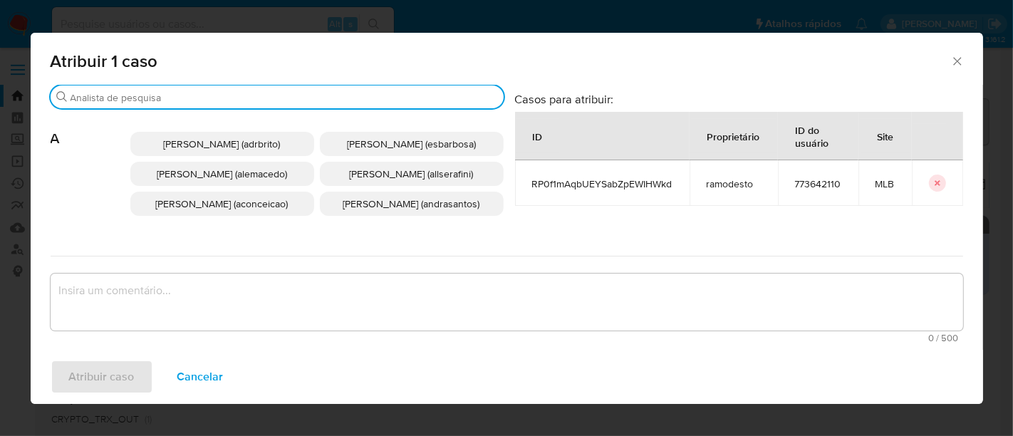
click at [291, 92] on input "Buscar" at bounding box center [285, 97] width 428 height 13
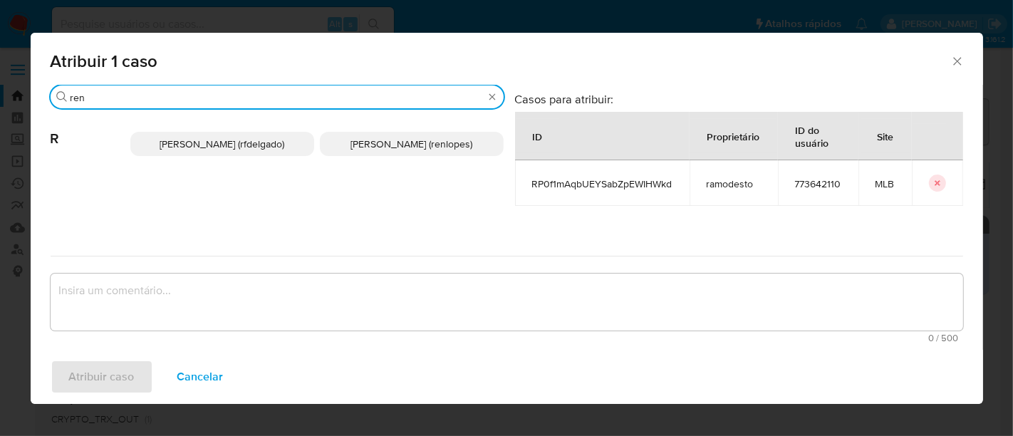
type input "ren"
click at [360, 147] on span "Renato Lopes Dos Santos (renlopes)" at bounding box center [412, 144] width 122 height 14
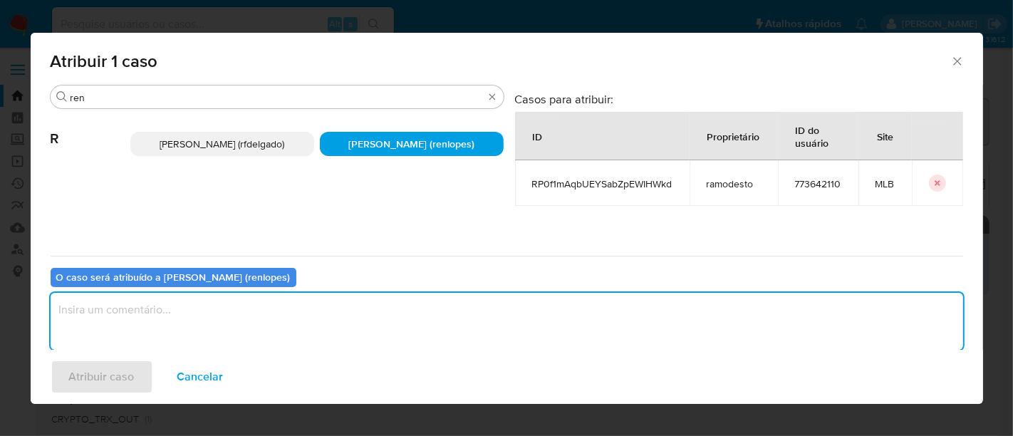
click at [381, 319] on textarea "assign-modal" at bounding box center [507, 321] width 913 height 57
type textarea "."
click at [98, 381] on span "Atribuir caso" at bounding box center [102, 376] width 66 height 31
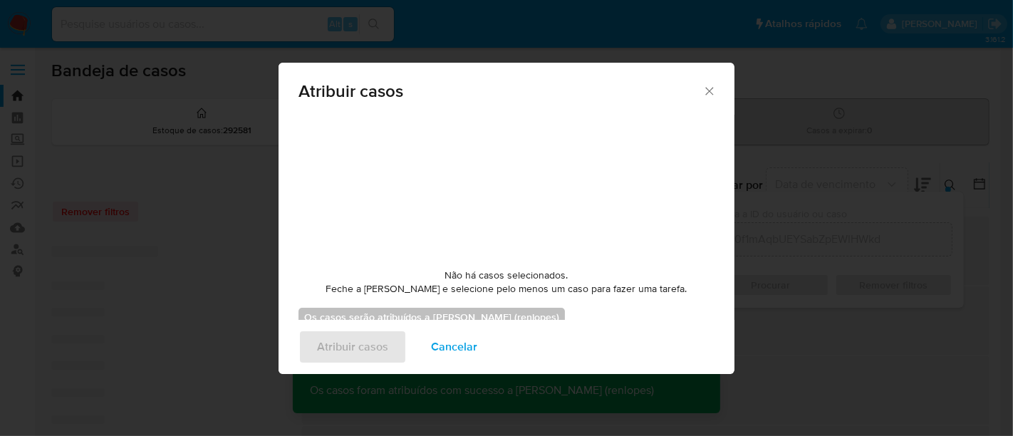
checkbox input "false"
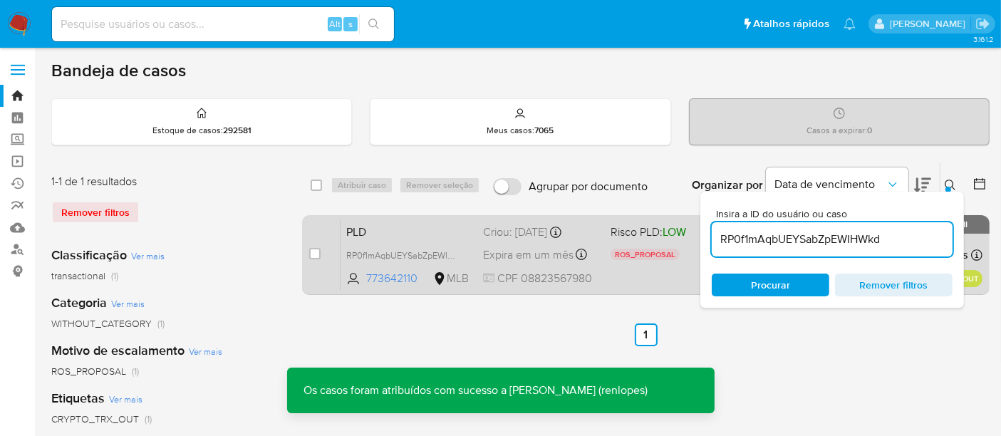
click at [519, 245] on div "Expira em um mês Expira em 09/11/2025 10:30:30" at bounding box center [541, 254] width 116 height 19
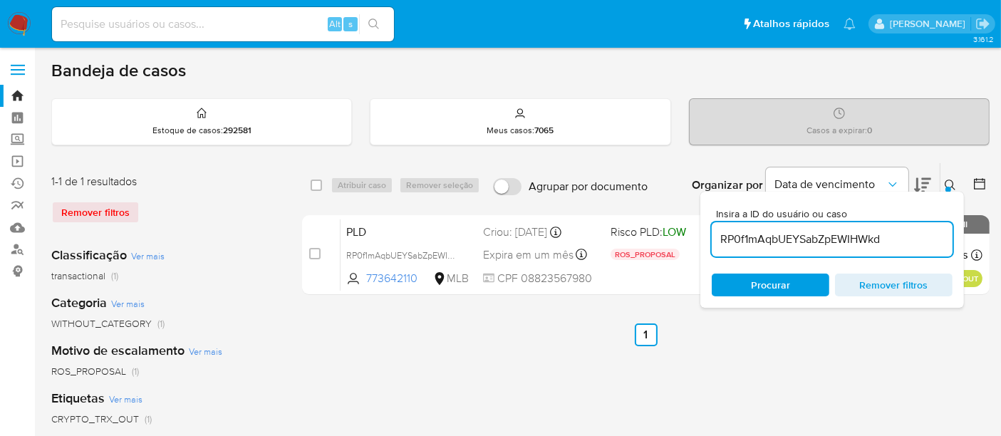
click at [812, 243] on input "RP0f1mAqbUEYSabZpEWIHWkd" at bounding box center [832, 239] width 241 height 19
paste input "xXYsW6Qw3y8fnd4j7DbzpmD1"
type input "xXYsW6Qw3y8fnd4j7DbzpmD1"
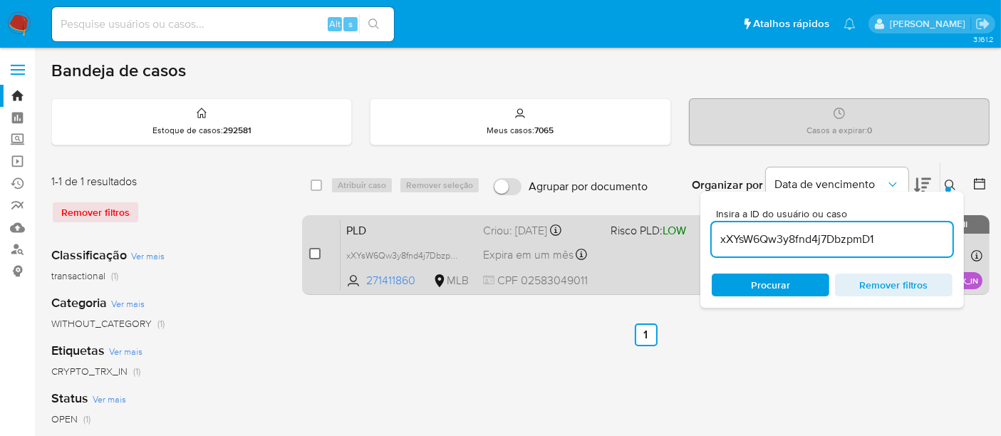
click at [317, 250] on input "checkbox" at bounding box center [314, 253] width 11 height 11
checkbox input "true"
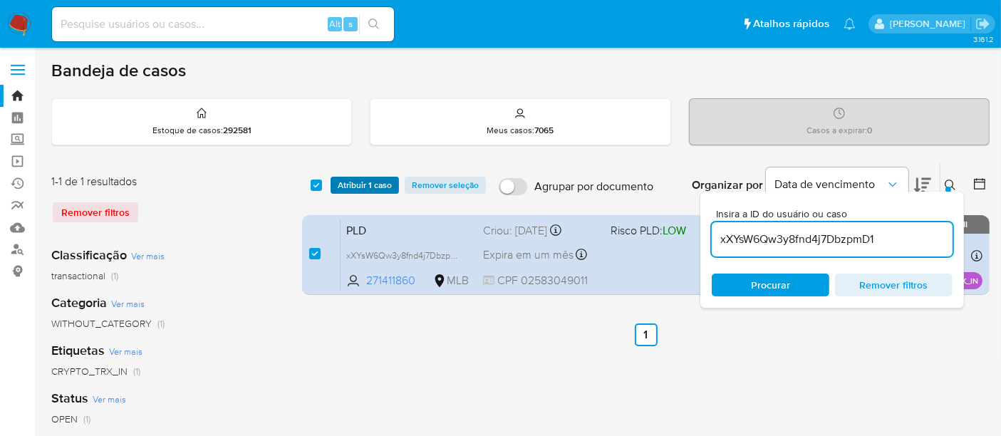
click at [373, 182] on span "Atribuir 1 caso" at bounding box center [365, 185] width 54 height 14
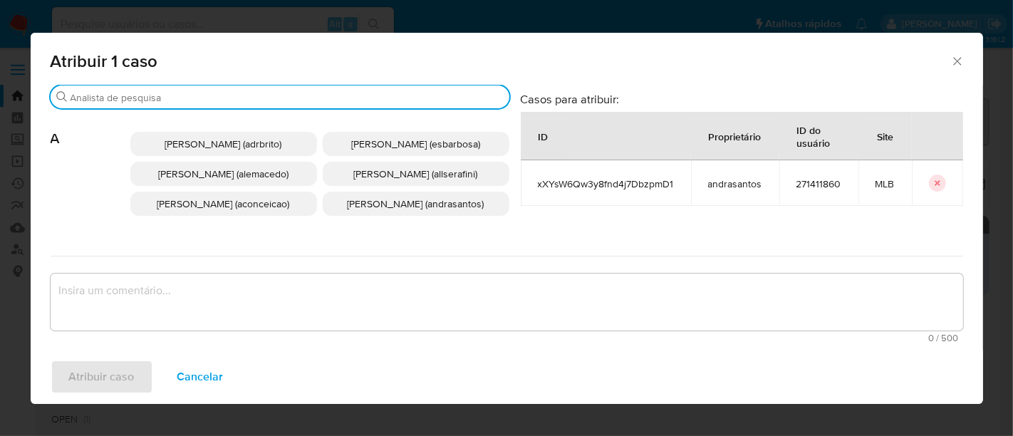
click at [314, 92] on input "Buscar" at bounding box center [287, 97] width 433 height 13
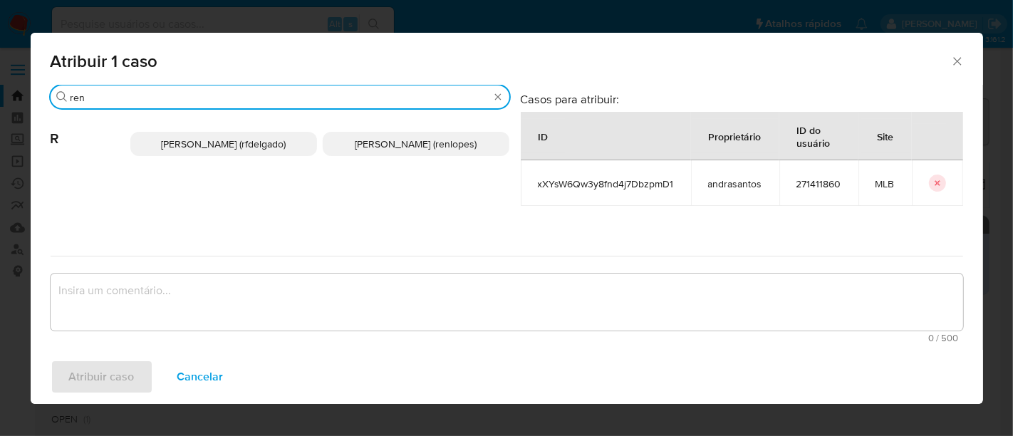
type input "ren"
click at [355, 143] on span "Renato Lopes Dos Santos (renlopes)" at bounding box center [416, 144] width 122 height 14
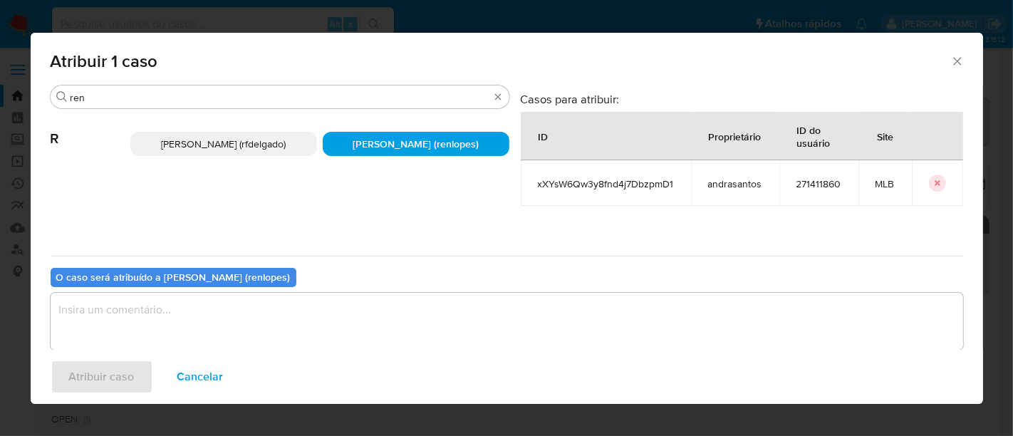
click at [368, 309] on textarea "assign-modal" at bounding box center [507, 321] width 913 height 57
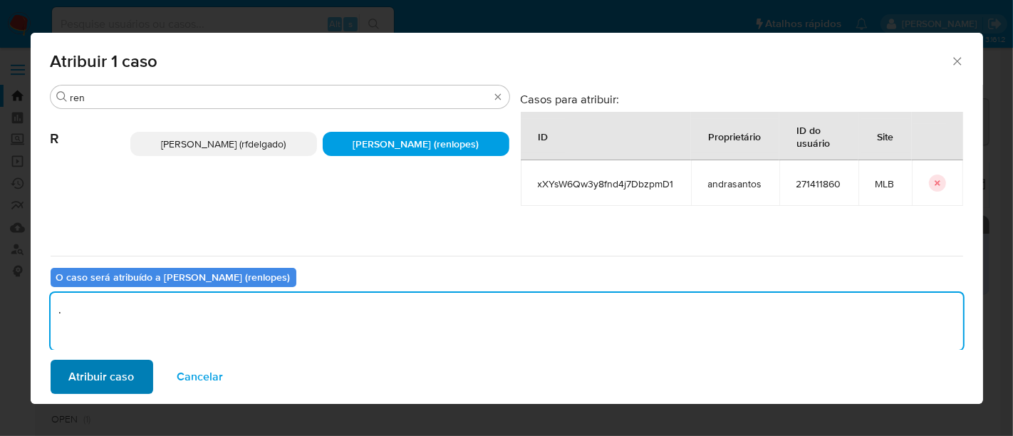
type textarea "."
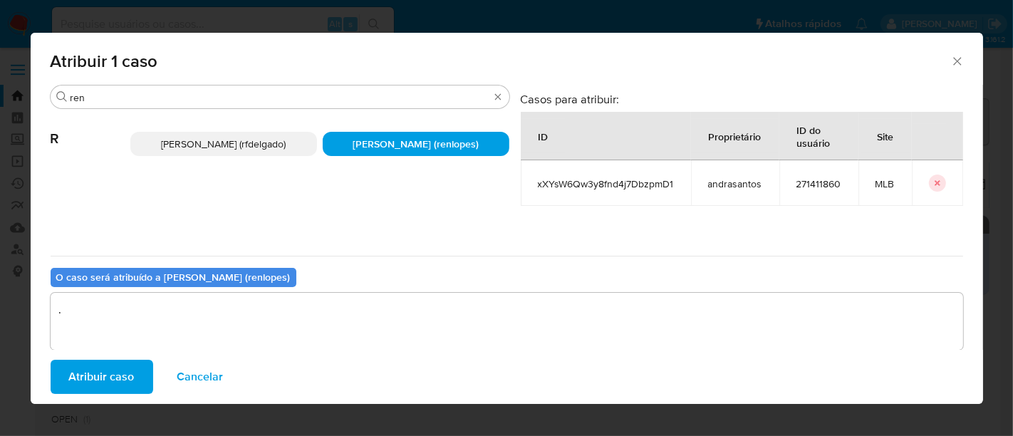
click at [122, 373] on span "Atribuir caso" at bounding box center [102, 376] width 66 height 31
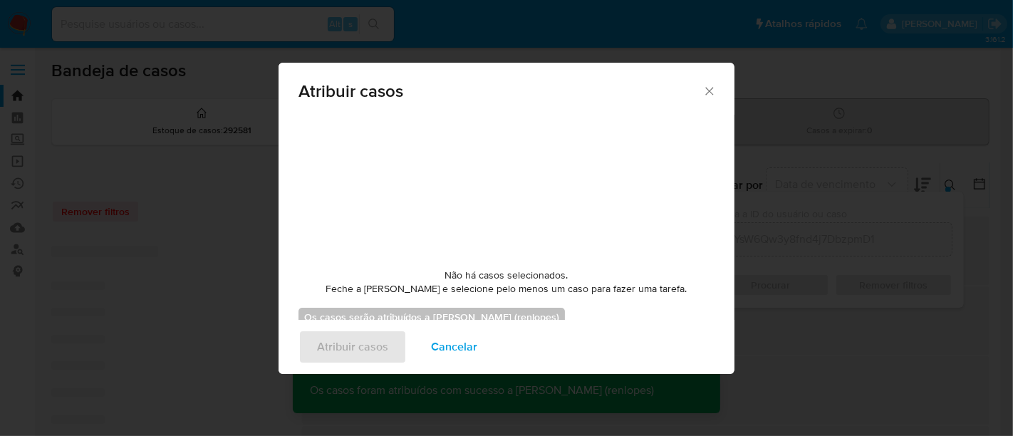
checkbox input "false"
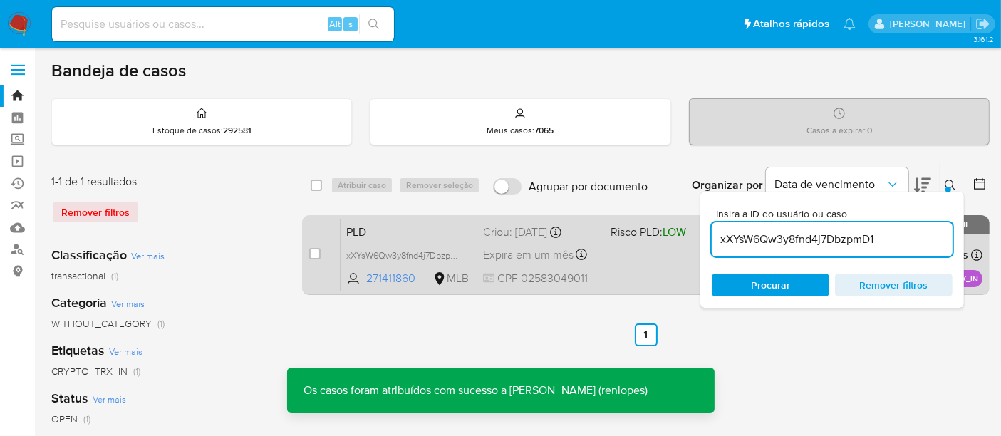
click at [528, 247] on span "Expira em um mês" at bounding box center [528, 255] width 90 height 16
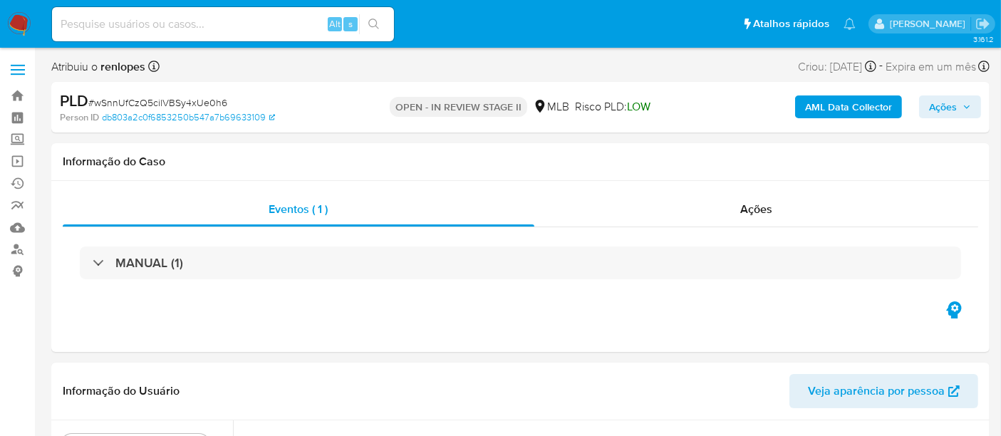
select select "10"
click at [933, 110] on span "Ações" at bounding box center [943, 106] width 28 height 23
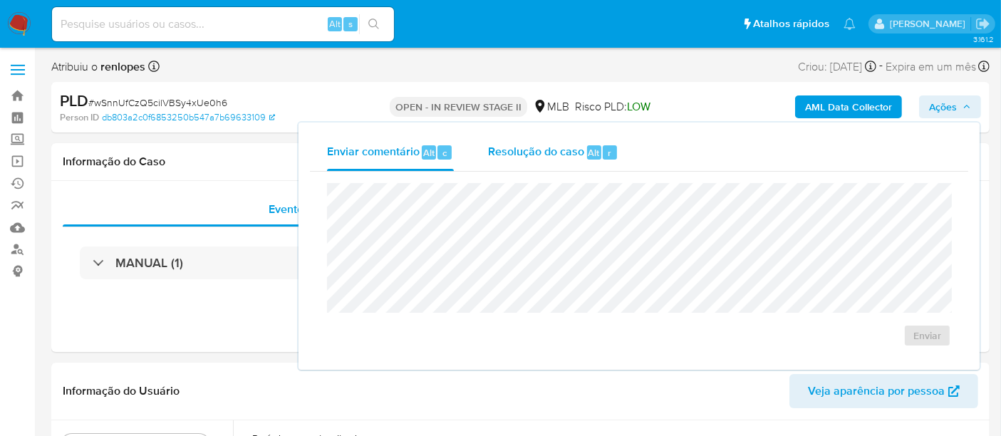
click at [556, 149] on span "Resolução do caso" at bounding box center [536, 152] width 96 height 16
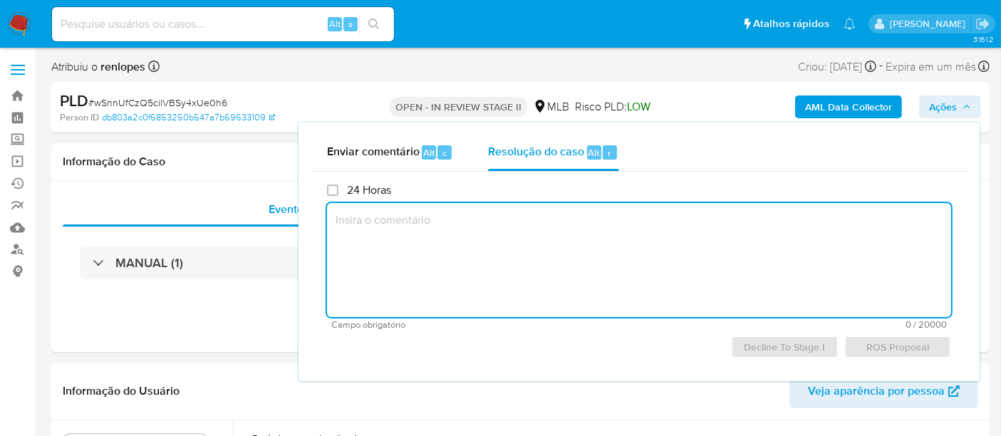
click at [554, 224] on textarea at bounding box center [639, 260] width 624 height 114
paste textarea "Revisão: [PERSON_NAME] Data da Revisão: 07/010/2025 Parecer: Favorável ao encer…"
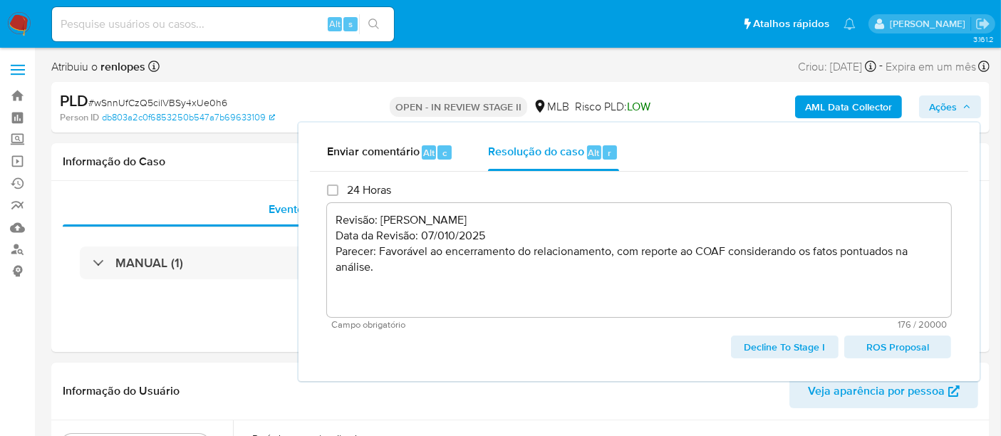
click at [889, 343] on span "ROS Proposal" at bounding box center [897, 347] width 87 height 20
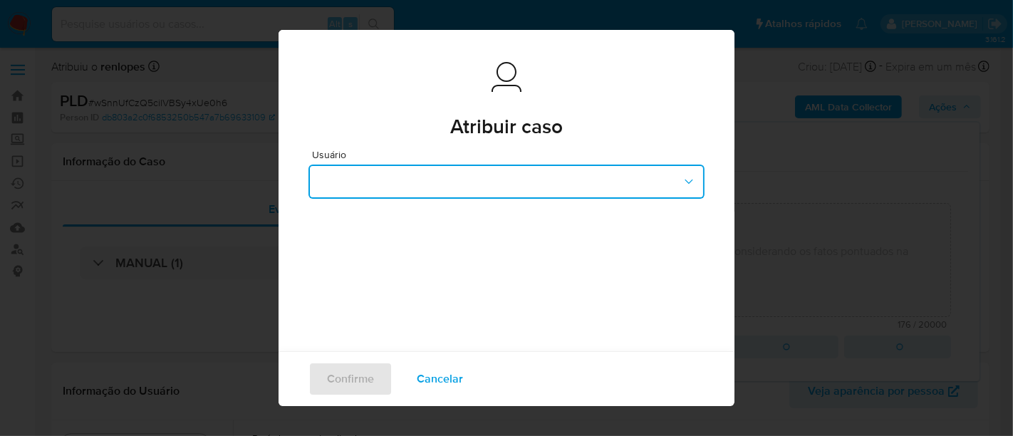
click at [505, 180] on button "button" at bounding box center [507, 182] width 396 height 34
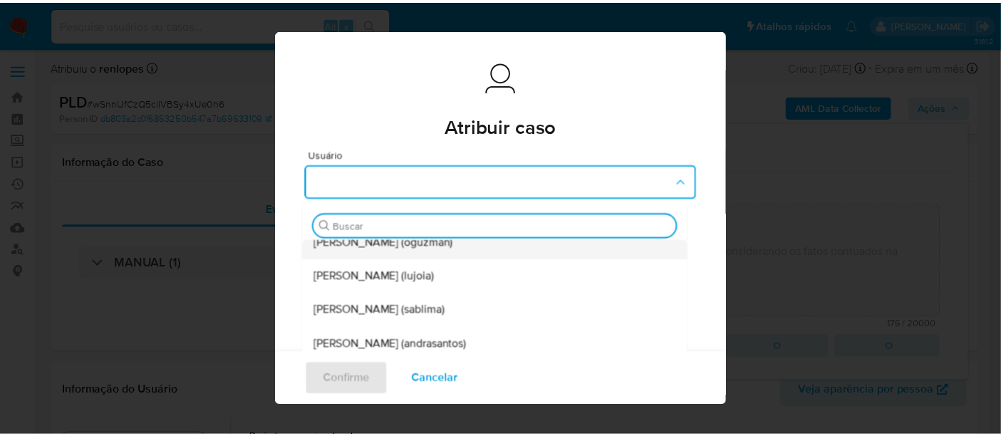
scroll to position [267, 0]
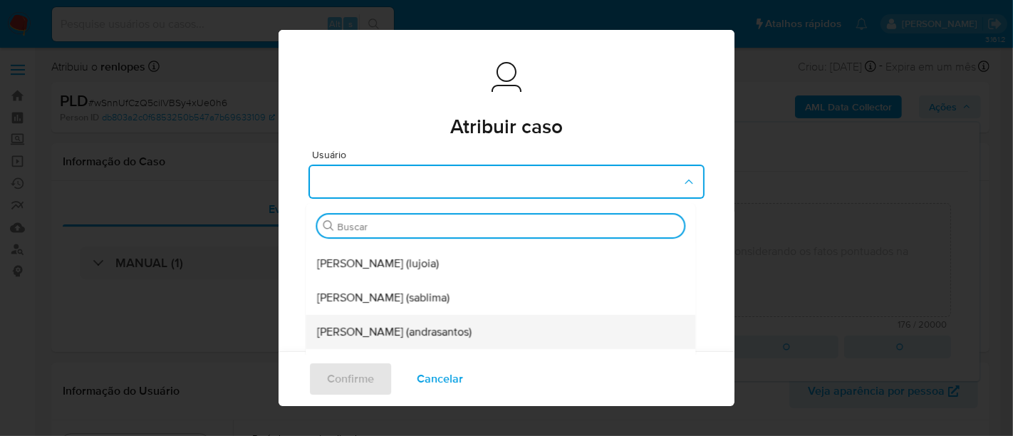
click at [429, 328] on span "[PERSON_NAME] (andrasantos)" at bounding box center [394, 332] width 155 height 14
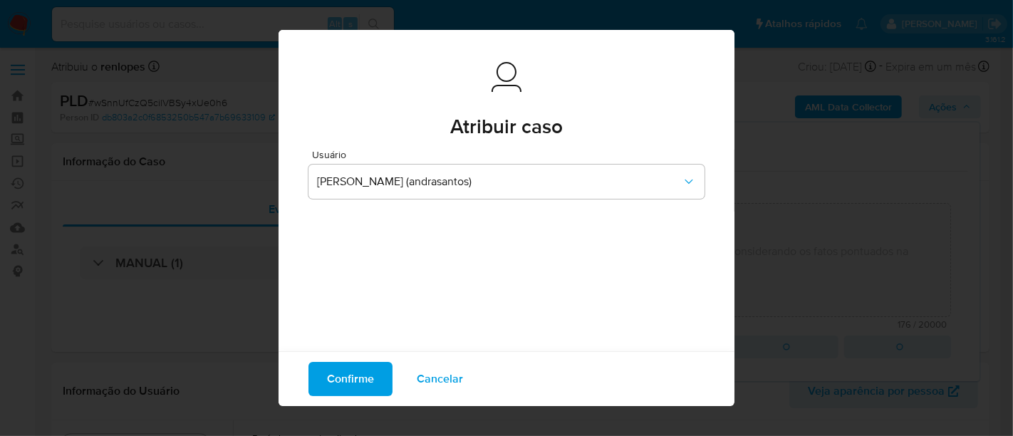
click at [372, 381] on button "Confirme" at bounding box center [351, 379] width 84 height 34
type textarea "Revisão: [PERSON_NAME] Data da Revisão: 07/010/2025 Parecer: Favorável ao encer…"
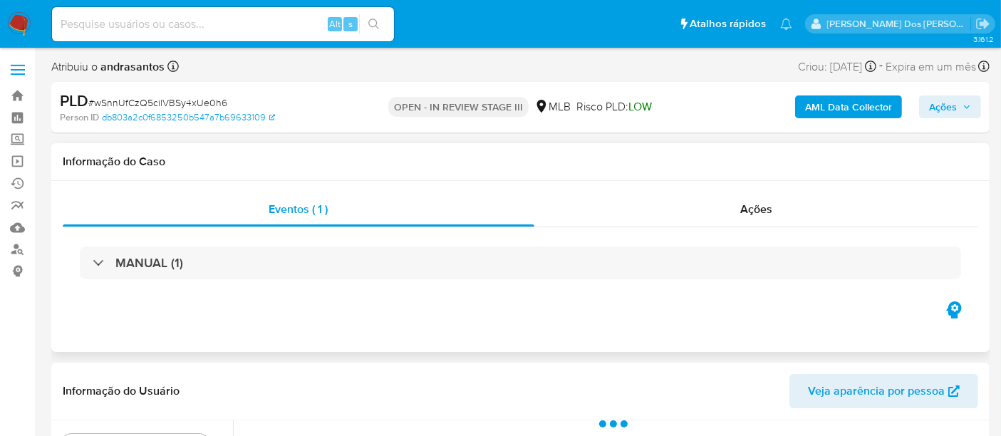
select select "10"
click at [932, 103] on span "Ações" at bounding box center [943, 106] width 28 height 23
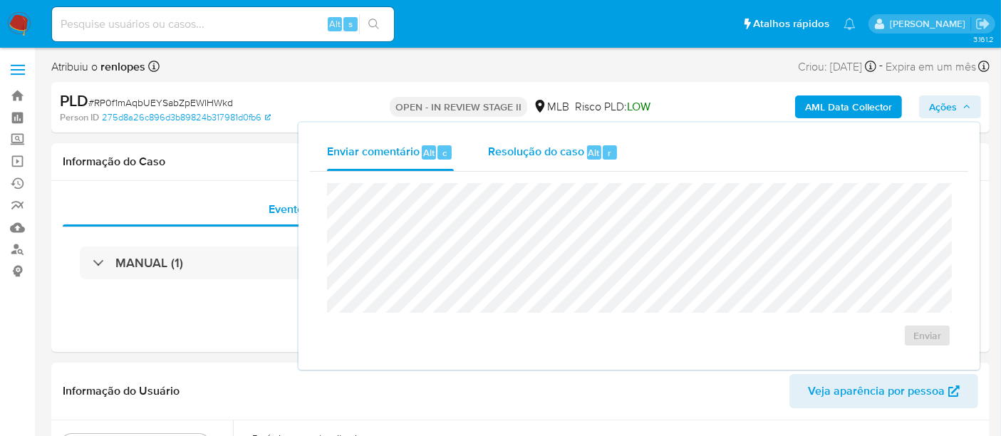
click at [539, 153] on span "Resolução do caso" at bounding box center [536, 152] width 96 height 16
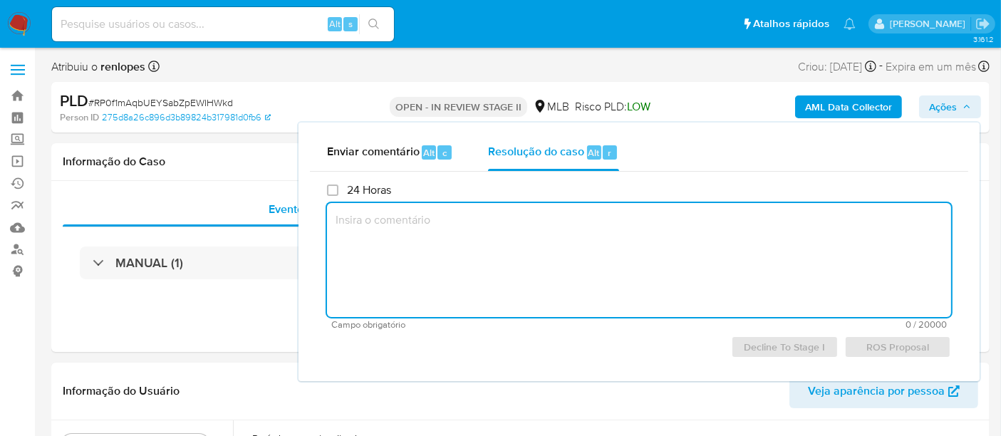
click at [559, 256] on textarea at bounding box center [639, 260] width 624 height 114
paste textarea "Revisão: [PERSON_NAME] Data da Revisão: 07/010/2025 Parecer: Favorável ao encer…"
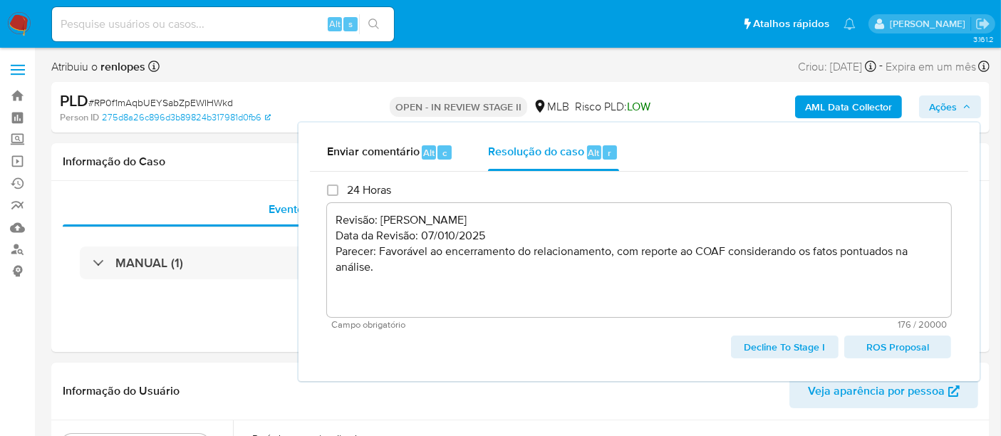
click at [876, 348] on span "ROS Proposal" at bounding box center [897, 347] width 87 height 20
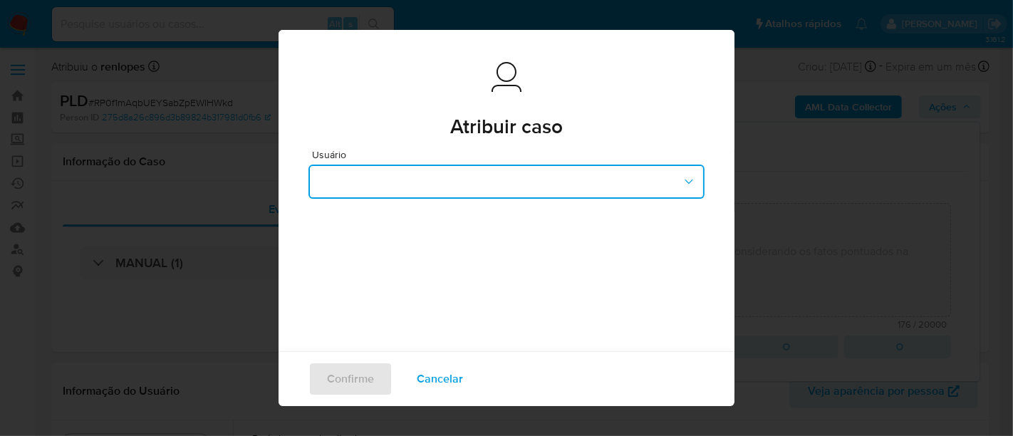
click at [526, 177] on button "button" at bounding box center [507, 182] width 396 height 34
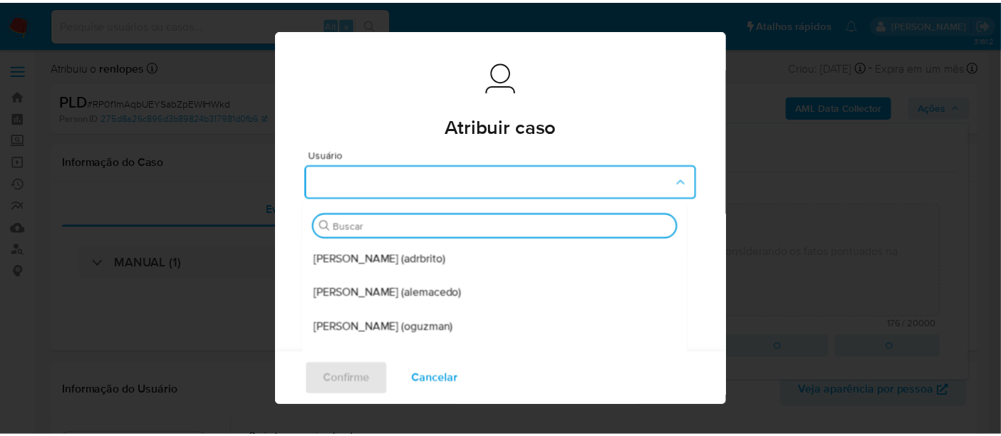
scroll to position [267, 0]
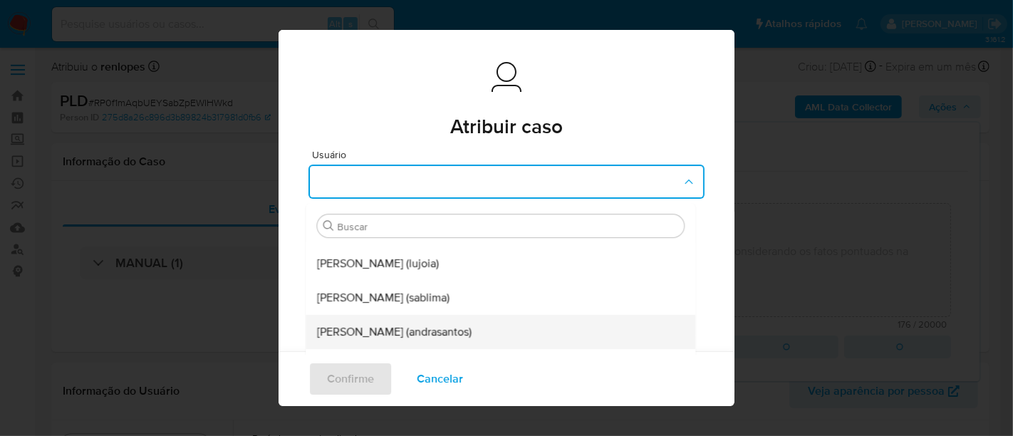
click at [432, 329] on span "[PERSON_NAME] (andrasantos)" at bounding box center [394, 332] width 155 height 14
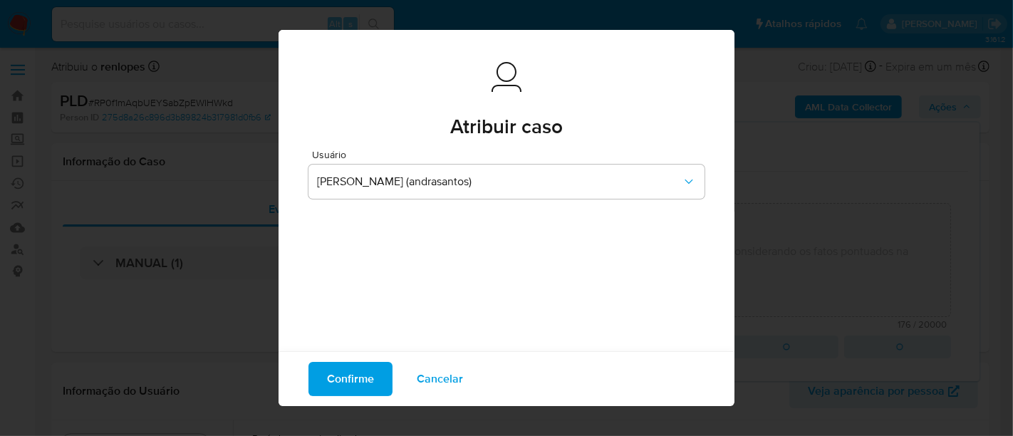
click at [358, 374] on span "Confirme" at bounding box center [350, 378] width 47 height 31
type textarea "Revisão: [PERSON_NAME] Data da Revisão: 07/010/2025 Parecer: Favorável ao encer…"
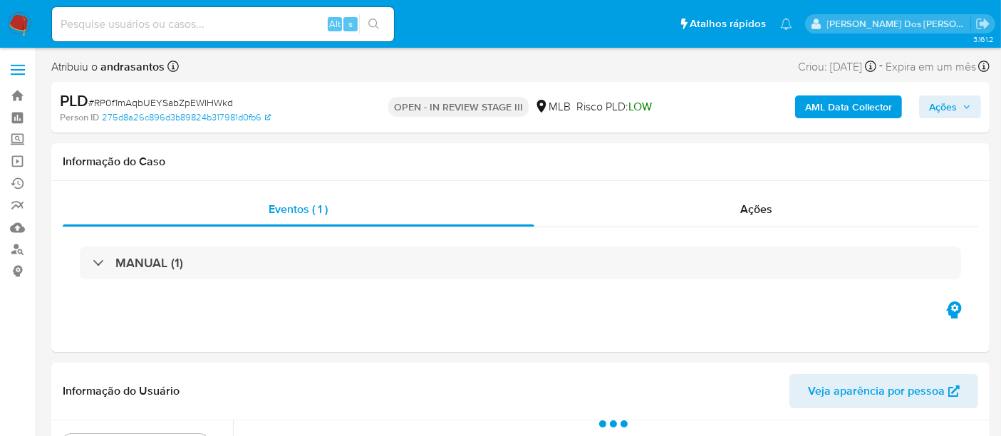
select select "10"
click at [932, 108] on span "Ações" at bounding box center [943, 106] width 28 height 23
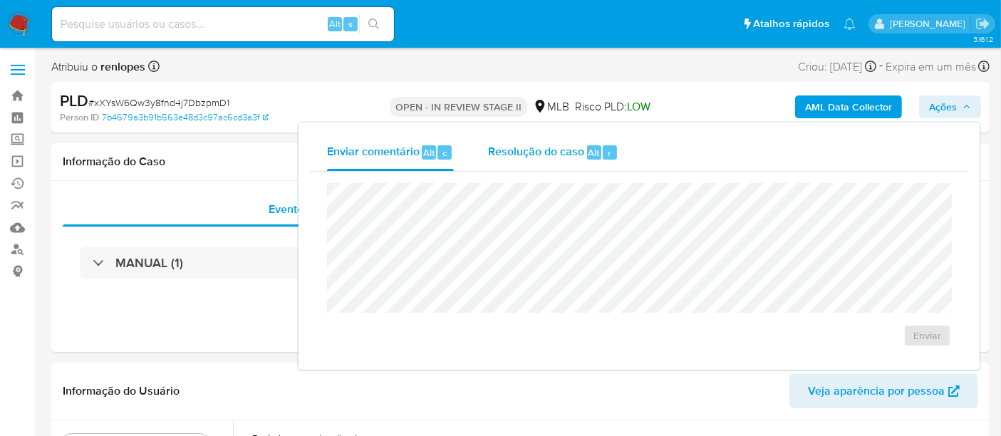
click at [554, 152] on span "Resolução do caso" at bounding box center [536, 152] width 96 height 16
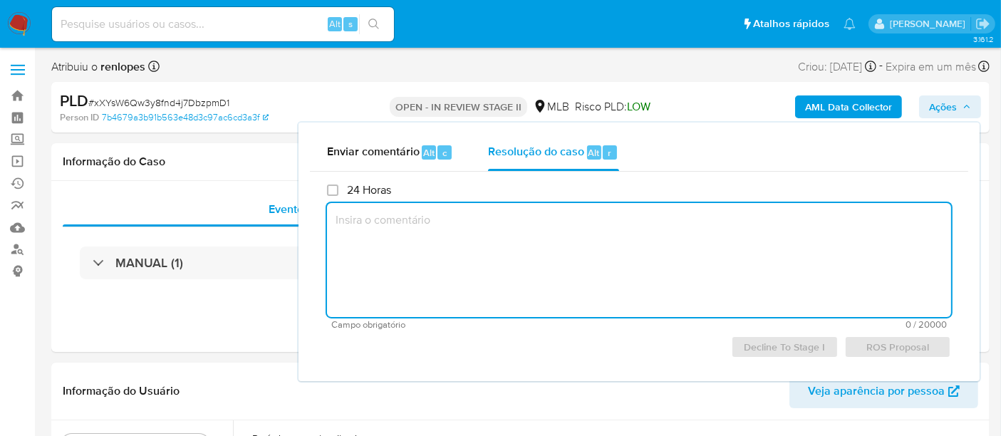
click at [531, 237] on textarea at bounding box center [639, 260] width 624 height 114
paste textarea "Revisão: Renato Lopes Data da Revisão: 07/010/2025 Parecer: Favorável ao encerr…"
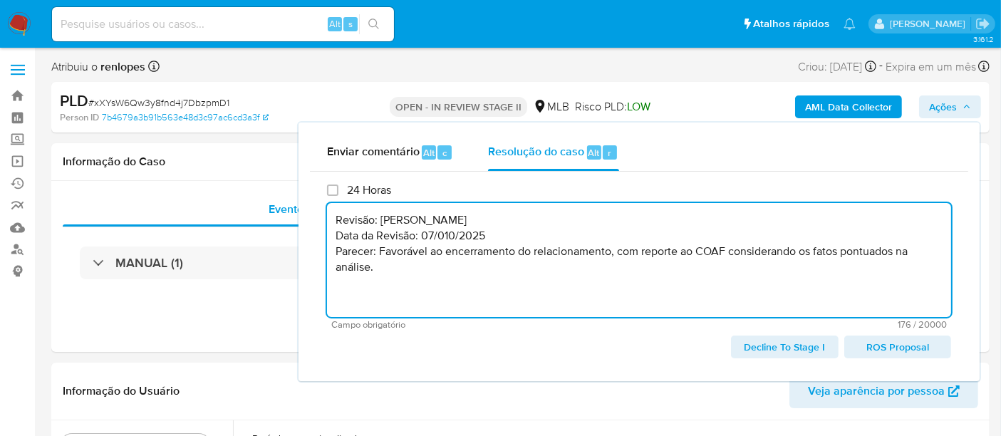
click at [867, 341] on span "ROS Proposal" at bounding box center [897, 347] width 87 height 20
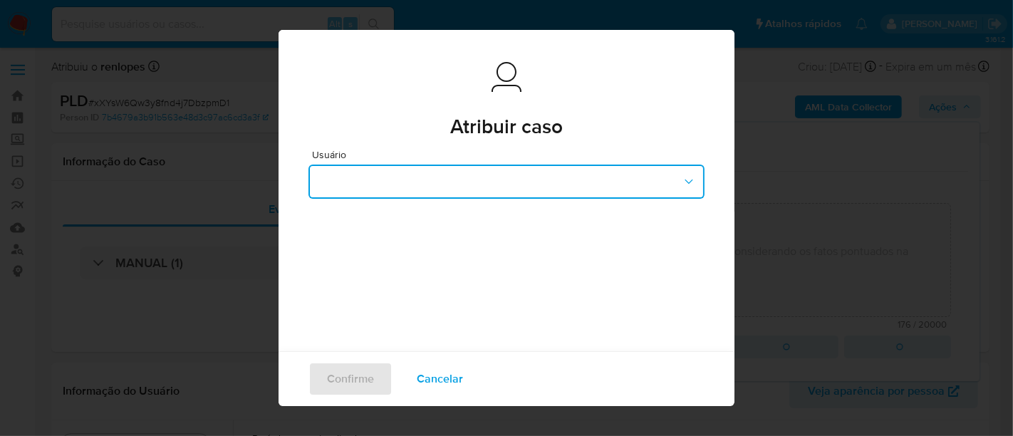
click at [501, 187] on button "button" at bounding box center [507, 182] width 396 height 34
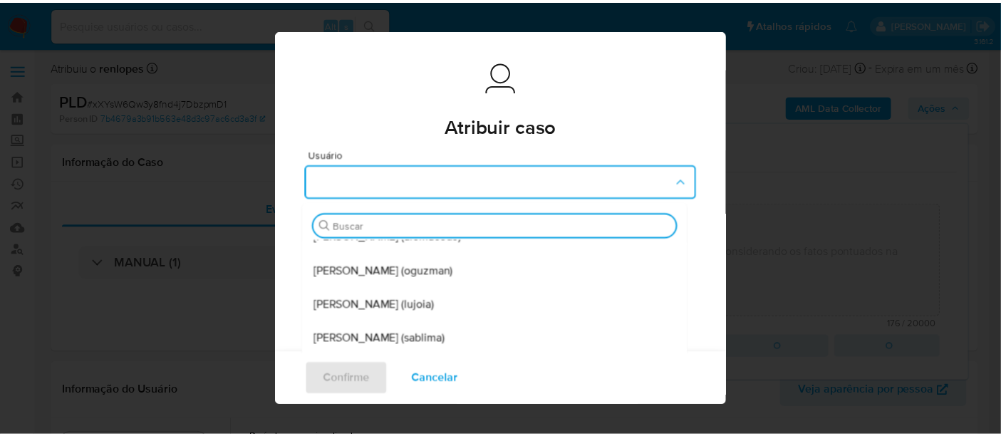
scroll to position [267, 0]
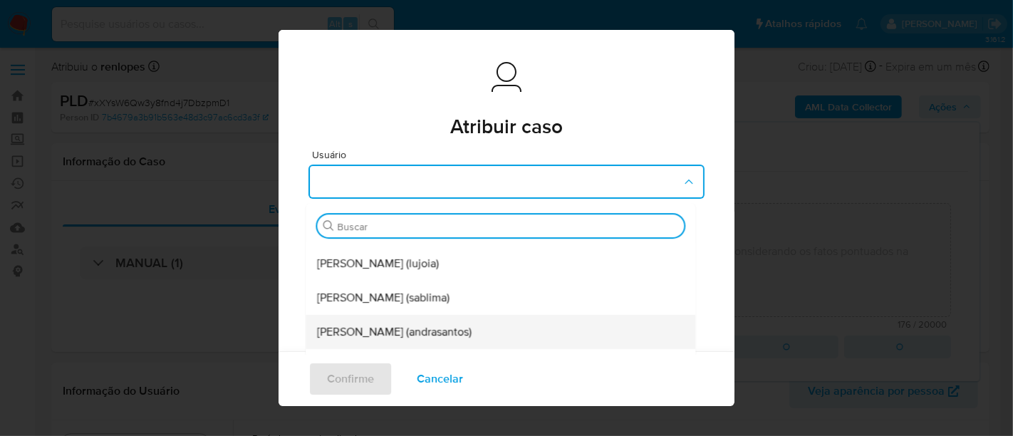
click at [452, 327] on span "Andrea Aparecida Dos Santos Trinanes Barbosa (andrasantos)" at bounding box center [394, 332] width 155 height 14
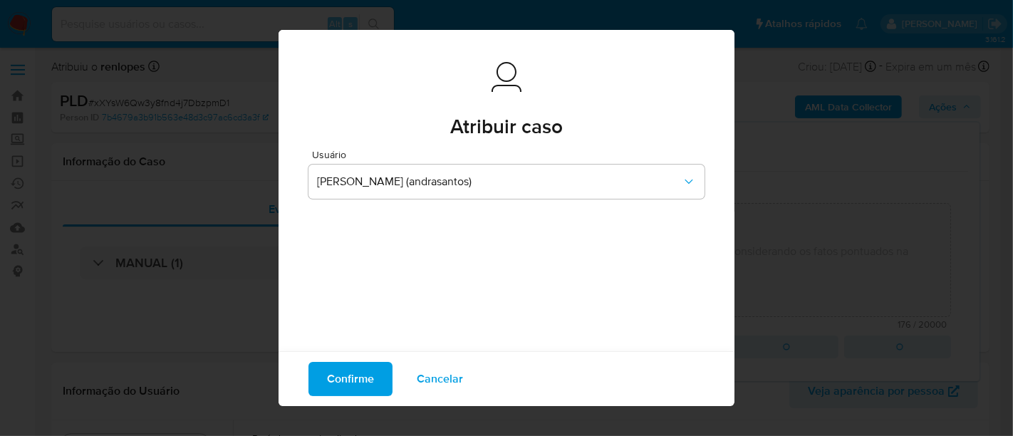
click at [368, 378] on button "Confirme" at bounding box center [351, 379] width 84 height 34
type textarea "Revisão: Renato Lopes Data da Revisão: 07/010/2025 Parecer: Favorável ao encerr…"
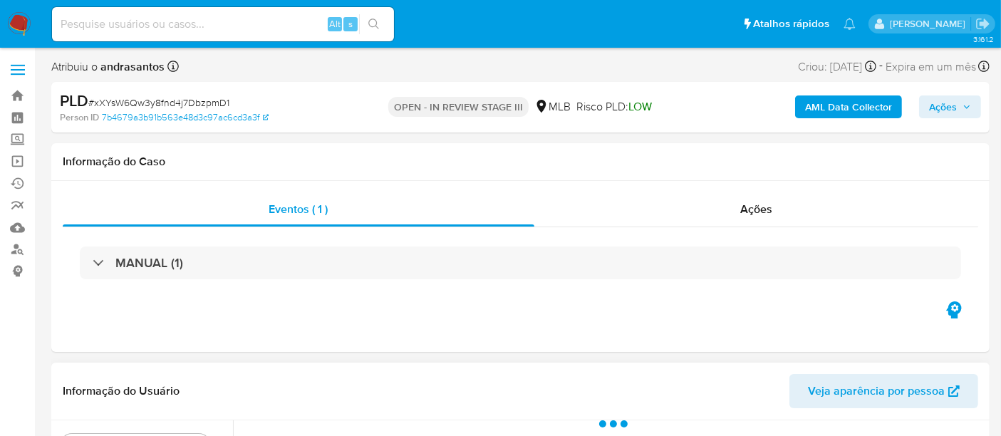
select select "10"
click at [740, 210] on span "Ações" at bounding box center [756, 209] width 32 height 16
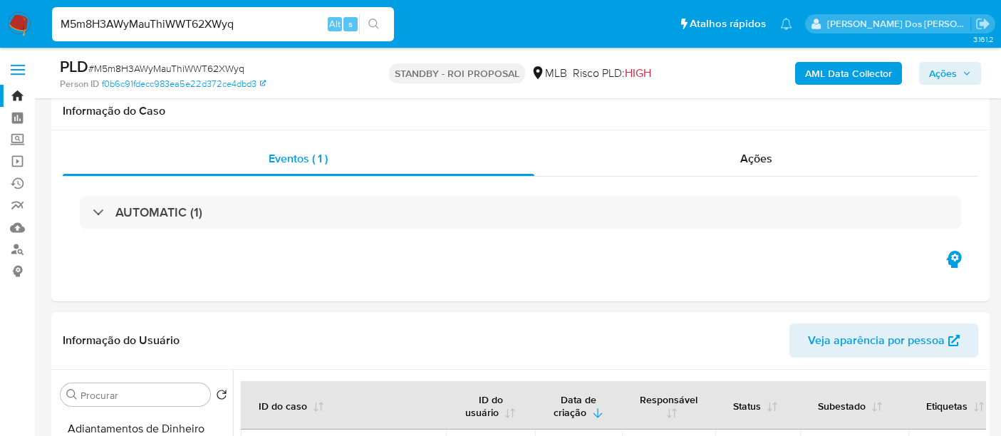
select select "10"
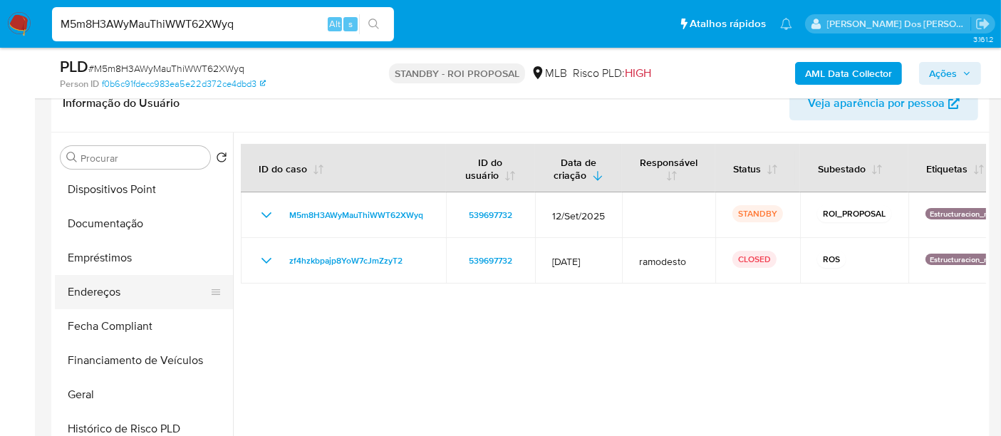
scroll to position [237, 0]
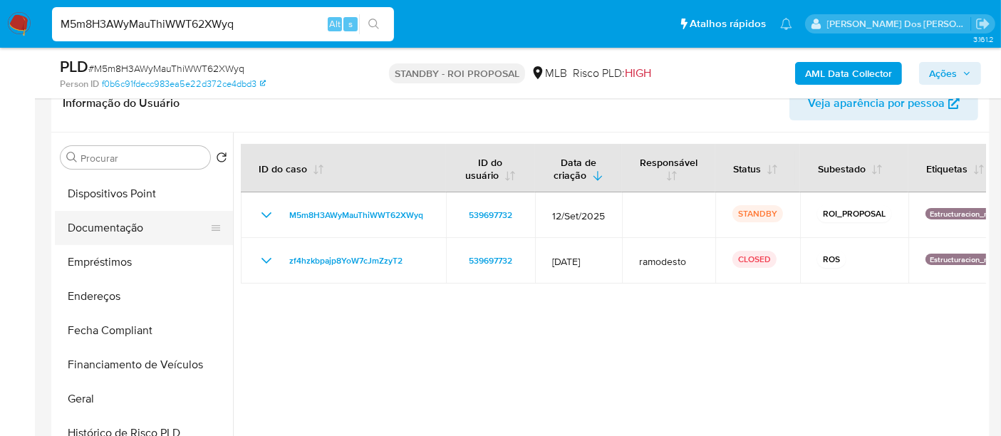
click at [125, 232] on button "Documentação" at bounding box center [138, 228] width 167 height 34
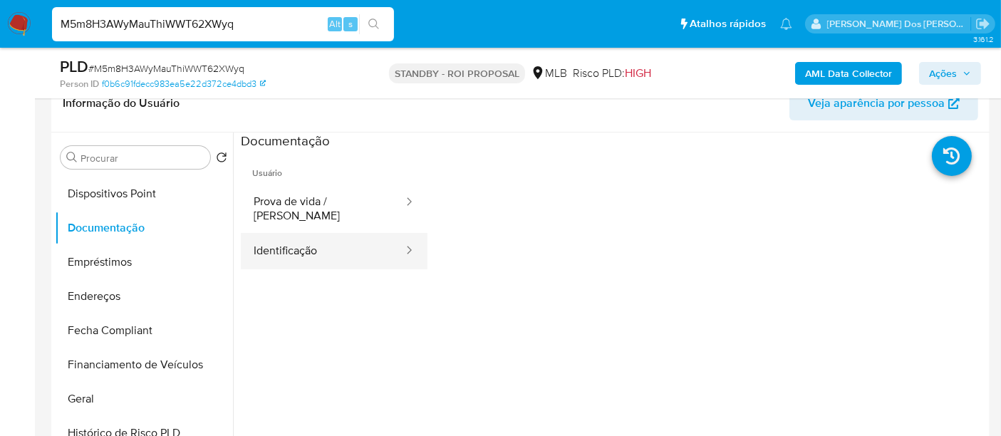
click at [262, 242] on button "Identificação" at bounding box center [323, 251] width 164 height 36
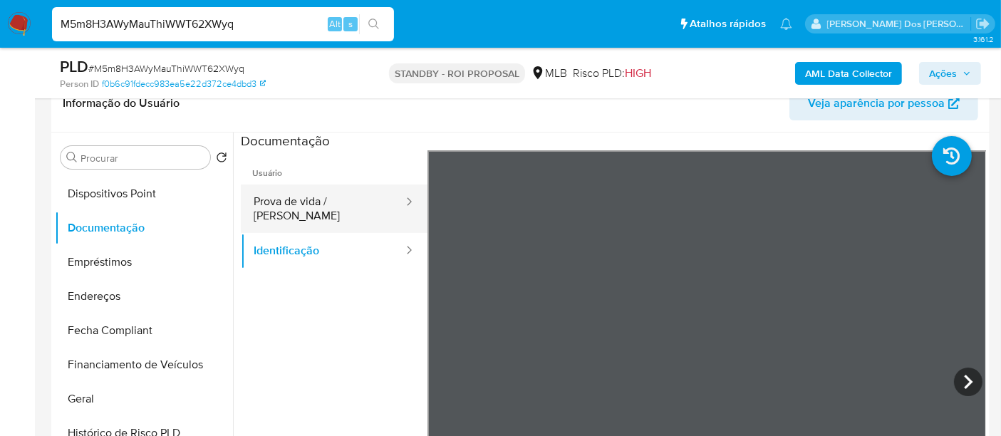
click at [340, 205] on button "Prova de vida / [PERSON_NAME]" at bounding box center [323, 209] width 164 height 48
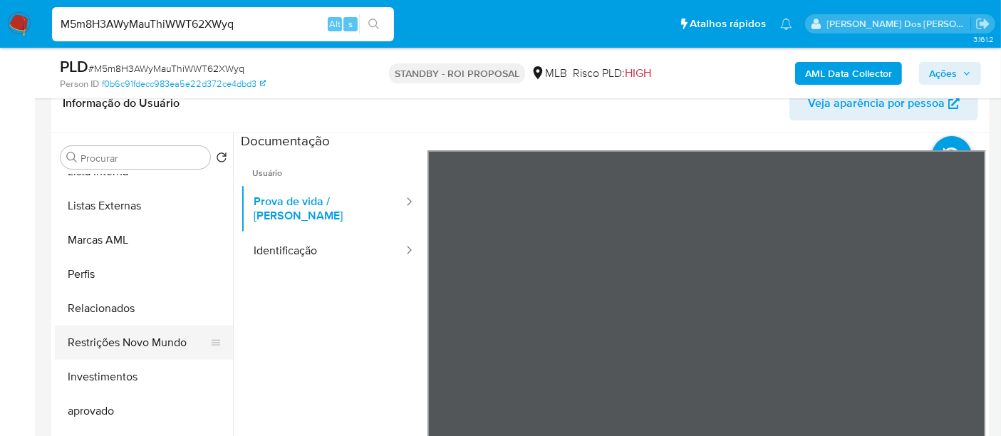
scroll to position [738, 0]
click at [134, 345] on button "Restrições Novo Mundo" at bounding box center [138, 343] width 167 height 34
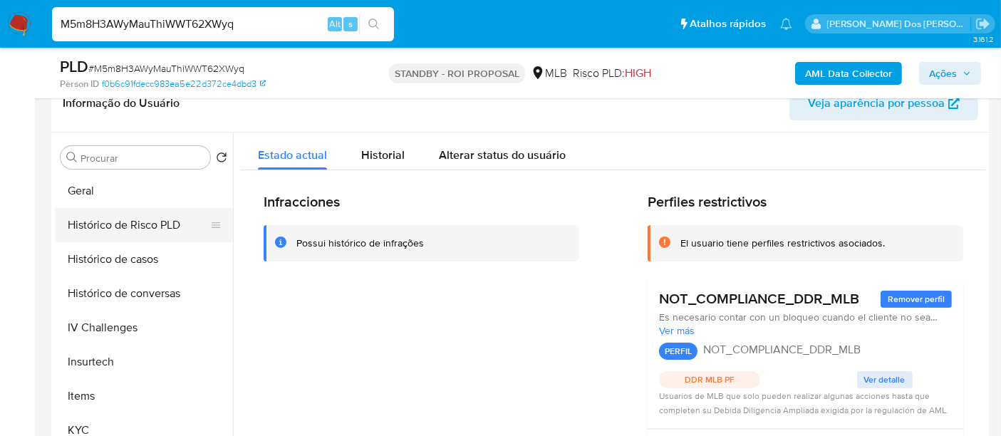
scroll to position [421, 0]
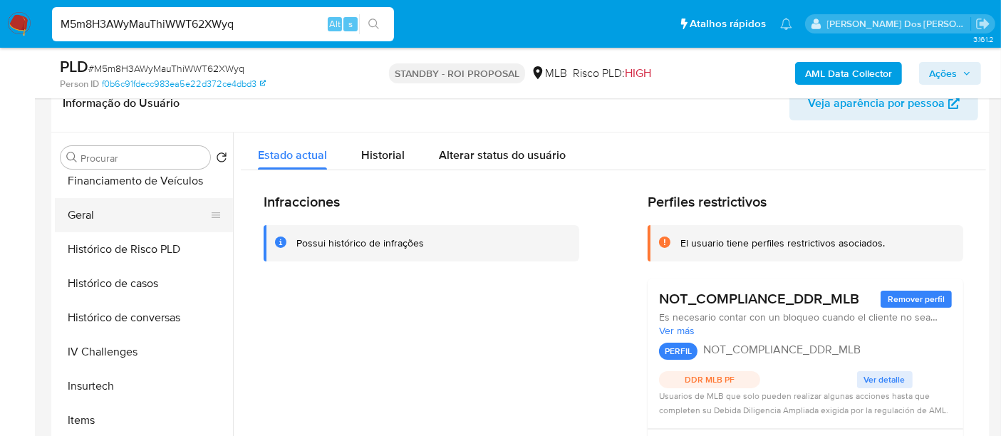
click at [91, 217] on button "Geral" at bounding box center [138, 215] width 167 height 34
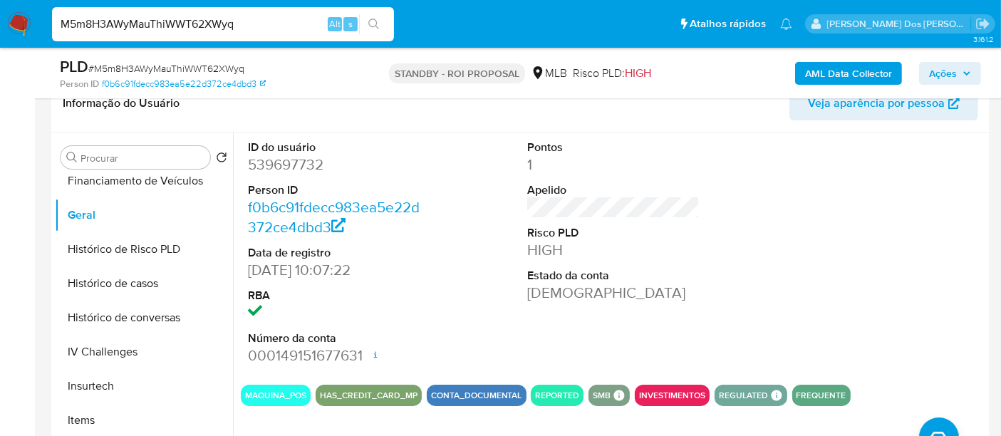
click at [189, 25] on input "M5m8H3AWyMauThiWWT62XWyq" at bounding box center [223, 24] width 342 height 19
paste input "KPfALARXJL3RFy05TsVHPqQ4"
type input "KPfALARXJL3RFy05TsVHPqQ4"
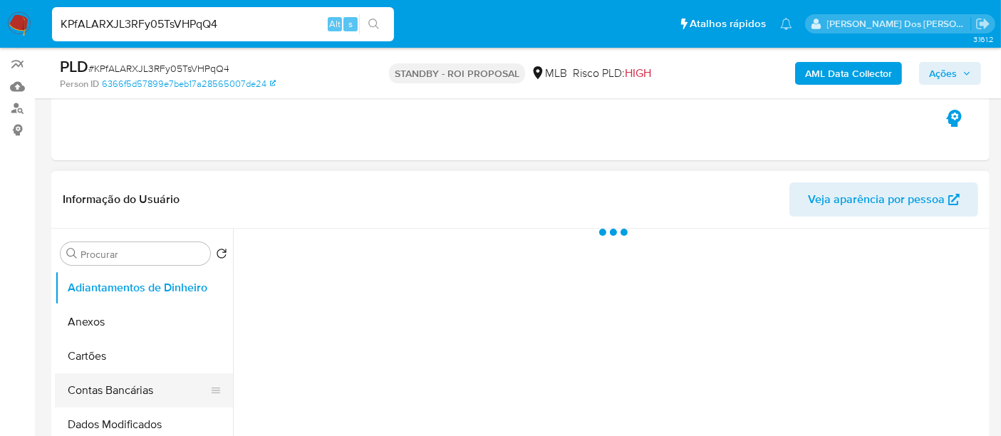
scroll to position [237, 0]
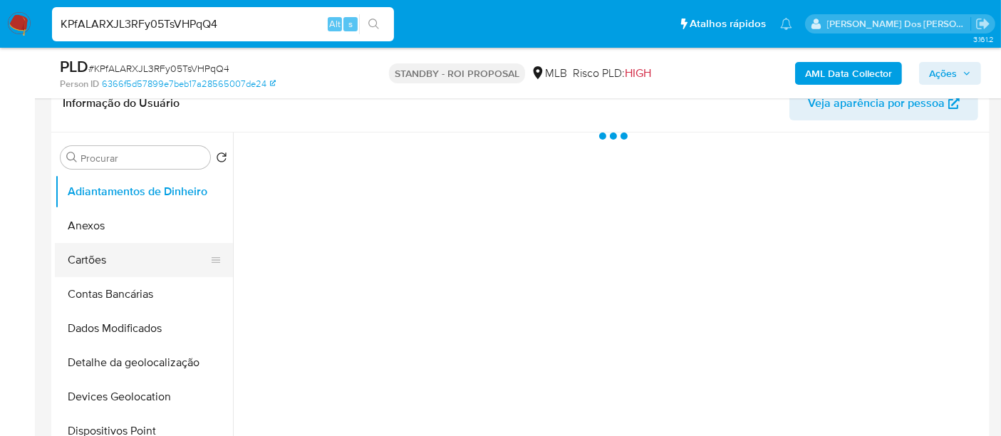
select select "10"
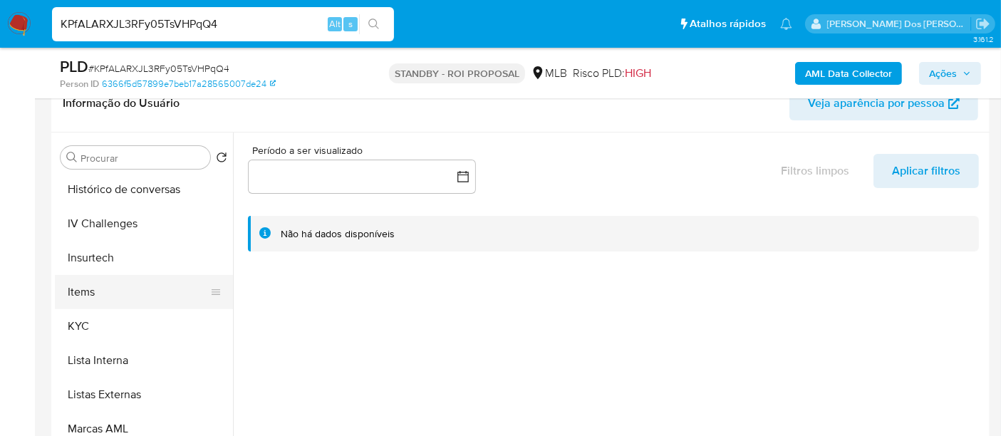
scroll to position [554, 0]
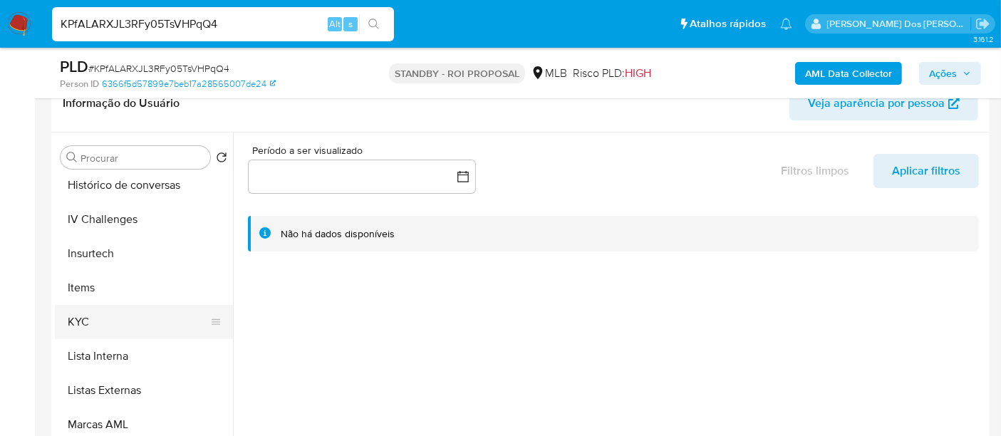
click at [81, 319] on button "KYC" at bounding box center [138, 322] width 167 height 34
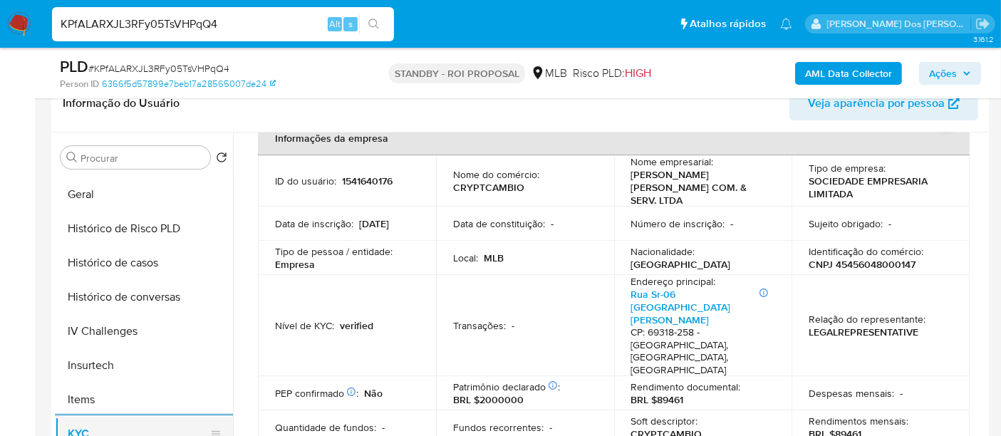
scroll to position [395, 0]
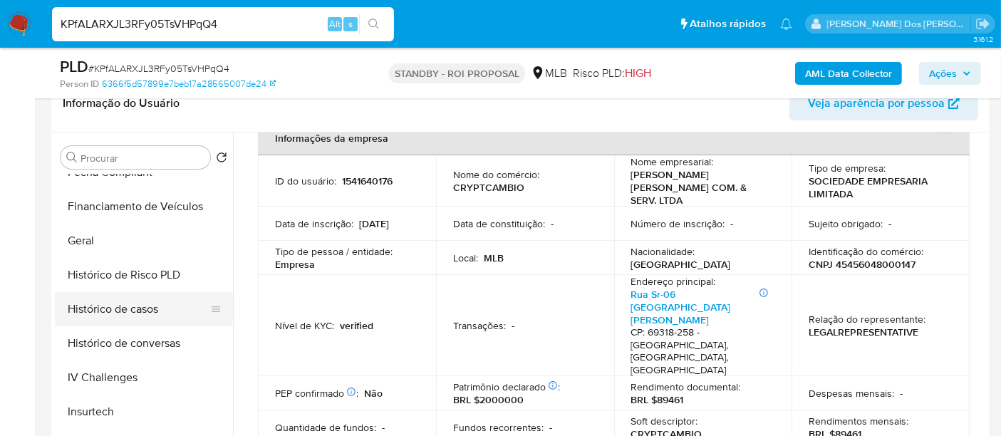
click at [120, 314] on button "Histórico de casos" at bounding box center [138, 309] width 167 height 34
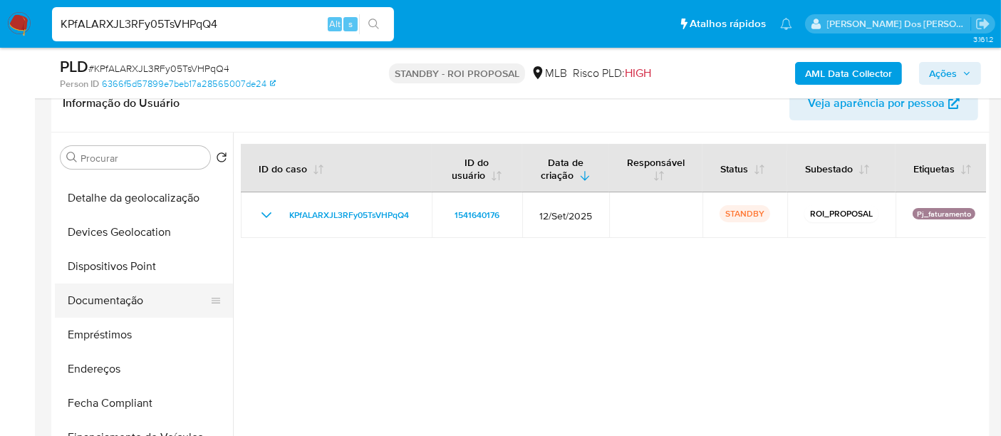
scroll to position [158, 0]
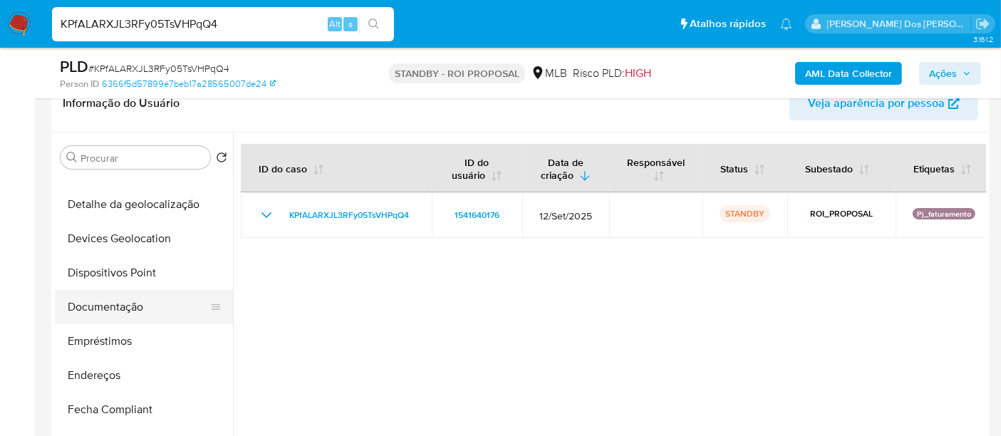
drag, startPoint x: 127, startPoint y: 302, endPoint x: 144, endPoint y: 301, distance: 17.1
click at [127, 302] on button "Documentação" at bounding box center [138, 307] width 167 height 34
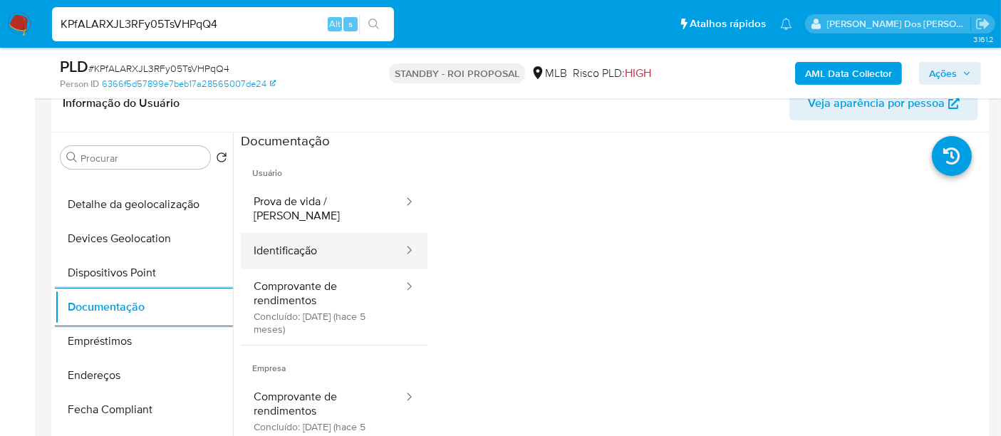
click at [303, 241] on button "Identificação" at bounding box center [323, 251] width 164 height 36
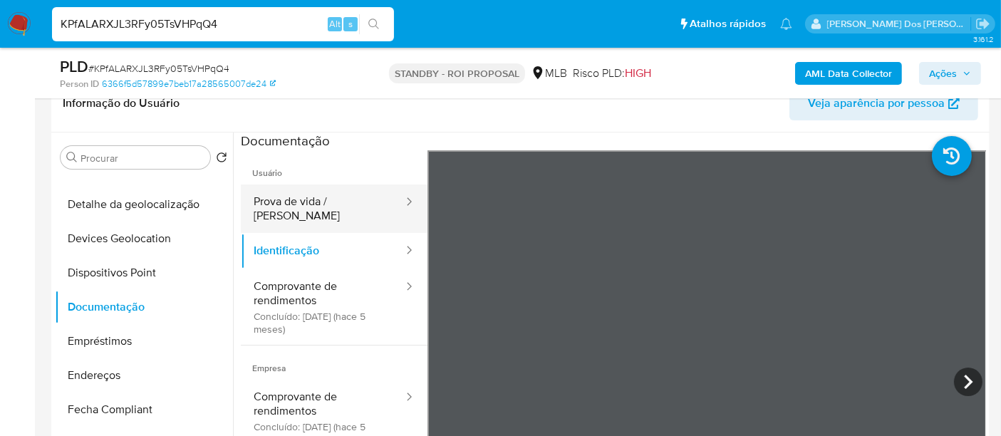
click at [338, 205] on button "Prova de vida / [PERSON_NAME]" at bounding box center [323, 209] width 164 height 48
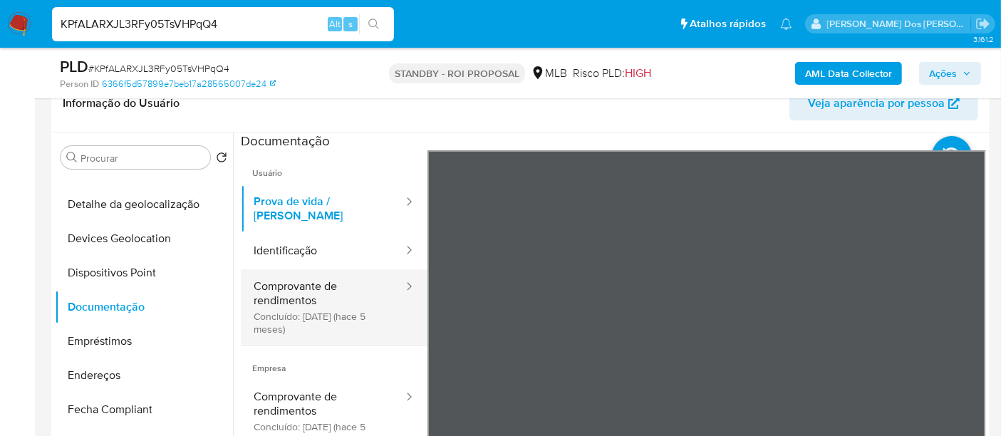
click at [293, 275] on button "Comprovante de rendimentos Concluído: [DATE] (hace 5 meses)" at bounding box center [323, 307] width 164 height 76
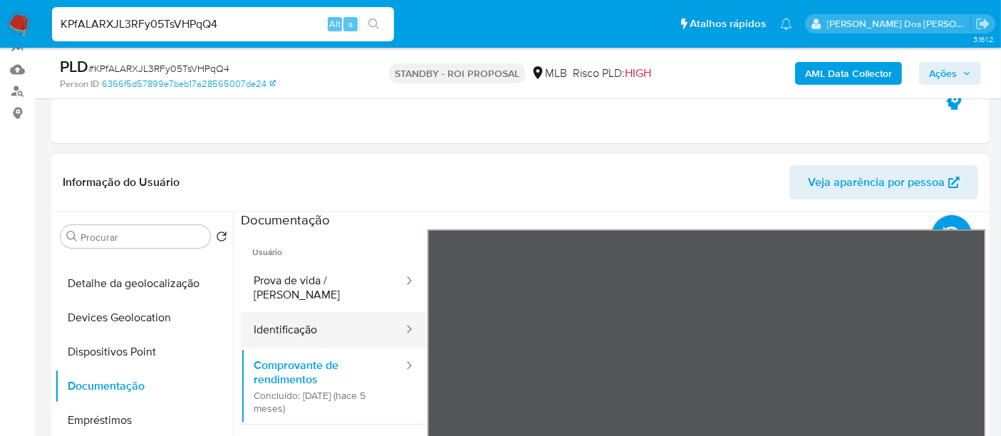
click at [292, 315] on button "Identificação" at bounding box center [323, 330] width 164 height 36
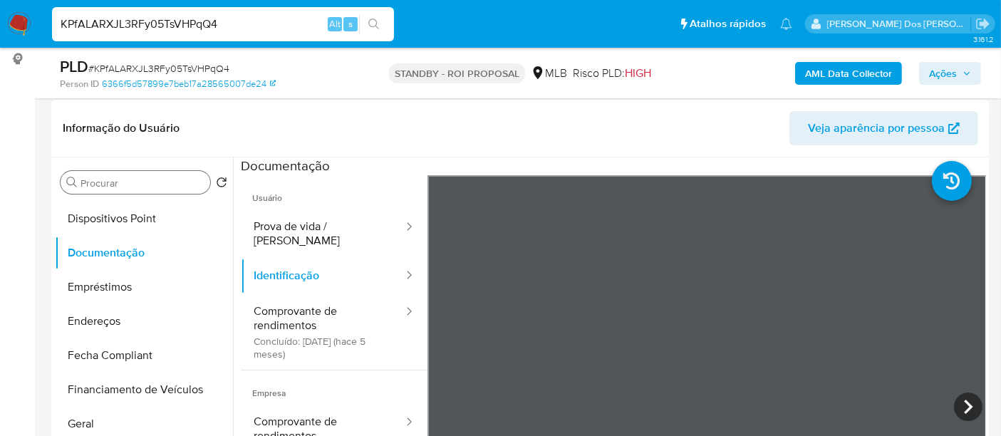
scroll to position [237, 0]
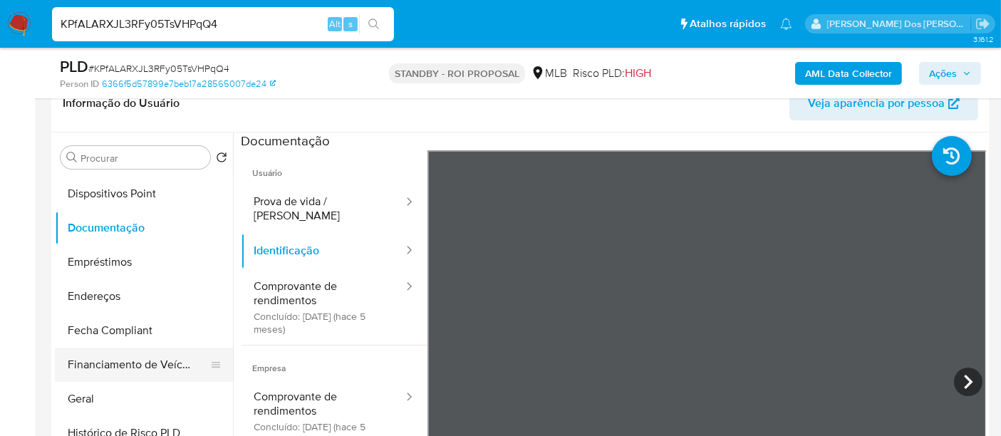
drag, startPoint x: 85, startPoint y: 386, endPoint x: 89, endPoint y: 377, distance: 10.2
click at [86, 386] on button "Geral" at bounding box center [144, 399] width 178 height 34
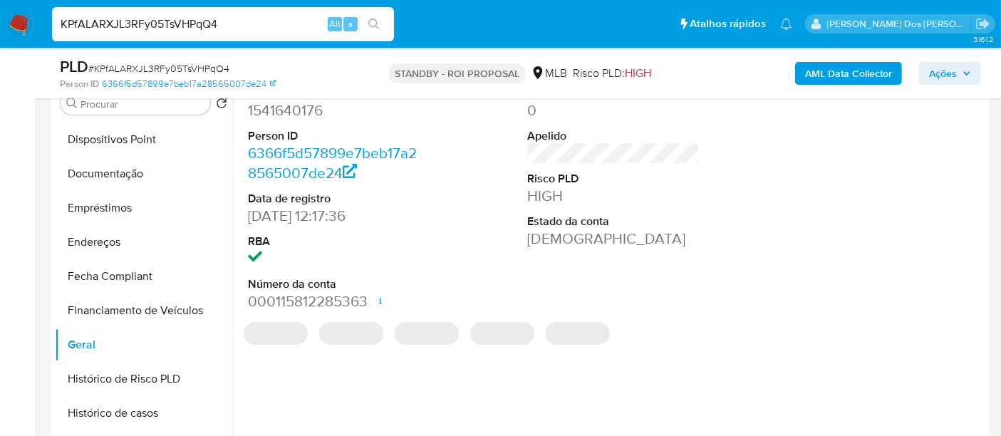
scroll to position [316, 0]
